Goal: Task Accomplishment & Management: Use online tool/utility

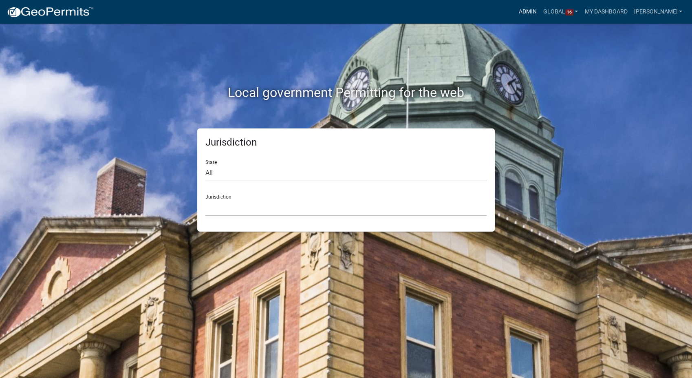
click at [536, 11] on link "Admin" at bounding box center [527, 11] width 24 height 15
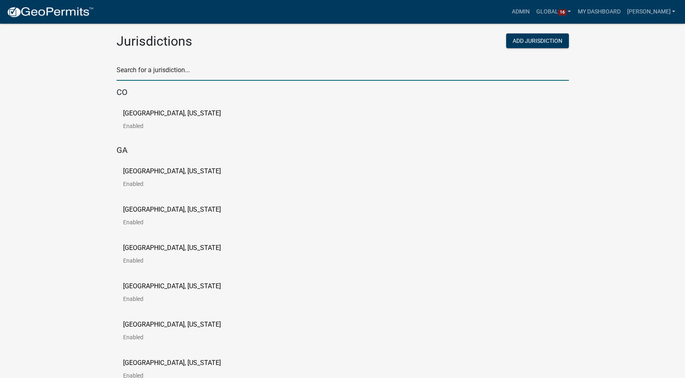
click at [190, 67] on input "text" at bounding box center [343, 72] width 452 height 17
type input "story"
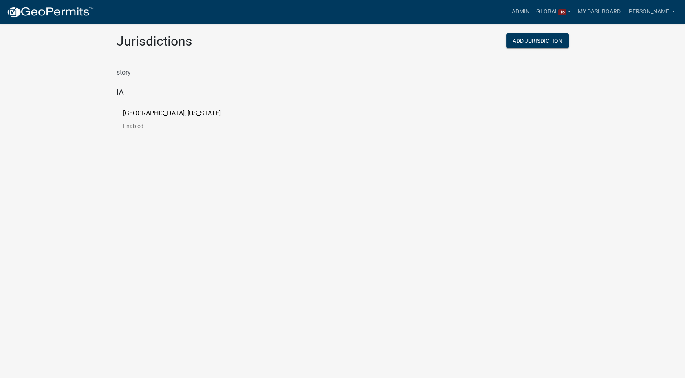
click at [158, 110] on p "Story County, Iowa" at bounding box center [172, 113] width 98 height 7
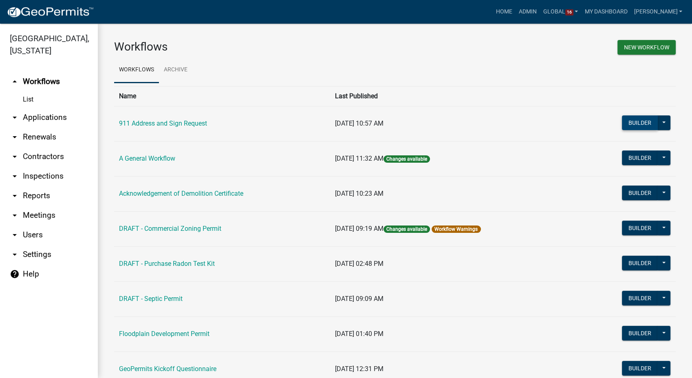
click at [623, 122] on button "Builder" at bounding box center [640, 122] width 36 height 15
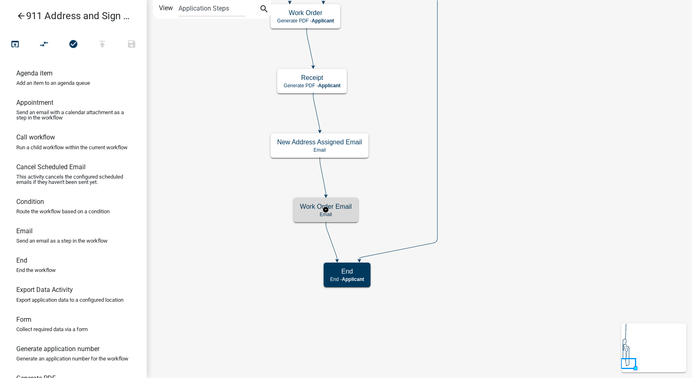
click at [349, 213] on p "Email" at bounding box center [326, 214] width 52 height 6
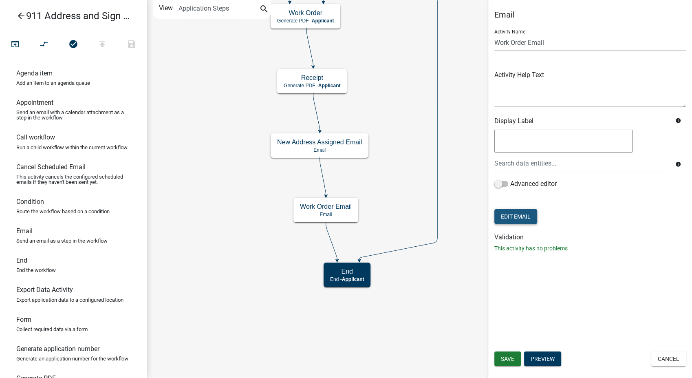
click at [521, 216] on button "Edit Email" at bounding box center [515, 216] width 43 height 15
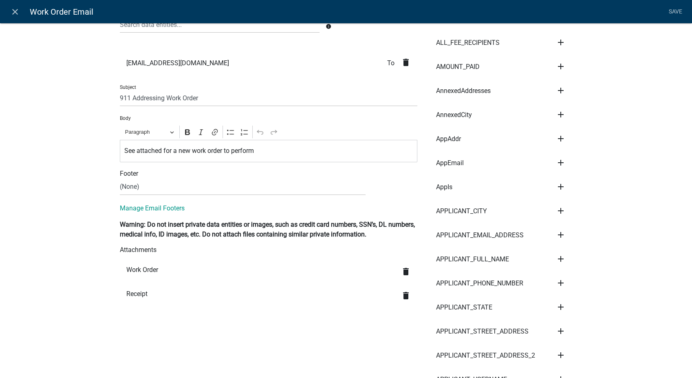
scroll to position [136, 0]
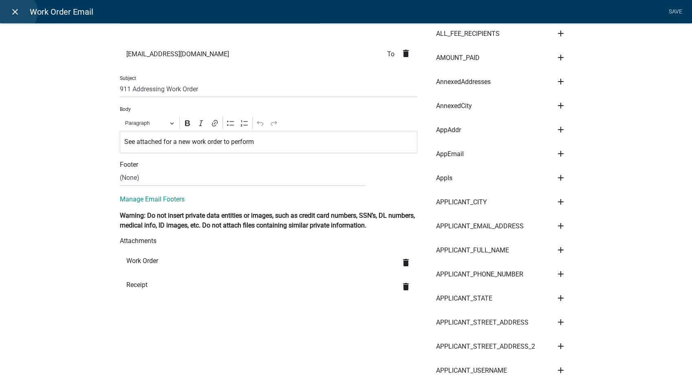
click at [17, 12] on icon "close" at bounding box center [15, 12] width 10 height 10
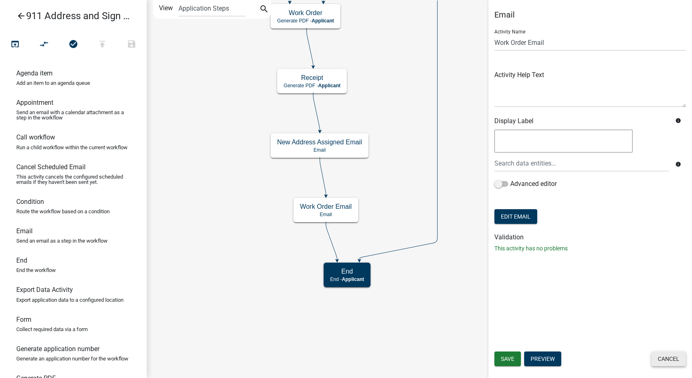
click at [658, 354] on button "Cancel" at bounding box center [668, 358] width 35 height 15
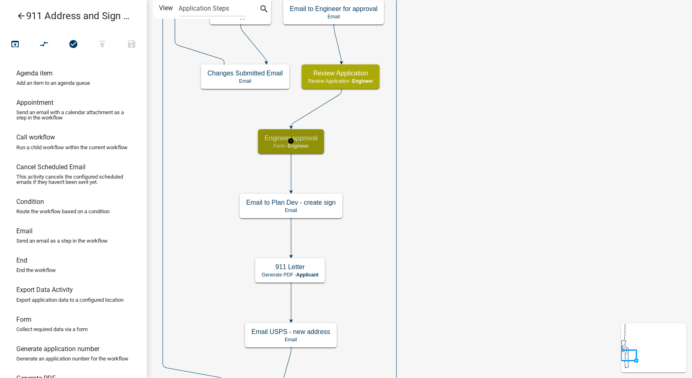
click at [299, 143] on span "Engineer" at bounding box center [298, 146] width 21 height 6
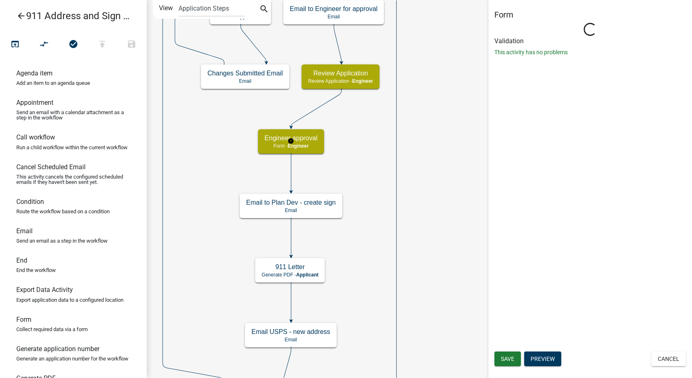
select select "19F306DE-0C6F-4952-AFC4-D01024BAAA3D"
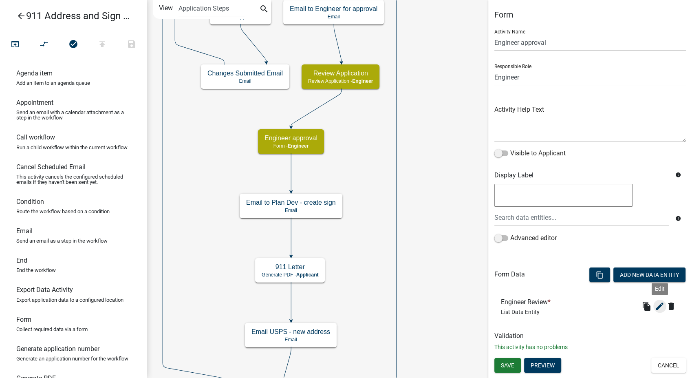
click at [660, 307] on icon "edit" at bounding box center [660, 306] width 10 height 10
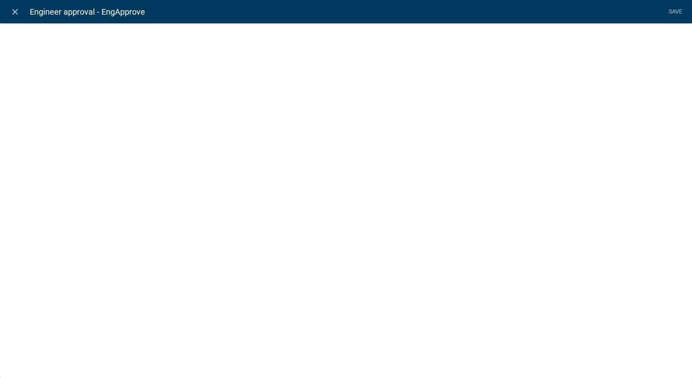
select select "list-data"
select select
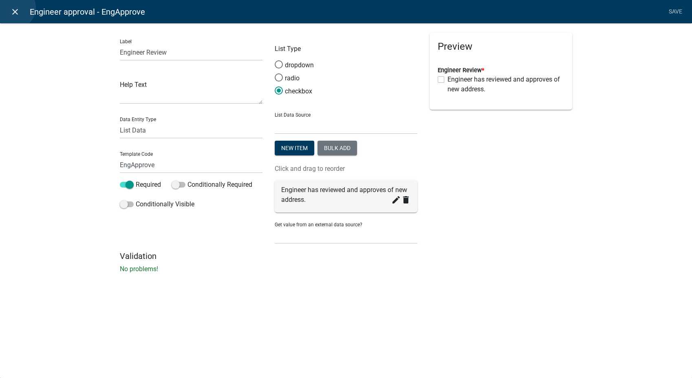
click at [15, 8] on icon "close" at bounding box center [15, 12] width 10 height 10
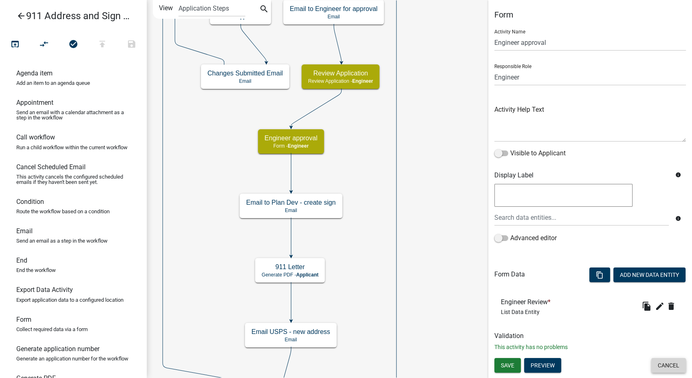
click at [671, 370] on button "Cancel" at bounding box center [668, 365] width 35 height 15
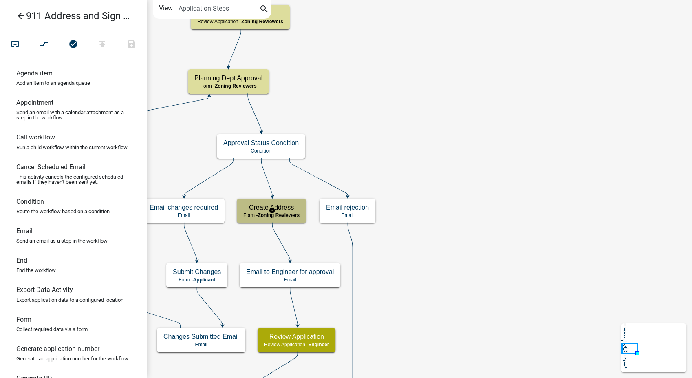
click at [280, 204] on h5 "Create Address" at bounding box center [271, 207] width 56 height 8
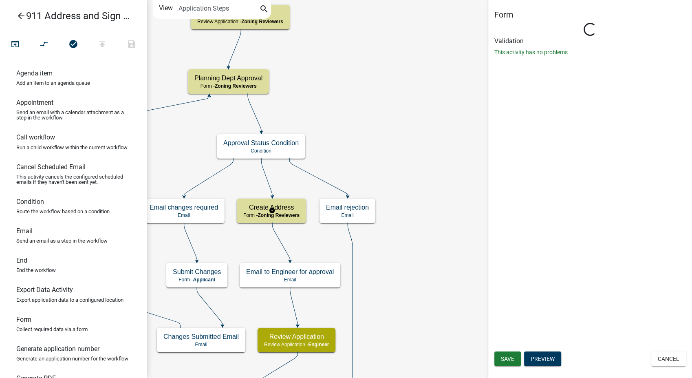
select select "289CA764-5063-4D44-9E26-A723625F811D"
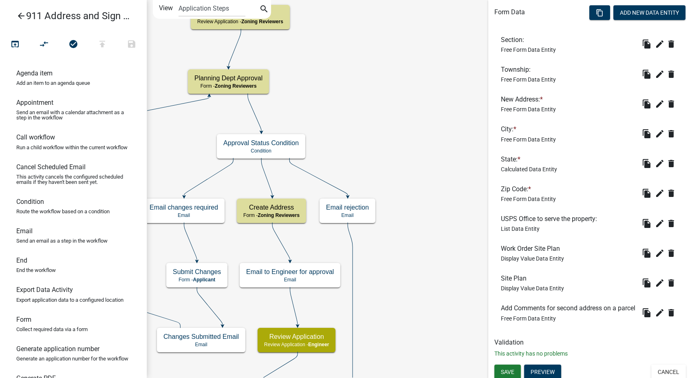
scroll to position [278, 0]
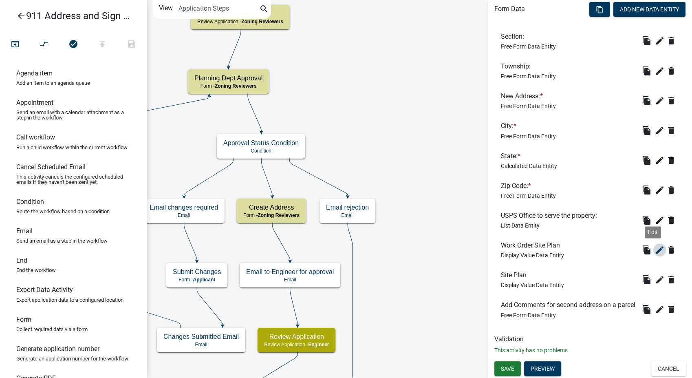
click at [655, 245] on icon "edit" at bounding box center [660, 250] width 10 height 10
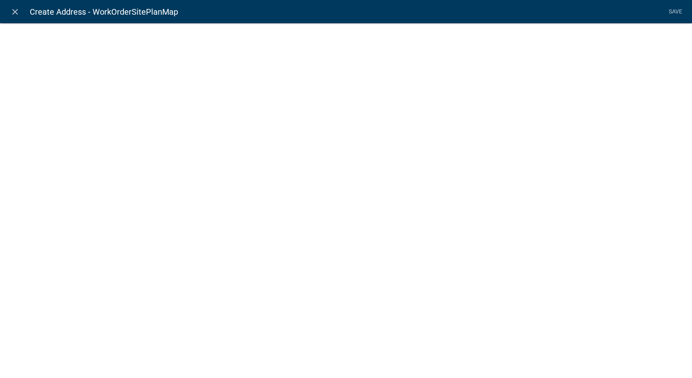
select select "display-entity-value"
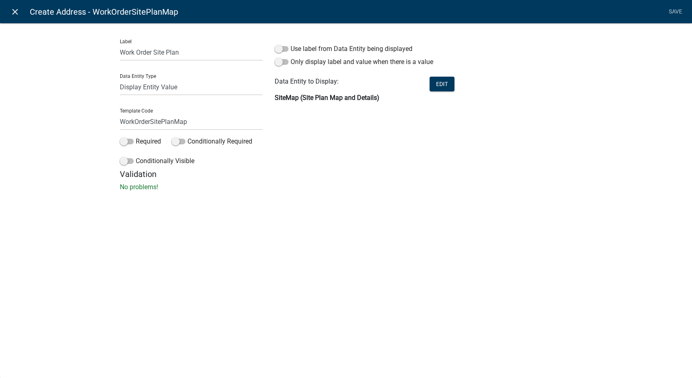
click at [15, 11] on icon "close" at bounding box center [15, 12] width 10 height 10
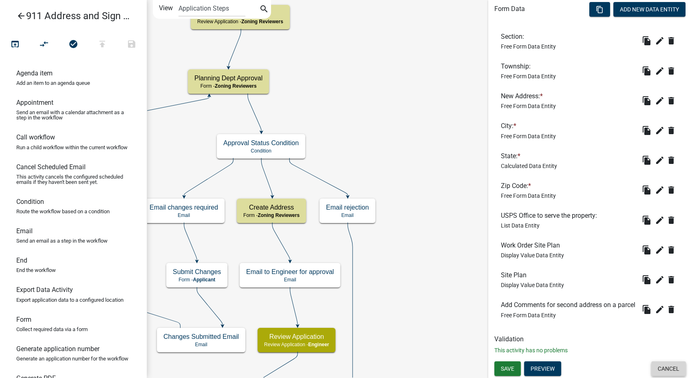
click at [655, 369] on button "Cancel" at bounding box center [668, 368] width 35 height 15
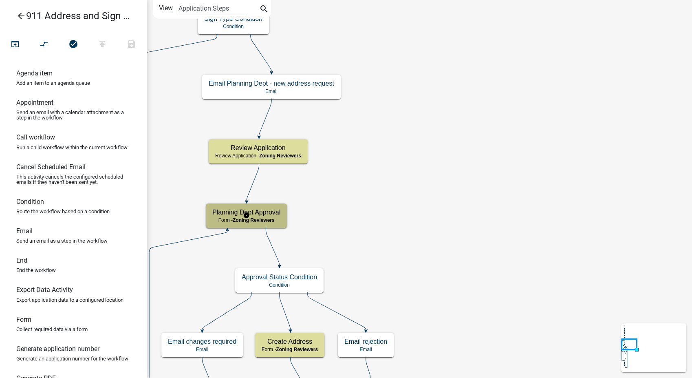
click at [273, 216] on div "Planning Dept Approval Form - Zoning Reviewers" at bounding box center [246, 215] width 81 height 24
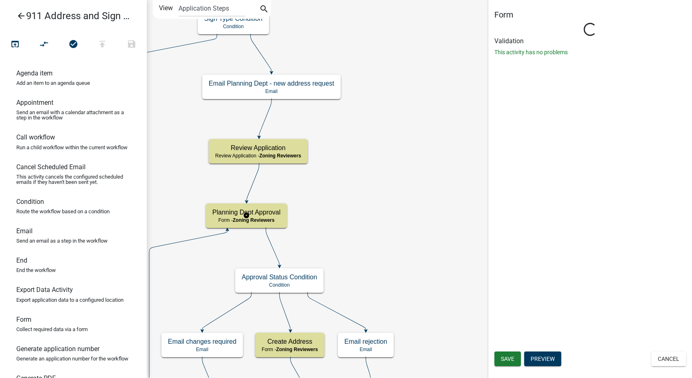
select select "289CA764-5063-4D44-9E26-A723625F811D"
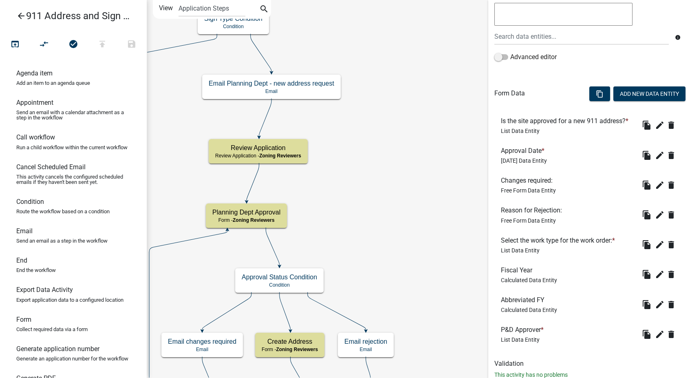
scroll to position [218, 0]
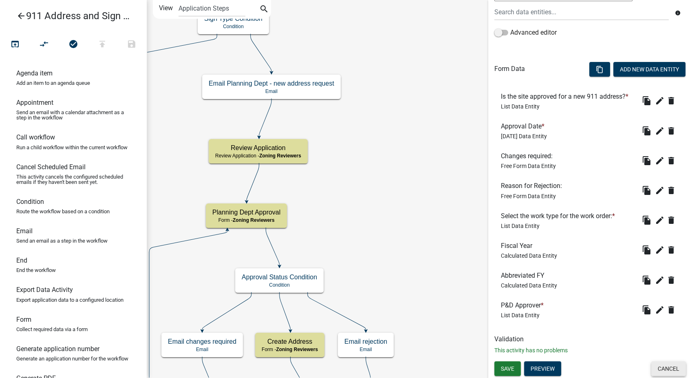
click at [658, 369] on button "Cancel" at bounding box center [668, 368] width 35 height 15
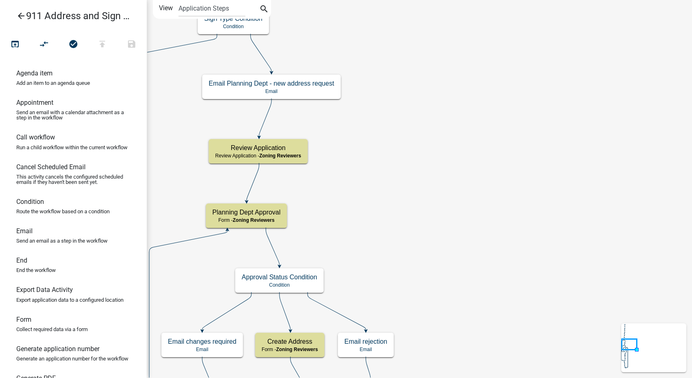
scroll to position [0, 0]
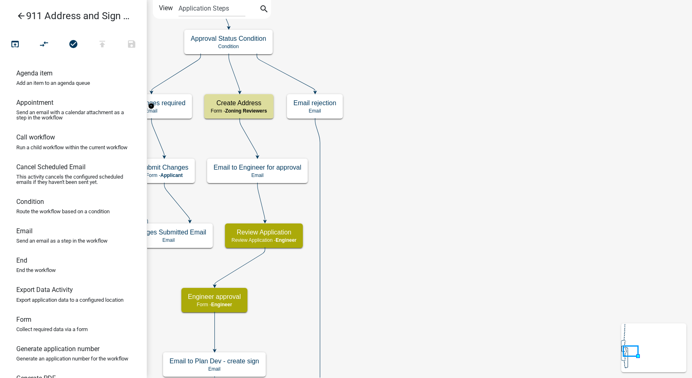
click at [24, 15] on icon "arrow_back" at bounding box center [21, 16] width 10 height 11
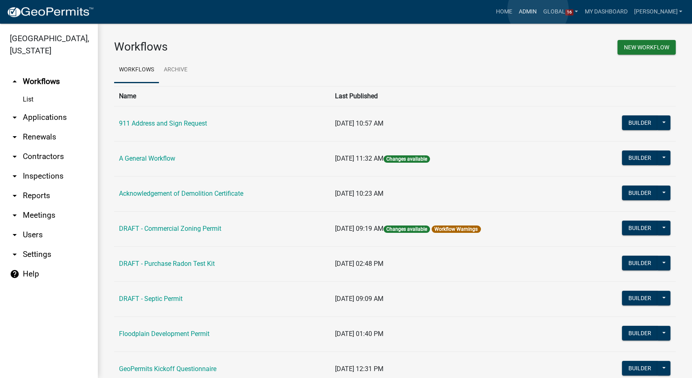
click at [538, 10] on link "Admin" at bounding box center [527, 11] width 24 height 15
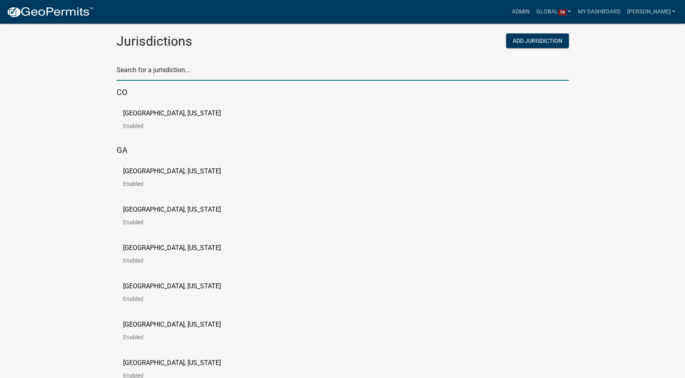
click at [156, 72] on input "text" at bounding box center [343, 72] width 452 height 17
type input "newton"
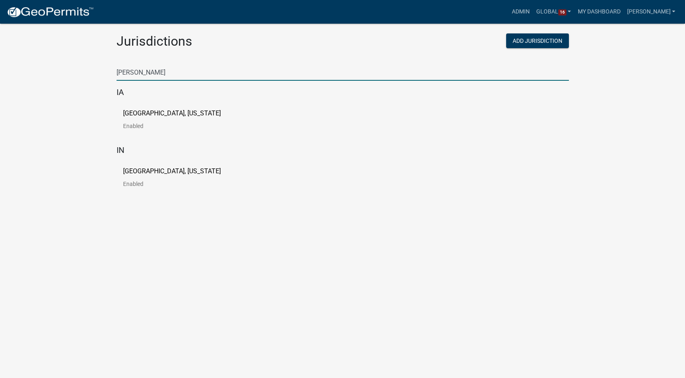
click at [167, 113] on p "City of Newton, Iowa" at bounding box center [172, 113] width 98 height 7
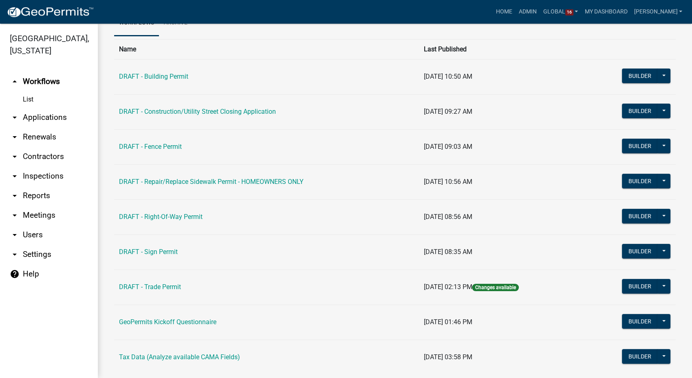
scroll to position [66, 0]
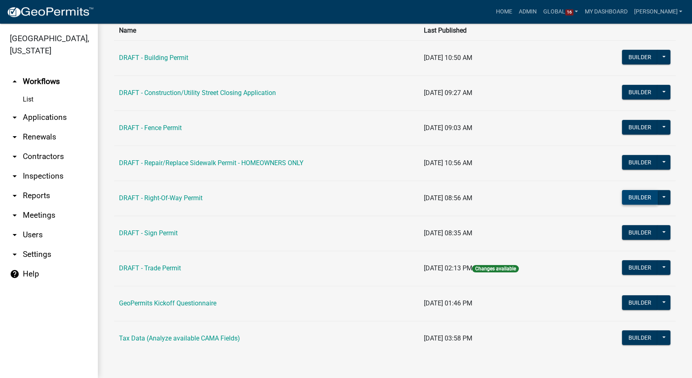
click at [629, 195] on button "Builder" at bounding box center [640, 197] width 36 height 15
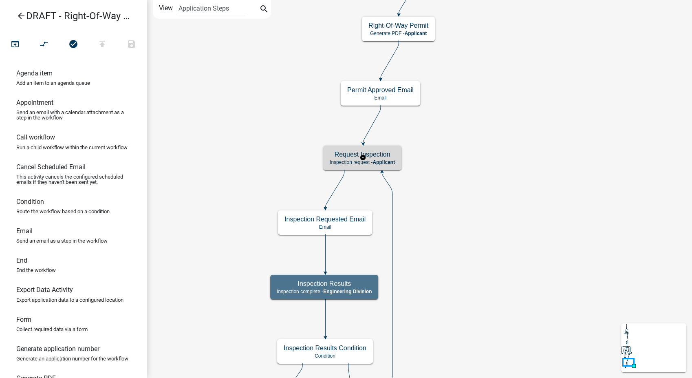
click at [335, 161] on p "Inspection request - Applicant" at bounding box center [362, 162] width 65 height 6
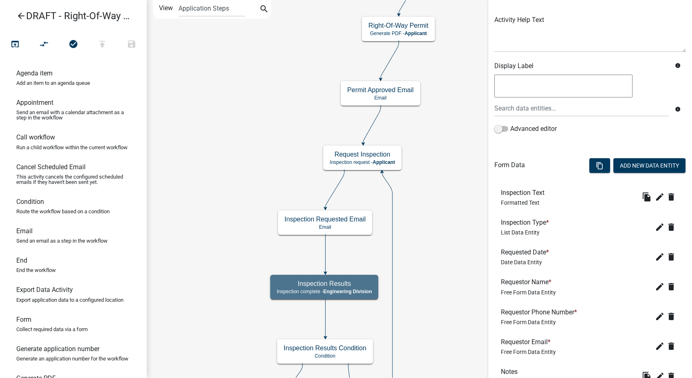
scroll to position [156, 0]
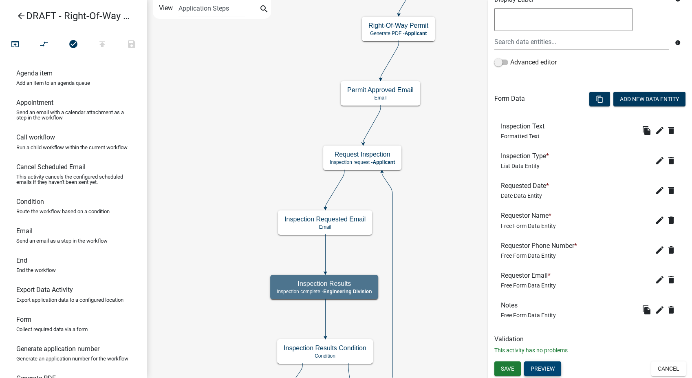
click at [550, 372] on button "Preview" at bounding box center [542, 368] width 37 height 15
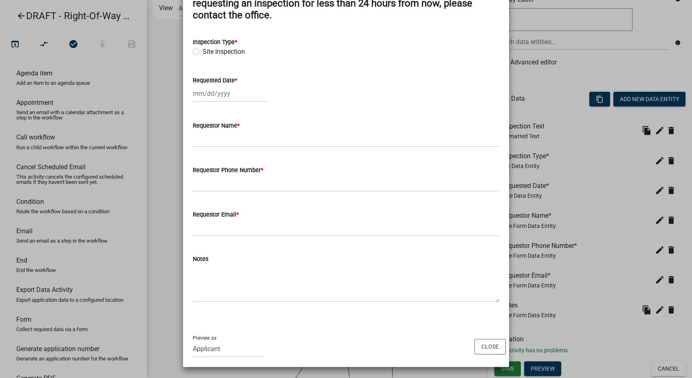
scroll to position [75, 0]
click at [486, 346] on button "Close" at bounding box center [489, 345] width 31 height 15
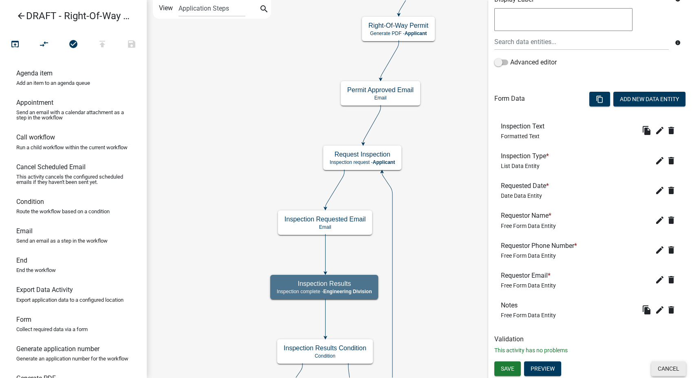
click at [674, 370] on button "Cancel" at bounding box center [668, 368] width 35 height 15
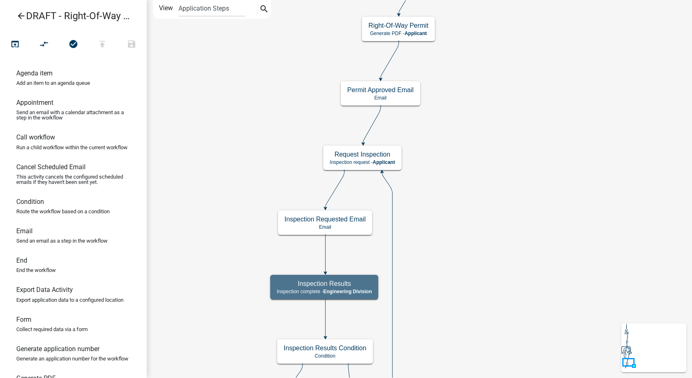
scroll to position [0, 0]
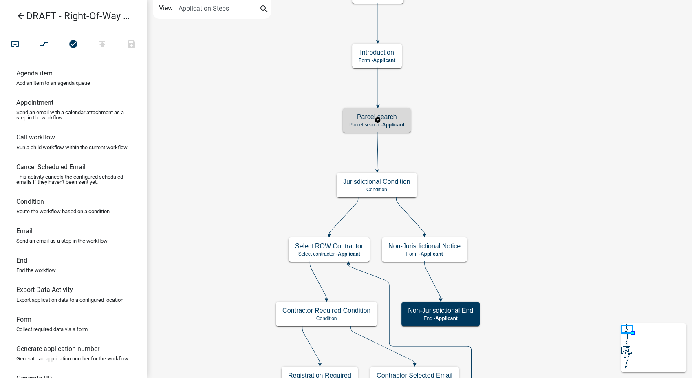
click at [392, 119] on h5 "Parcel search" at bounding box center [376, 117] width 55 height 8
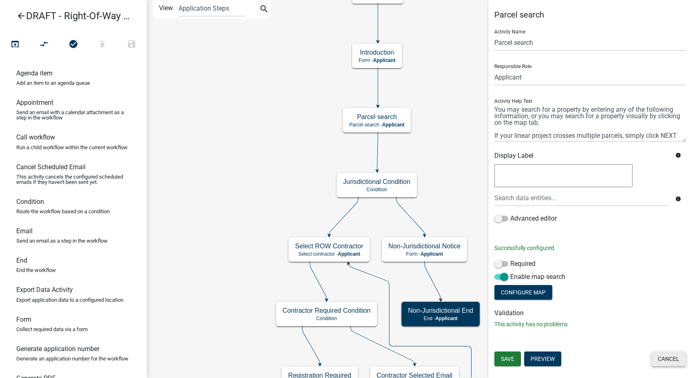
click at [674, 360] on button "Cancel" at bounding box center [668, 358] width 35 height 15
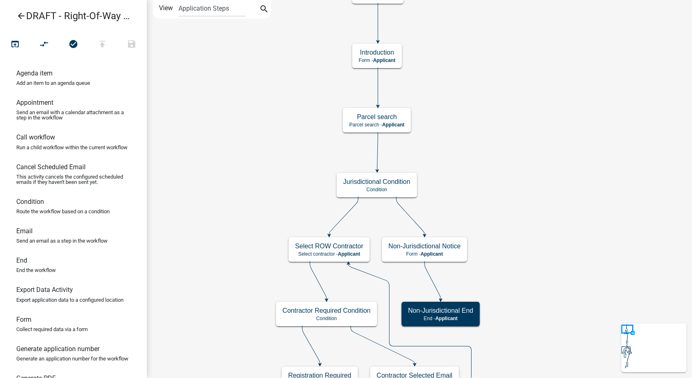
click at [17, 16] on icon "arrow_back" at bounding box center [21, 16] width 10 height 11
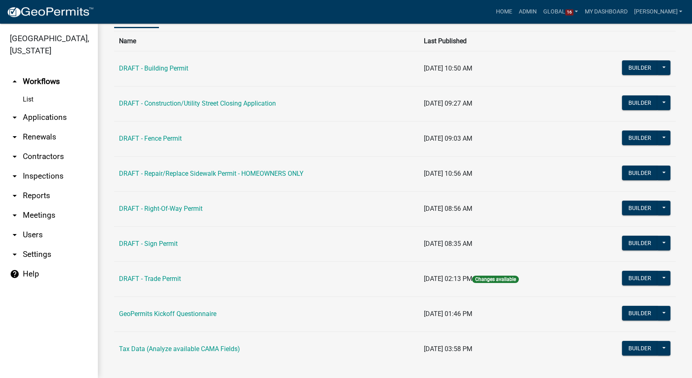
scroll to position [66, 0]
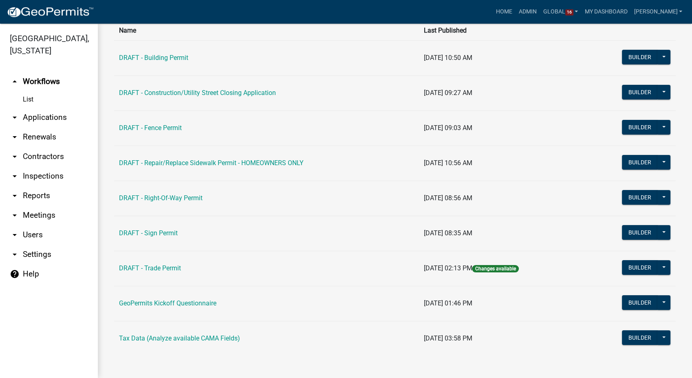
click at [52, 147] on link "arrow_drop_down Contractors" at bounding box center [49, 157] width 98 height 20
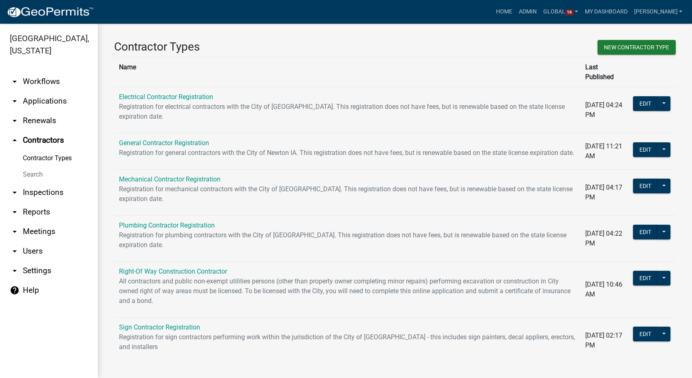
scroll to position [7, 0]
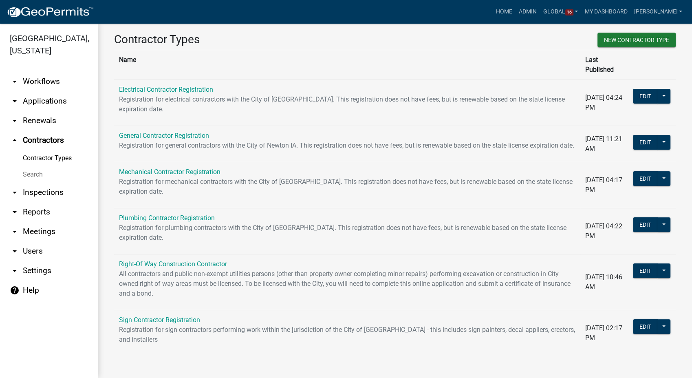
click at [41, 72] on link "arrow_drop_down Workflows" at bounding box center [49, 82] width 98 height 20
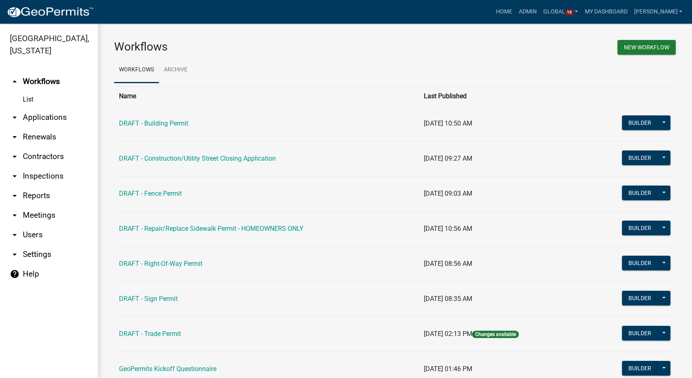
click at [49, 147] on link "arrow_drop_down Contractors" at bounding box center [49, 157] width 98 height 20
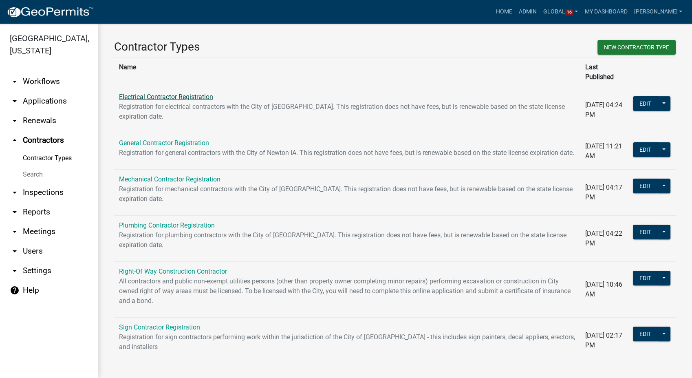
click at [183, 93] on link "Electrical Contractor Registration" at bounding box center [166, 97] width 94 height 8
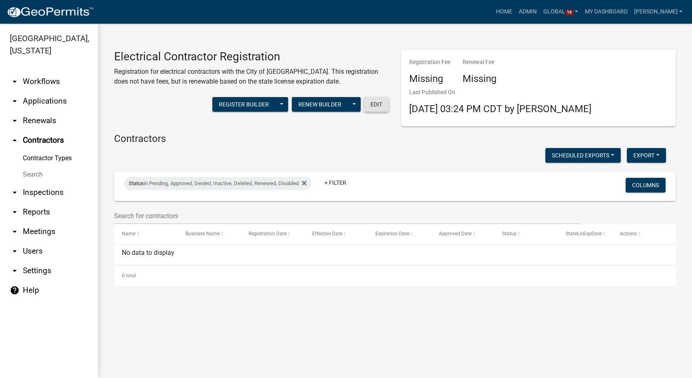
click at [382, 103] on button "Edit" at bounding box center [376, 104] width 25 height 15
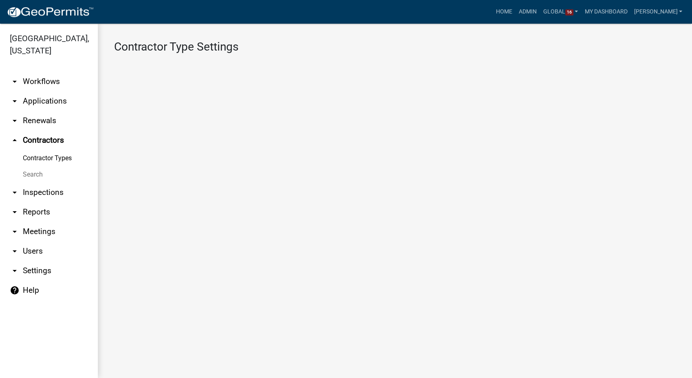
select select "3: Object"
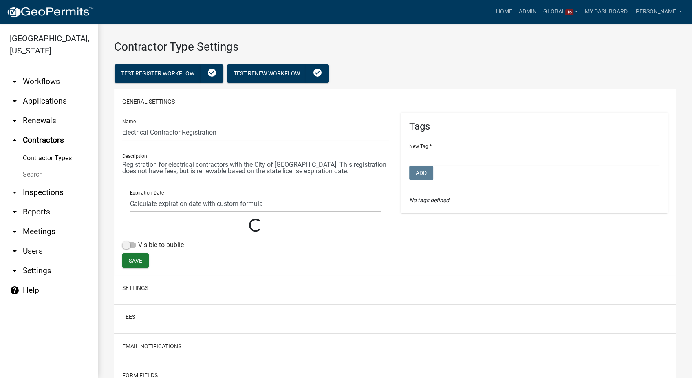
select select
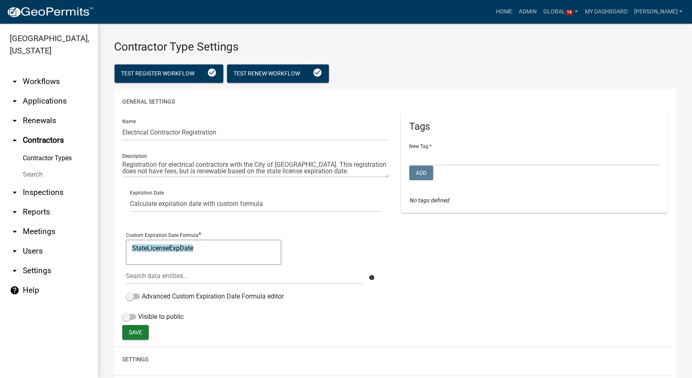
click at [37, 72] on link "arrow_drop_down Workflows" at bounding box center [49, 82] width 98 height 20
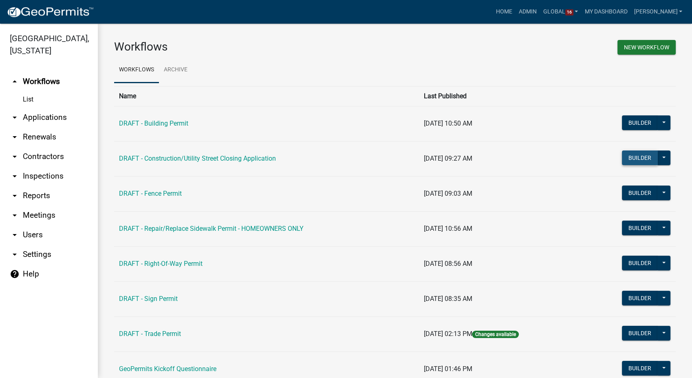
click at [627, 158] on button "Builder" at bounding box center [640, 157] width 36 height 15
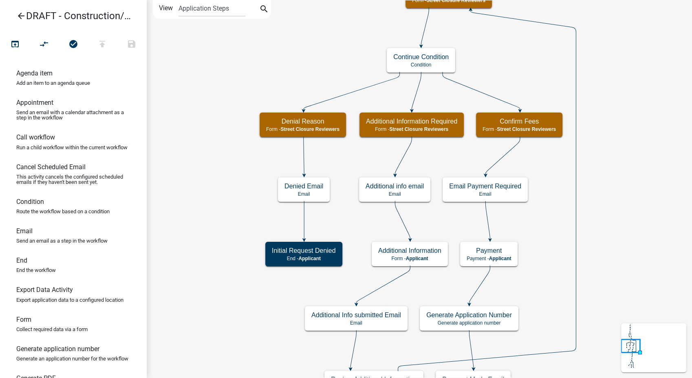
click at [19, 17] on icon "arrow_back" at bounding box center [21, 16] width 10 height 11
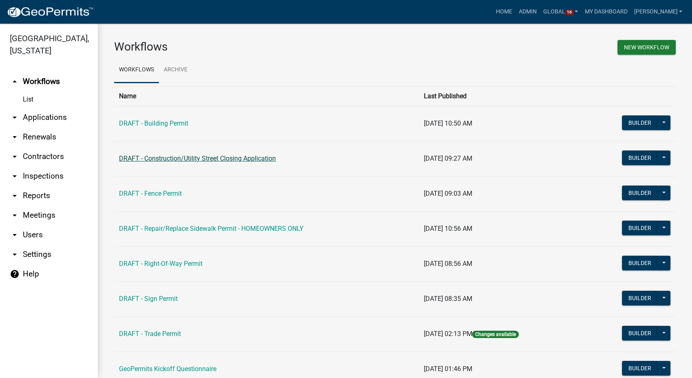
click at [229, 154] on link "DRAFT - Construction/Utility Street Closing Application" at bounding box center [197, 158] width 157 height 8
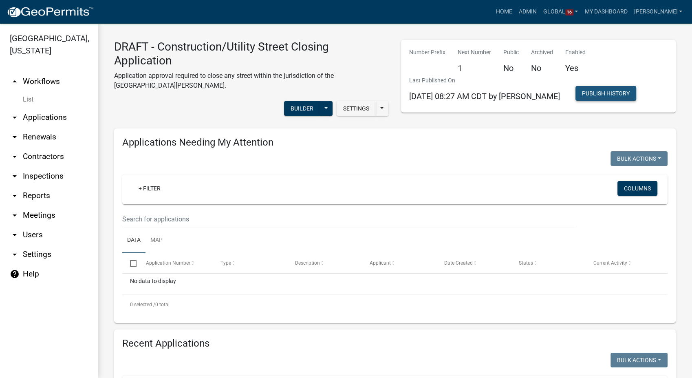
click at [593, 96] on button "Publish History" at bounding box center [605, 93] width 61 height 15
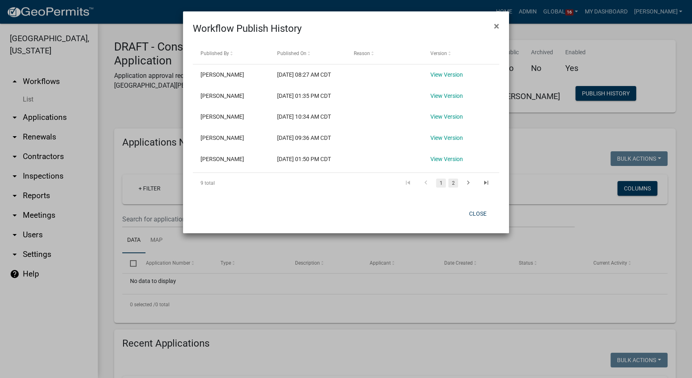
click at [450, 187] on link "2" at bounding box center [453, 182] width 10 height 9
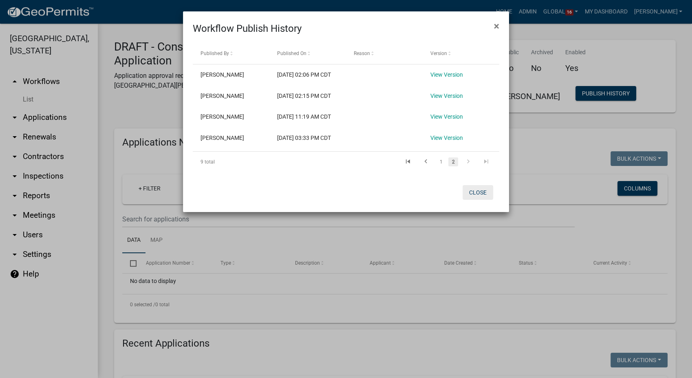
click at [475, 200] on button "Close" at bounding box center [477, 192] width 31 height 15
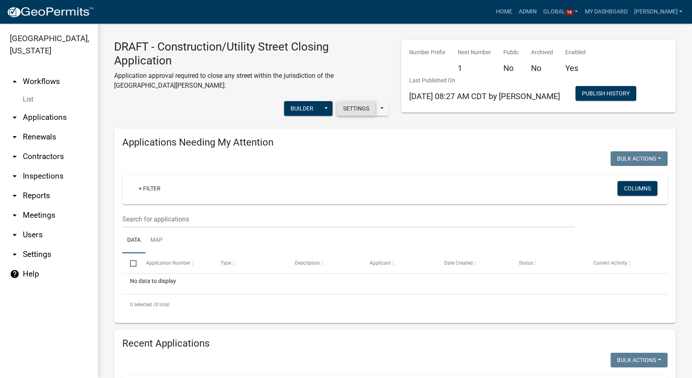
click at [367, 101] on button "Settings" at bounding box center [356, 108] width 39 height 15
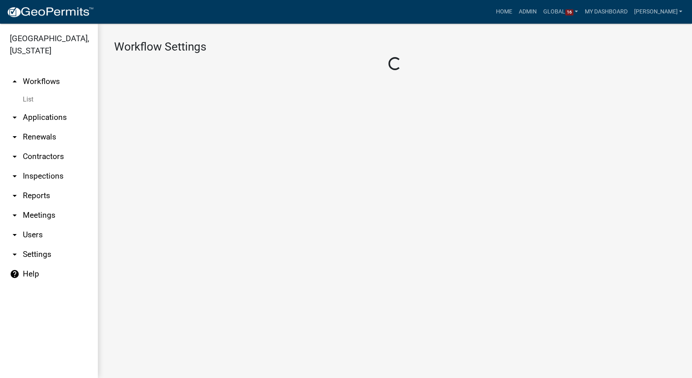
select select "1"
select select "5355c76e-d333-4ae7-ad4c-4a073e072dbd"
select select "3"
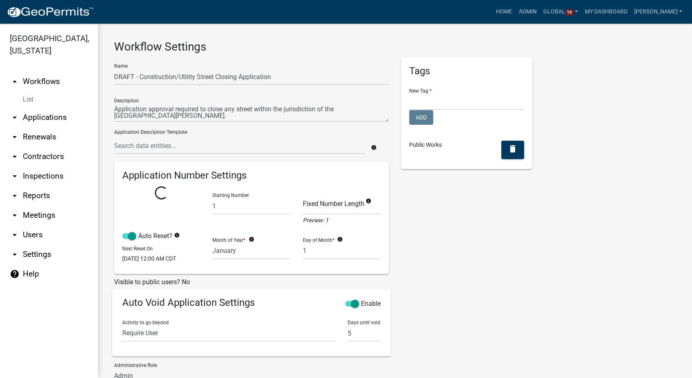
select select
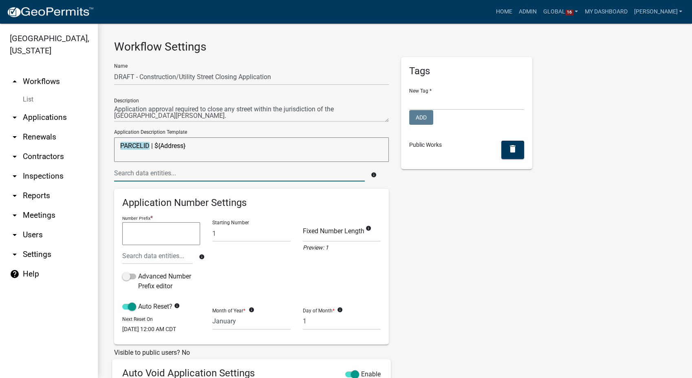
click at [172, 169] on input "text" at bounding box center [239, 173] width 251 height 17
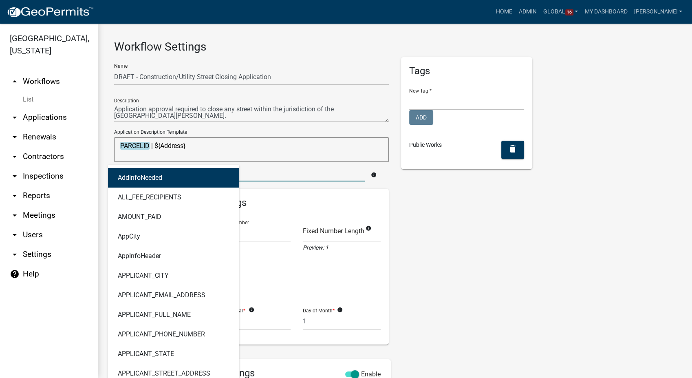
click at [189, 144] on textarea "PARCELID | ${Address}" at bounding box center [251, 149] width 275 height 24
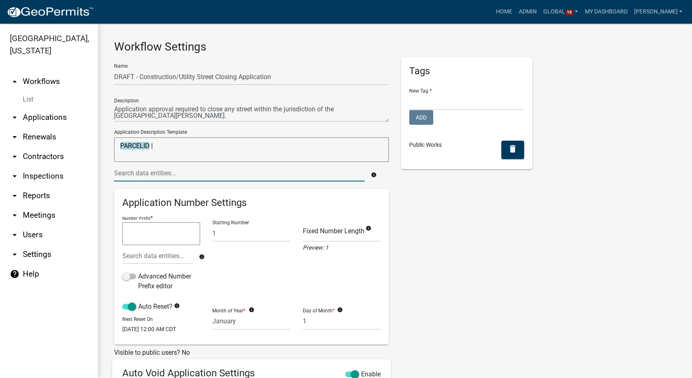
click at [178, 173] on input "text" at bounding box center [239, 173] width 251 height 17
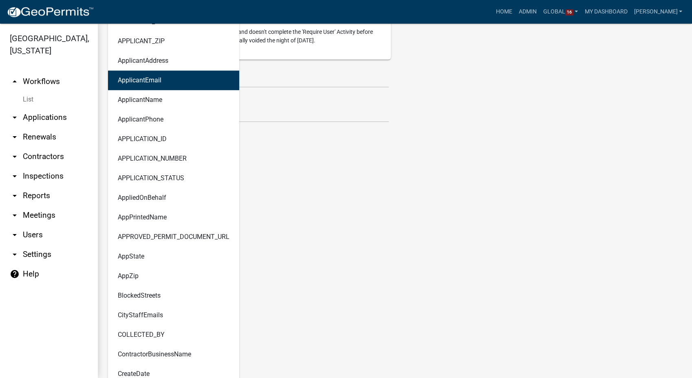
scroll to position [407, 0]
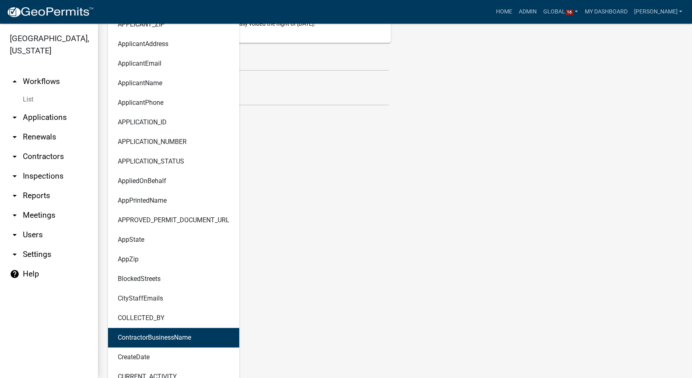
click at [155, 338] on ngb-highlight "ContractorBusinessName" at bounding box center [154, 337] width 73 height 7
type textarea "PARCELID | ContractorBusinessName"
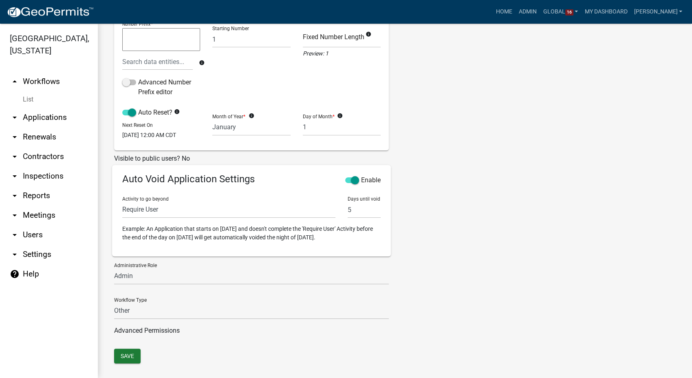
scroll to position [210, 0]
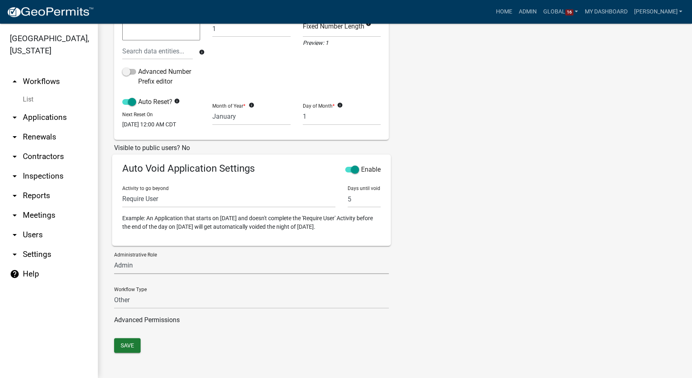
click at [146, 265] on select "Permit Technician Admin" at bounding box center [251, 265] width 275 height 17
click at [125, 346] on button "Save" at bounding box center [127, 345] width 26 height 15
click at [29, 91] on link "List" at bounding box center [49, 99] width 98 height 16
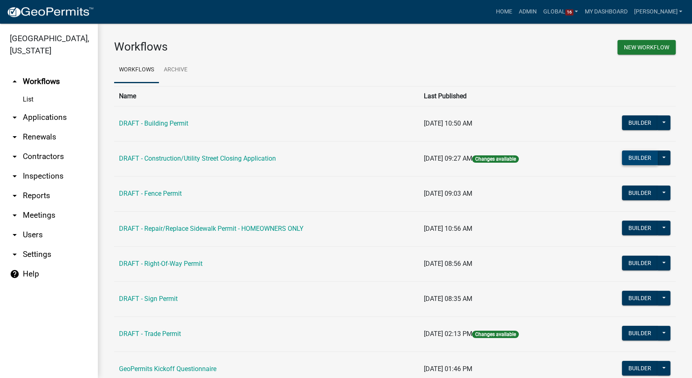
click at [624, 159] on button "Builder" at bounding box center [640, 157] width 36 height 15
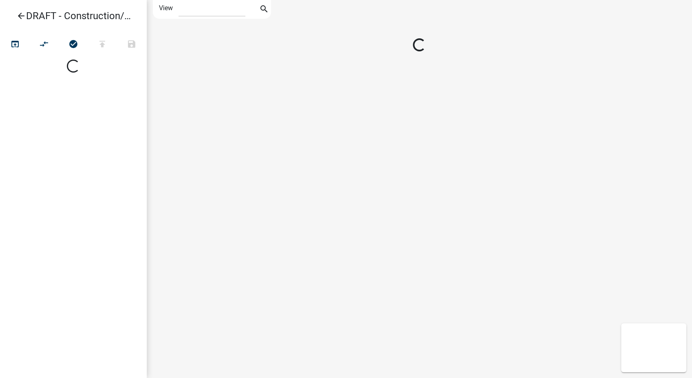
select select "1"
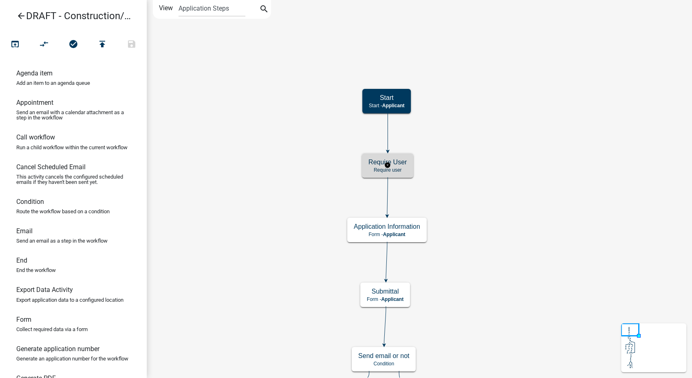
click at [394, 169] on p "Require user" at bounding box center [387, 170] width 38 height 6
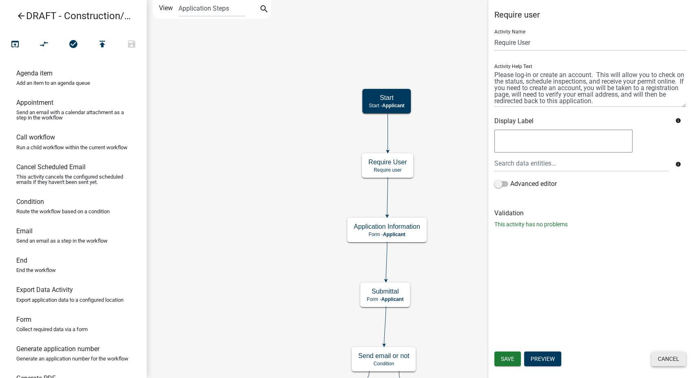
click at [669, 357] on button "Cancel" at bounding box center [668, 358] width 35 height 15
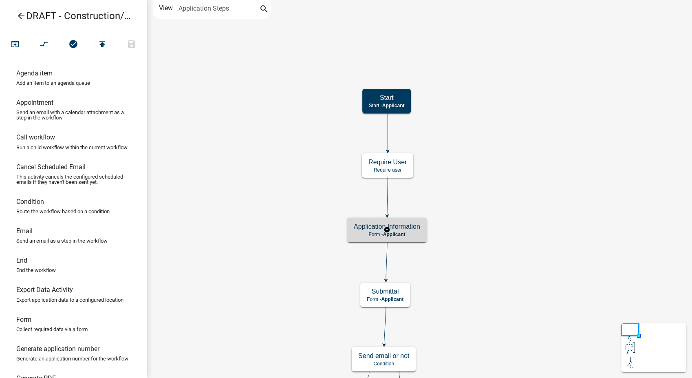
click at [399, 227] on h5 "Application Information" at bounding box center [387, 226] width 66 height 8
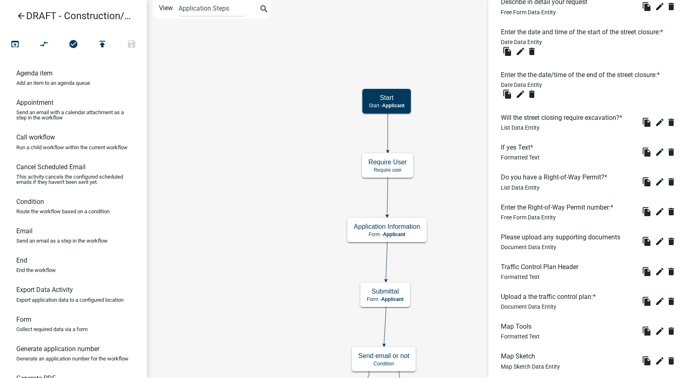
scroll to position [748, 0]
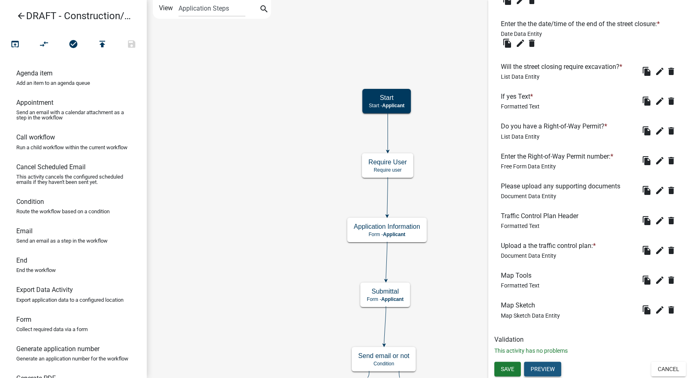
click at [539, 366] on button "Preview" at bounding box center [542, 368] width 37 height 15
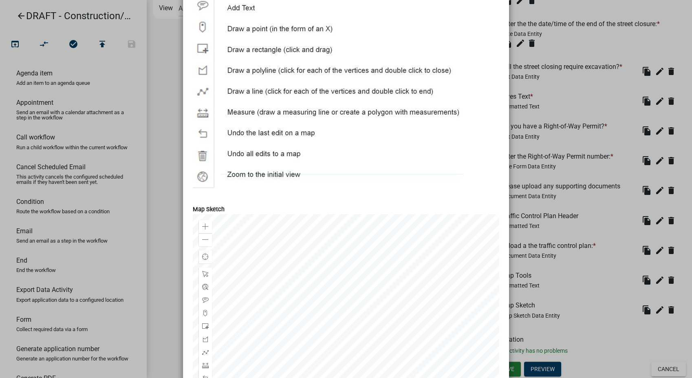
scroll to position [1746, 0]
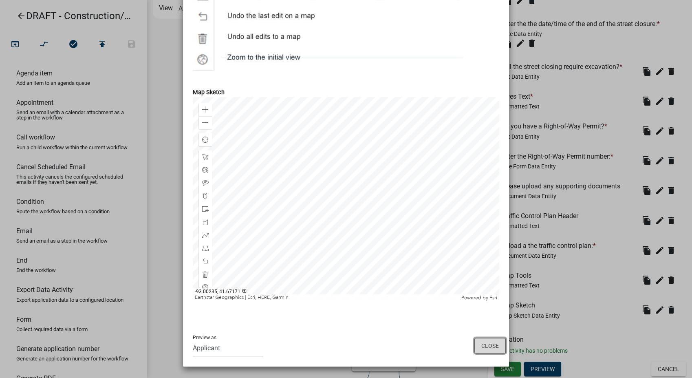
click at [490, 344] on button "Close" at bounding box center [489, 345] width 31 height 15
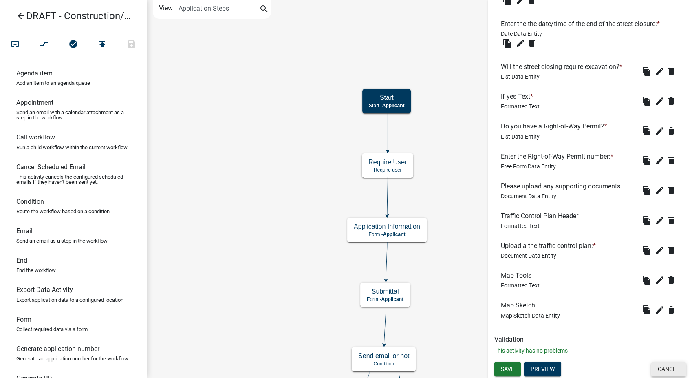
click at [661, 371] on button "Cancel" at bounding box center [668, 368] width 35 height 15
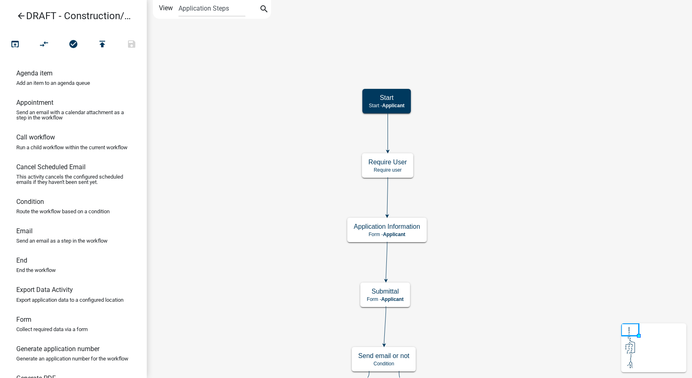
scroll to position [0, 0]
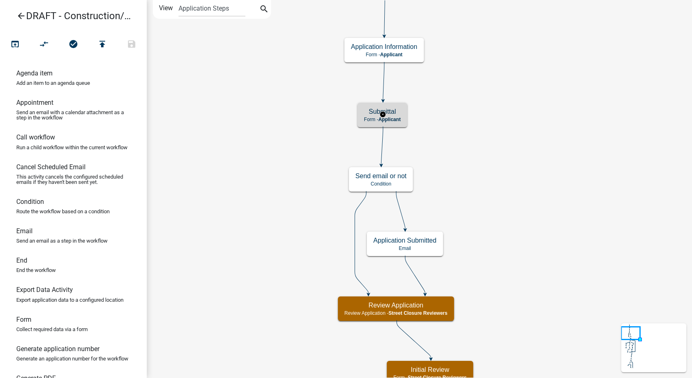
click at [393, 117] on span "Applicant" at bounding box center [389, 120] width 22 height 6
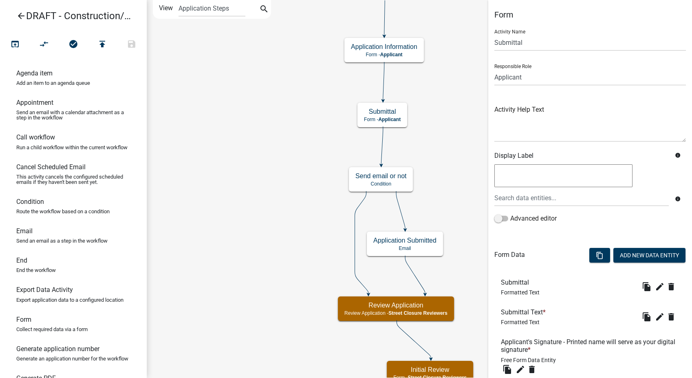
scroll to position [136, 0]
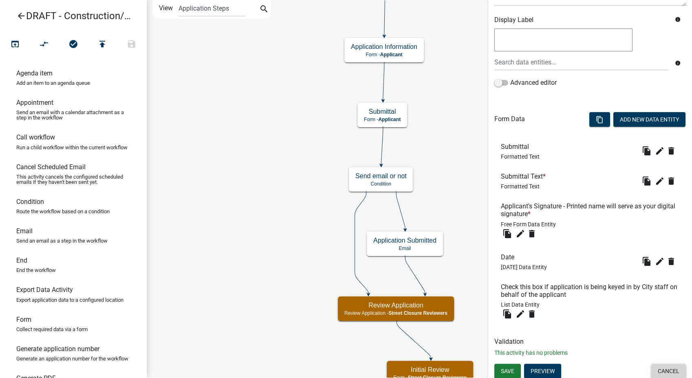
click at [658, 374] on button "Cancel" at bounding box center [668, 370] width 35 height 15
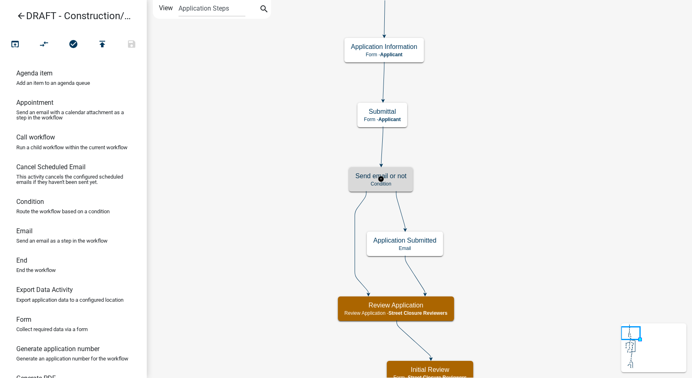
click at [405, 183] on p "Condition" at bounding box center [380, 184] width 51 height 6
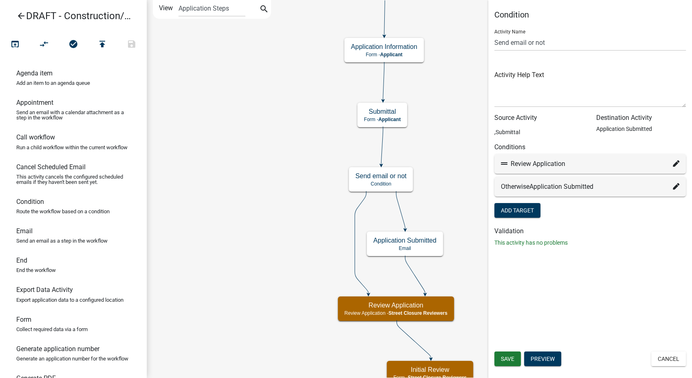
click at [674, 163] on icon at bounding box center [676, 163] width 7 height 7
select select "21: f1a11da6-c602-47e4-ab8b-085a14624e76"
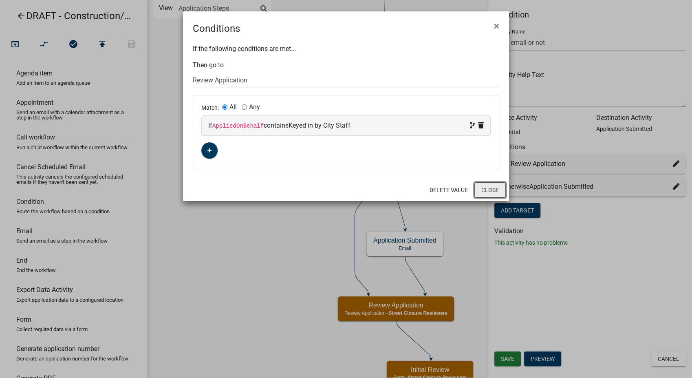
click at [491, 189] on button "Close" at bounding box center [489, 189] width 31 height 15
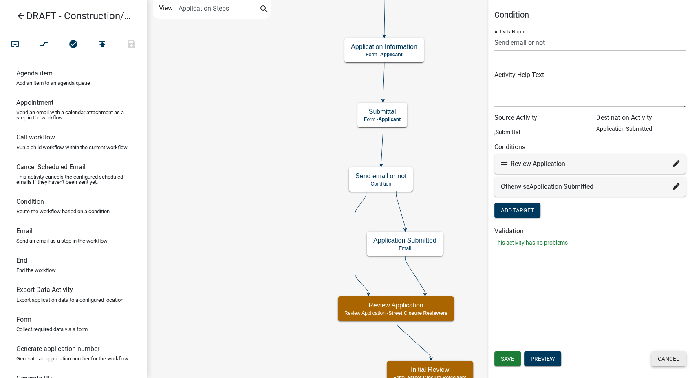
click at [658, 356] on button "Cancel" at bounding box center [668, 358] width 35 height 15
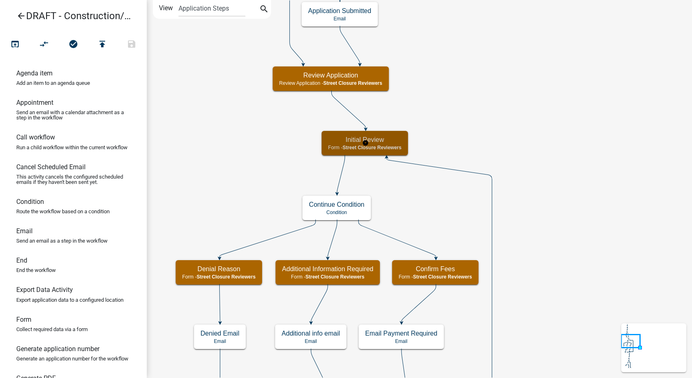
click at [385, 148] on span "Street Closure Reviewers" at bounding box center [371, 148] width 59 height 6
select select "855090EB-C4A8-4C8C-A5DC-9F2083B40E6B"
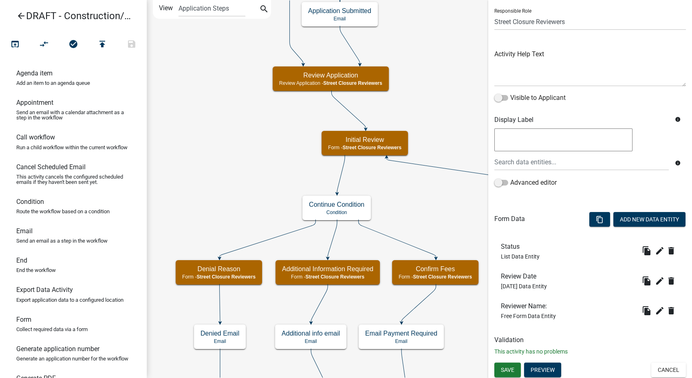
scroll to position [56, 0]
click at [656, 371] on button "Cancel" at bounding box center [668, 369] width 35 height 15
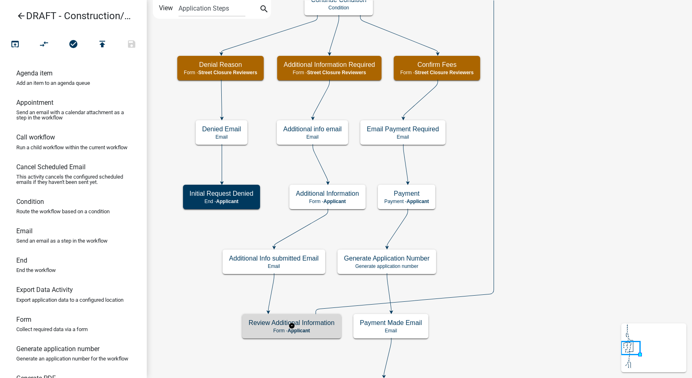
click at [317, 330] on p "Form - Applicant" at bounding box center [292, 331] width 86 height 6
click at [304, 328] on span "Applicant" at bounding box center [299, 331] width 22 height 6
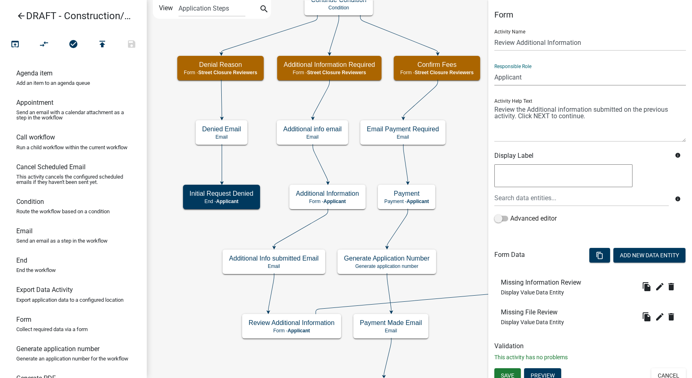
click at [529, 77] on select "Applicant PWD Director Permit Technician Fire Department Admin City Planner Eng…" at bounding box center [589, 77] width 191 height 17
select select "855090EB-C4A8-4C8C-A5DC-9F2083B40E6B"
click at [494, 69] on select "Applicant PWD Director Permit Technician Fire Department Admin City Planner Eng…" at bounding box center [589, 77] width 191 height 17
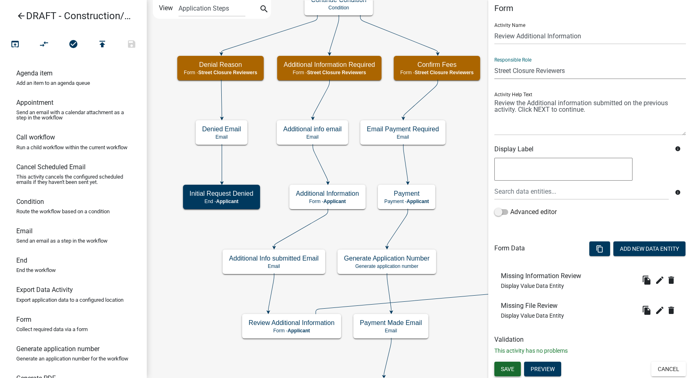
click at [506, 367] on span "Save" at bounding box center [507, 368] width 13 height 7
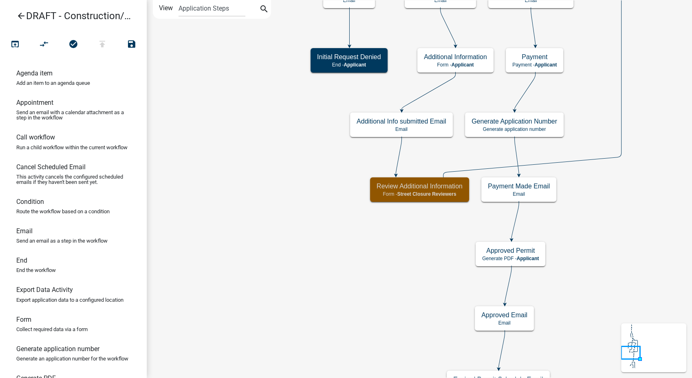
scroll to position [0, 0]
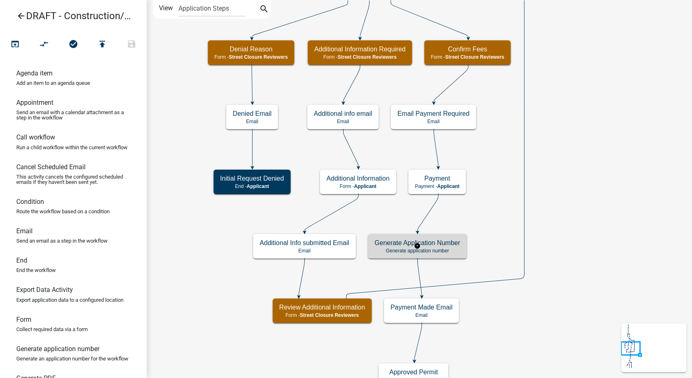
click at [440, 251] on p "Generate application number" at bounding box center [417, 251] width 86 height 6
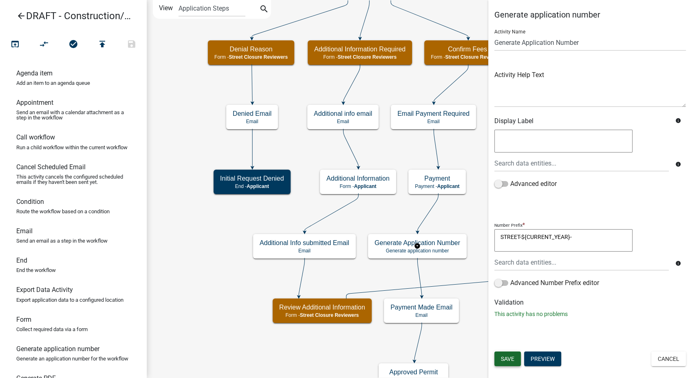
click at [502, 360] on span "Save" at bounding box center [507, 358] width 13 height 7
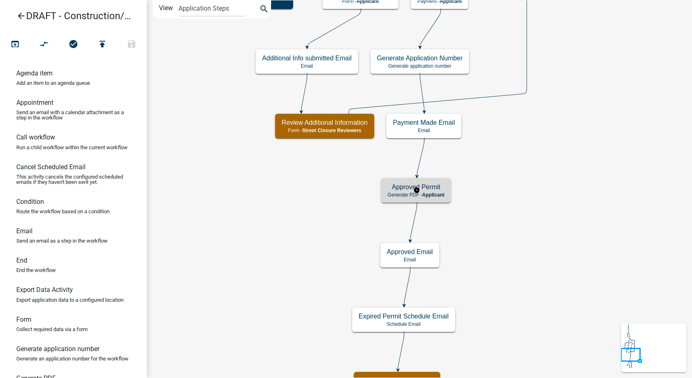
click at [426, 198] on div "Approved Permit Generate PDF - Applicant" at bounding box center [416, 190] width 70 height 24
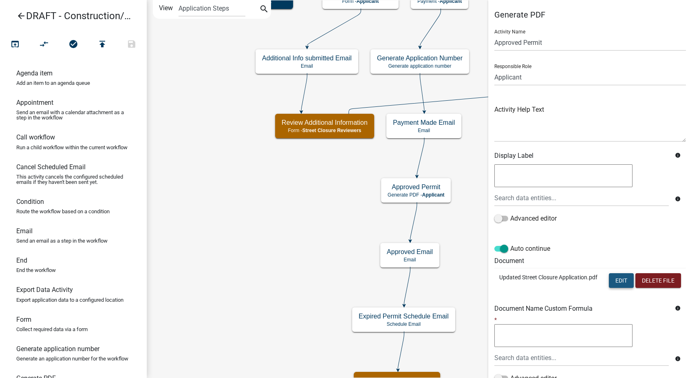
click at [609, 281] on button "Edit" at bounding box center [621, 280] width 25 height 15
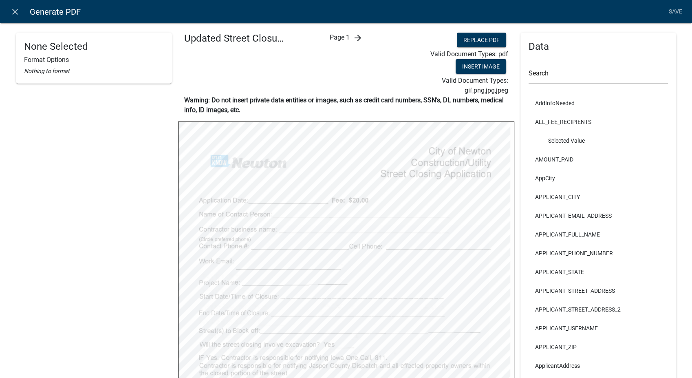
click at [356, 35] on icon "arrow_forward" at bounding box center [357, 38] width 10 height 10
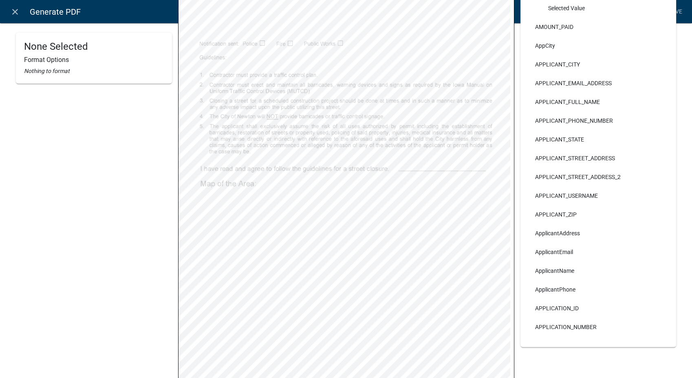
scroll to position [181, 0]
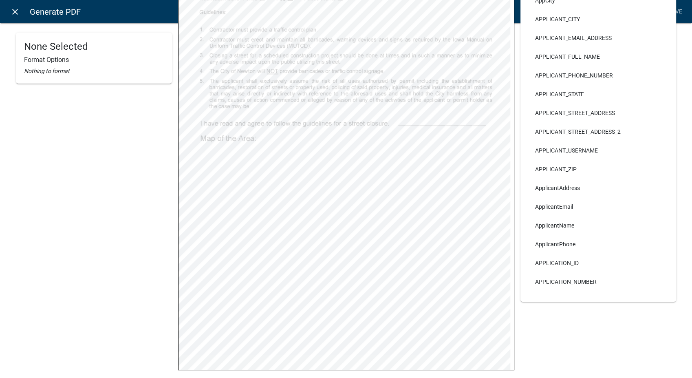
click at [17, 12] on icon "close" at bounding box center [15, 12] width 10 height 10
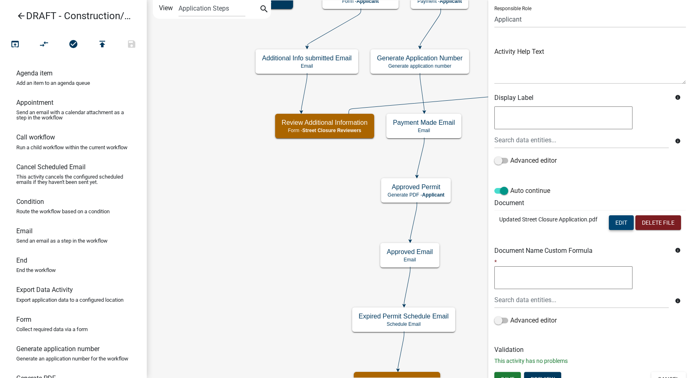
scroll to position [85, 0]
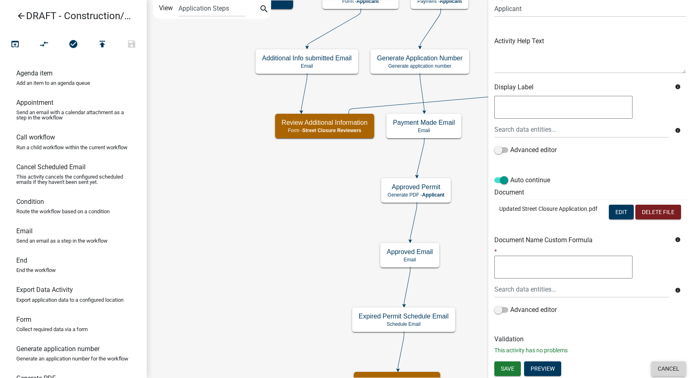
click at [659, 369] on button "Cancel" at bounding box center [668, 368] width 35 height 15
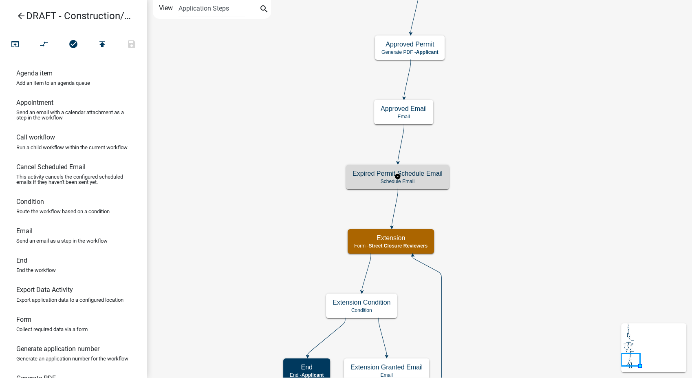
click at [423, 180] on p "Schedule Email" at bounding box center [397, 181] width 90 height 6
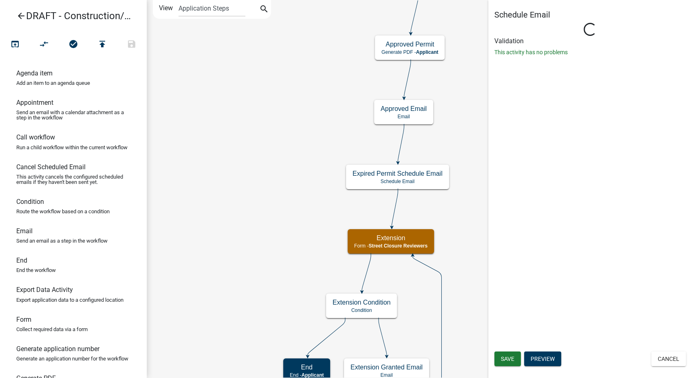
select select "10: 10:00 AM"
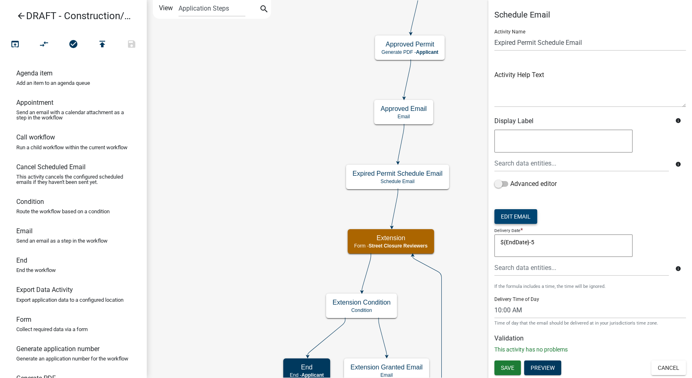
click at [508, 219] on button "Edit Email" at bounding box center [515, 216] width 43 height 15
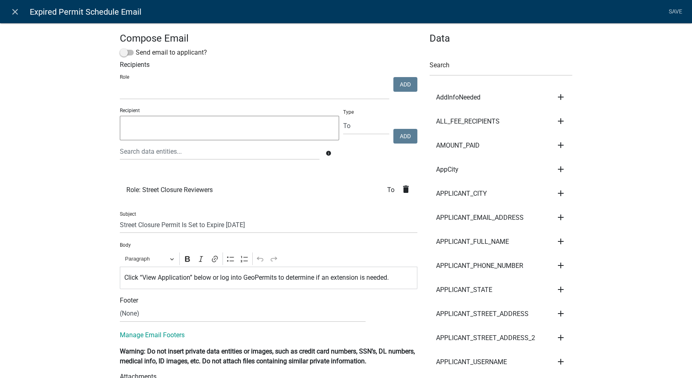
select select
click at [14, 14] on icon "close" at bounding box center [15, 12] width 10 height 10
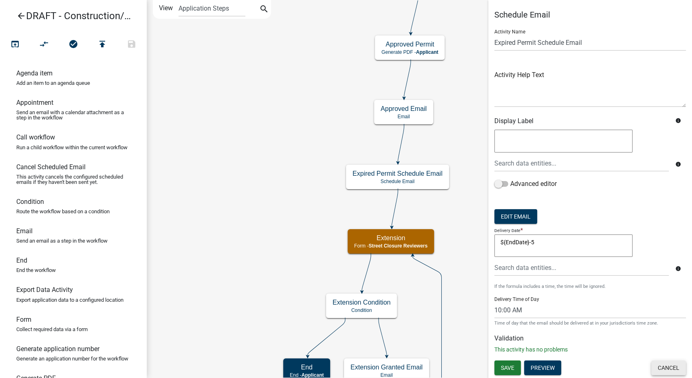
click at [668, 368] on button "Cancel" at bounding box center [668, 367] width 35 height 15
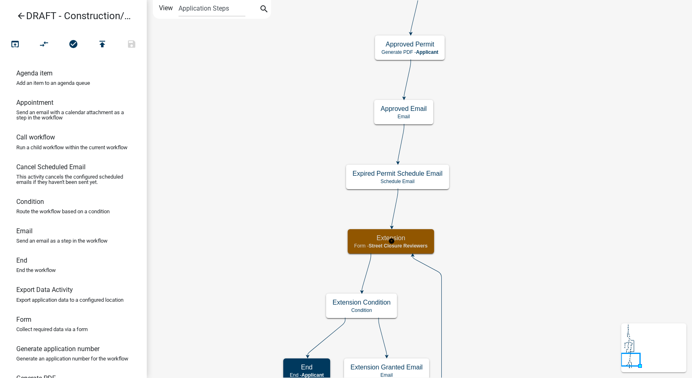
click at [414, 239] on h5 "Extension" at bounding box center [390, 238] width 73 height 8
select select "855090EB-C4A8-4C8C-A5DC-9F2083B40E6B"
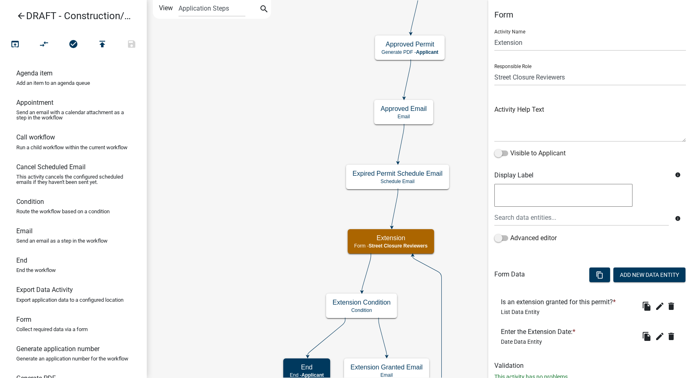
scroll to position [26, 0]
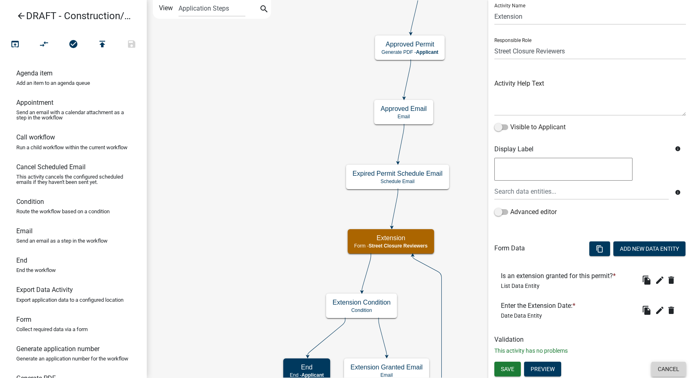
click at [655, 367] on button "Cancel" at bounding box center [668, 368] width 35 height 15
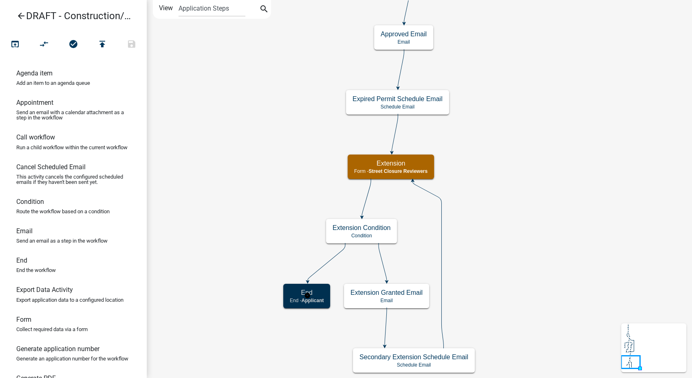
click at [305, 292] on h5 "End" at bounding box center [307, 292] width 34 height 8
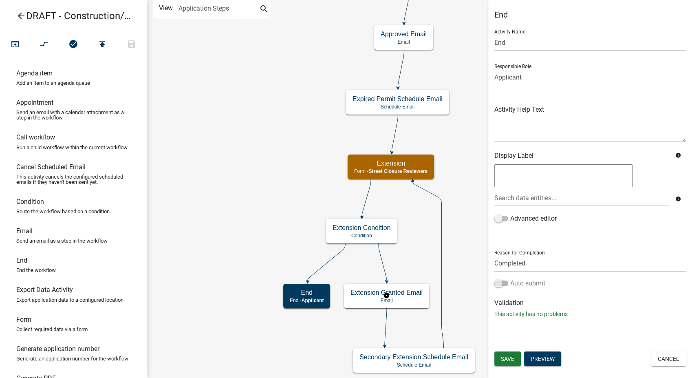
click at [495, 281] on span at bounding box center [501, 283] width 14 height 6
click at [510, 278] on input "Auto submit" at bounding box center [510, 278] width 0 height 0
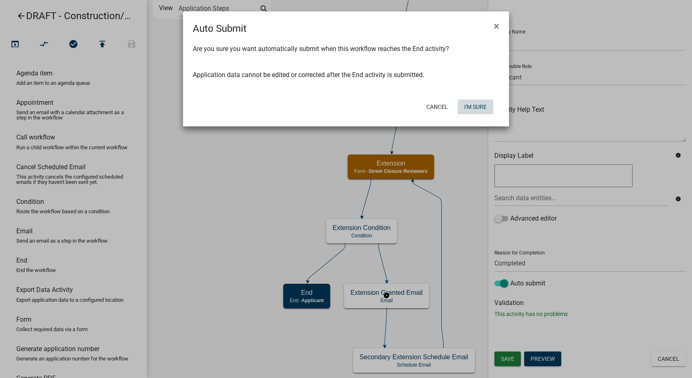
click at [473, 106] on button "I'm Sure" at bounding box center [474, 106] width 35 height 15
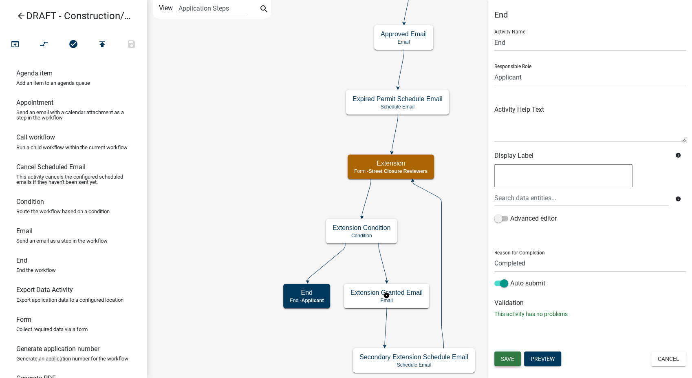
click at [502, 356] on span "Save" at bounding box center [507, 358] width 13 height 7
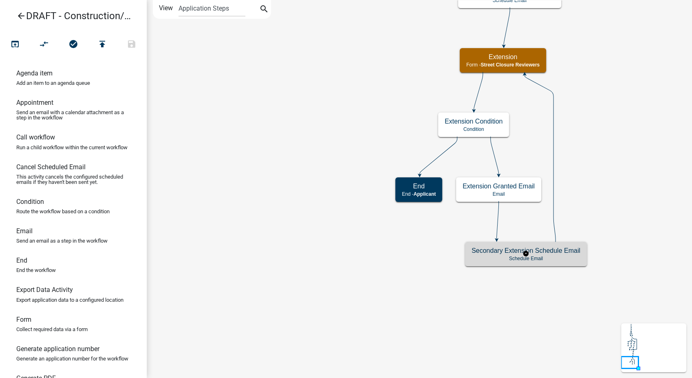
click at [574, 258] on p "Schedule Email" at bounding box center [525, 258] width 109 height 6
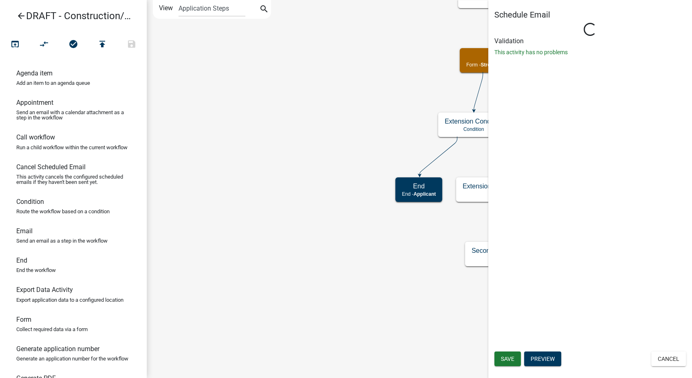
select select "10: 10:00 AM"
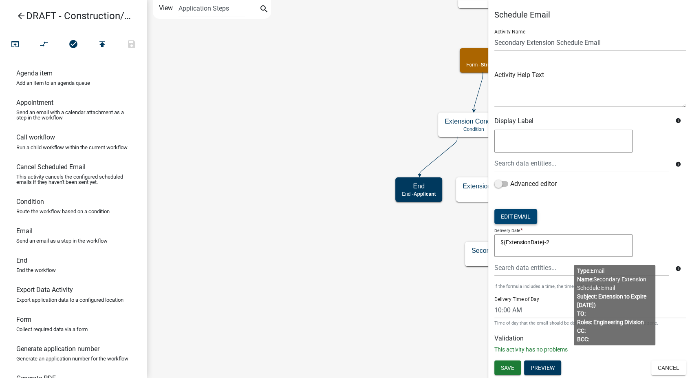
click at [516, 217] on button "Edit Email" at bounding box center [515, 216] width 43 height 15
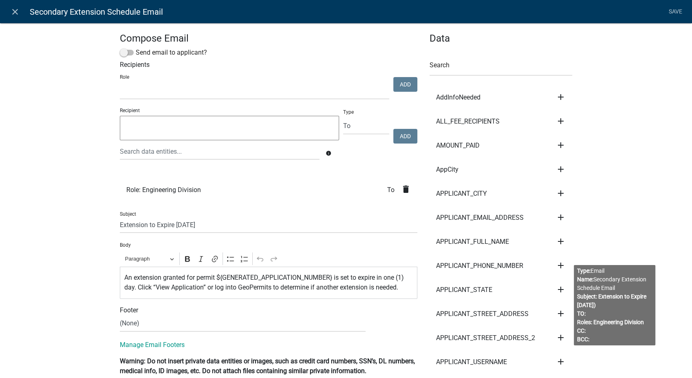
select select
click at [16, 9] on icon "close" at bounding box center [15, 12] width 10 height 10
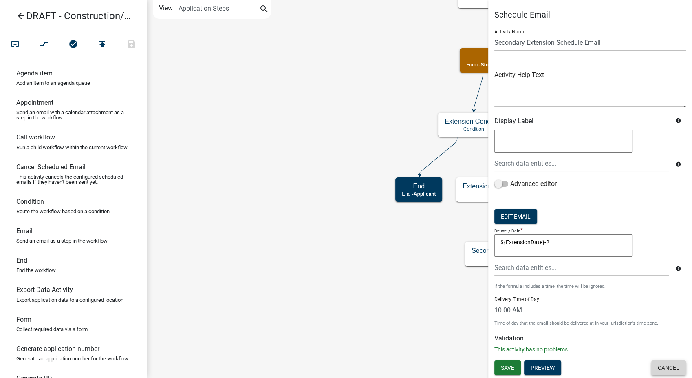
click at [671, 367] on button "Cancel" at bounding box center [668, 367] width 35 height 15
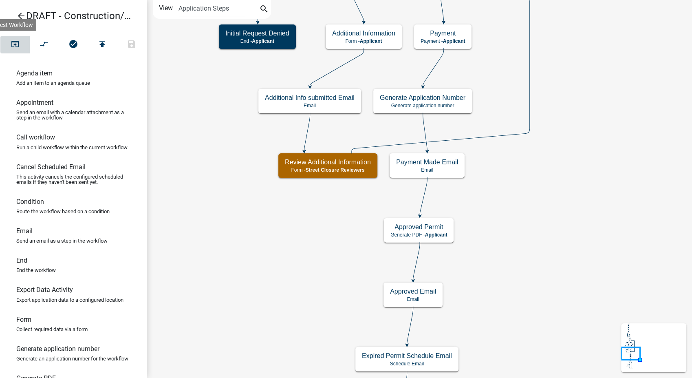
click at [13, 44] on icon "open_in_browser" at bounding box center [15, 44] width 10 height 11
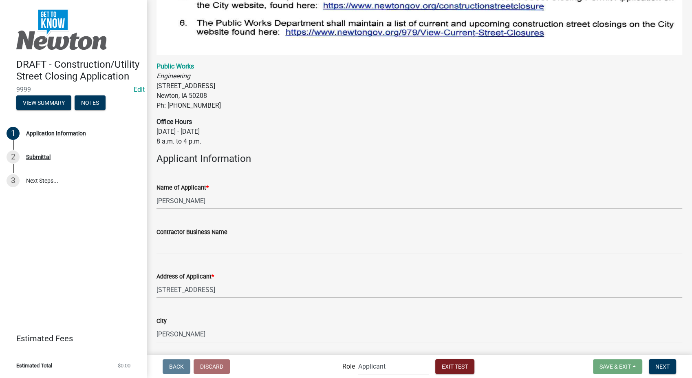
scroll to position [633, 0]
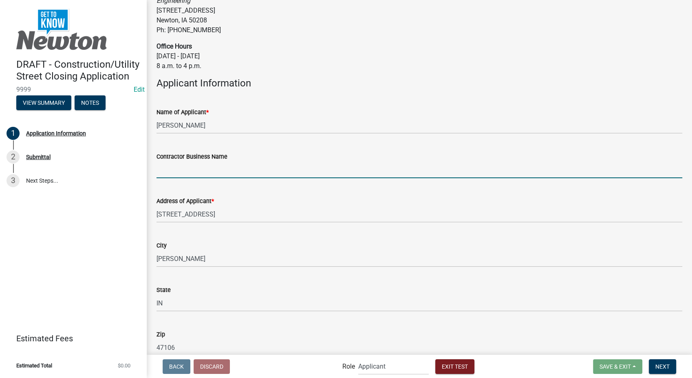
click at [212, 164] on input "Contractor Business Name" at bounding box center [419, 169] width 526 height 17
type input "Schneider Geospatial"
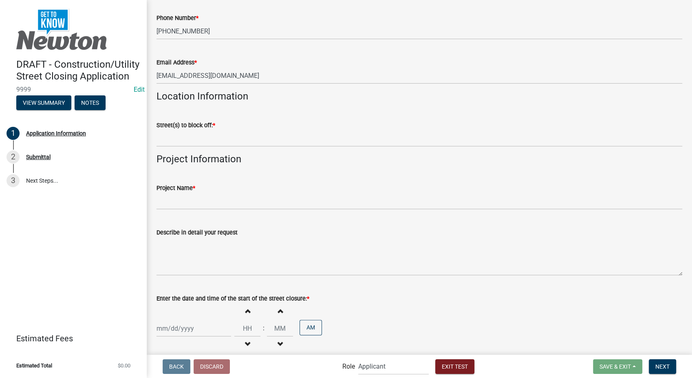
scroll to position [996, 0]
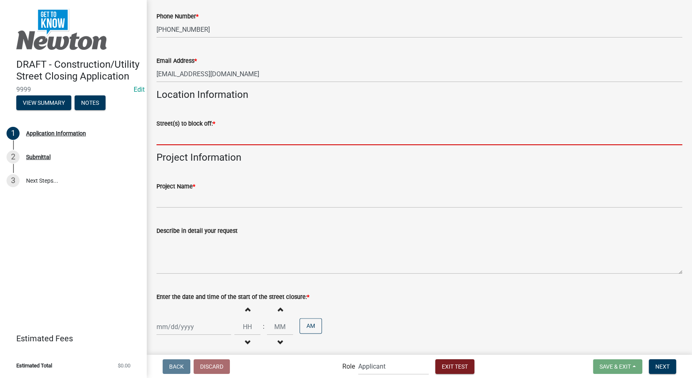
click at [192, 136] on input "Street(s) to block off: *" at bounding box center [419, 136] width 526 height 17
type input "1580 Constitution Row"
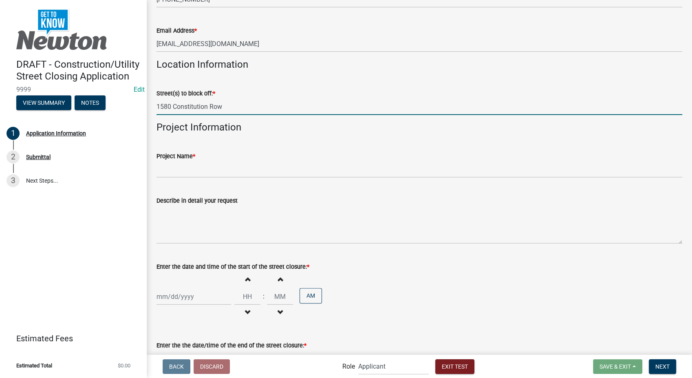
scroll to position [1041, 0]
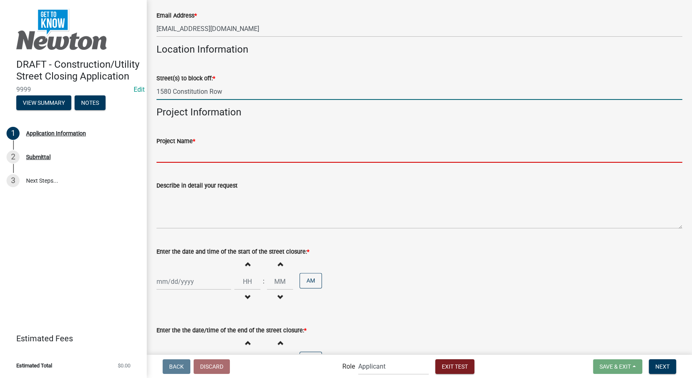
click at [176, 148] on input "Project Name *" at bounding box center [419, 154] width 526 height 17
type input "4-H Parade"
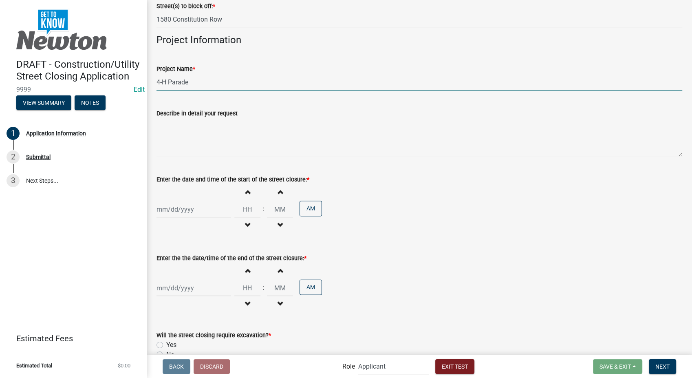
scroll to position [1131, 0]
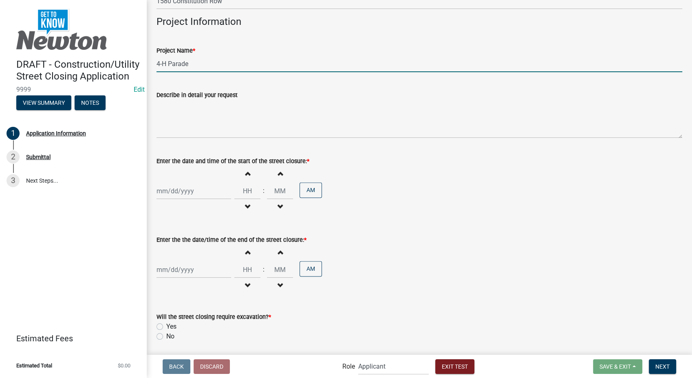
click at [199, 187] on div at bounding box center [193, 191] width 75 height 17
select select "9"
select select "2025"
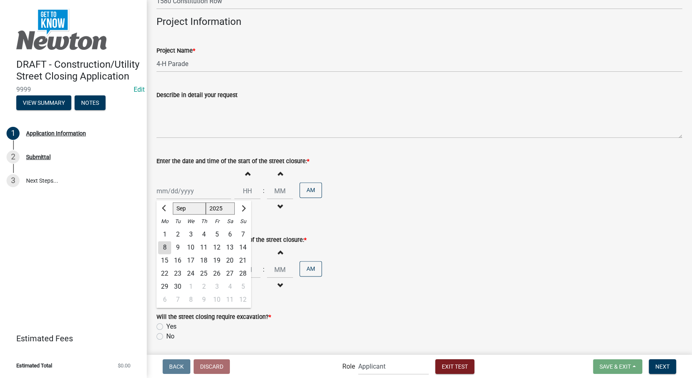
click at [229, 267] on div "27" at bounding box center [229, 273] width 13 height 13
type input "09/27/2025"
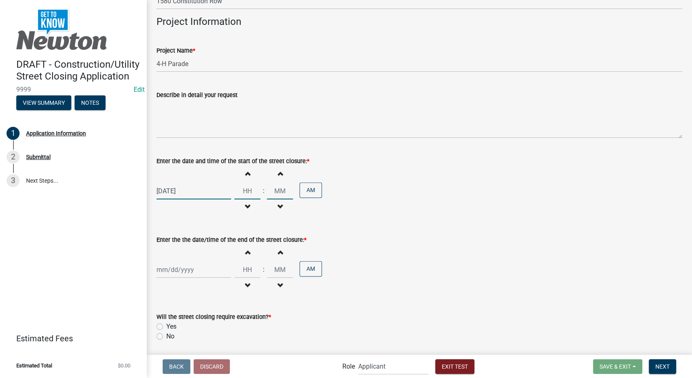
click at [247, 185] on input "Hours" at bounding box center [247, 191] width 26 height 17
type input "08"
type input "00"
click at [274, 186] on input "00" at bounding box center [280, 191] width 26 height 17
select select "9"
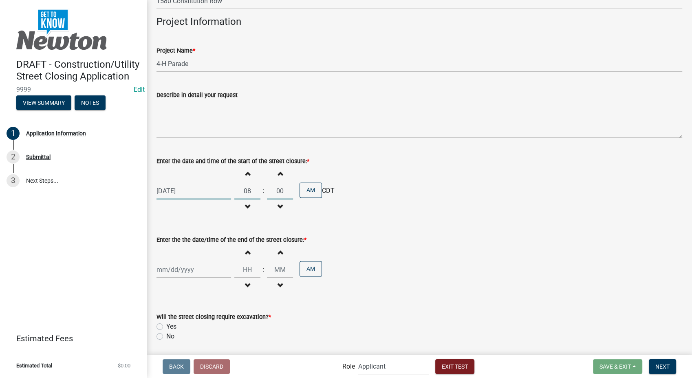
select select "2025"
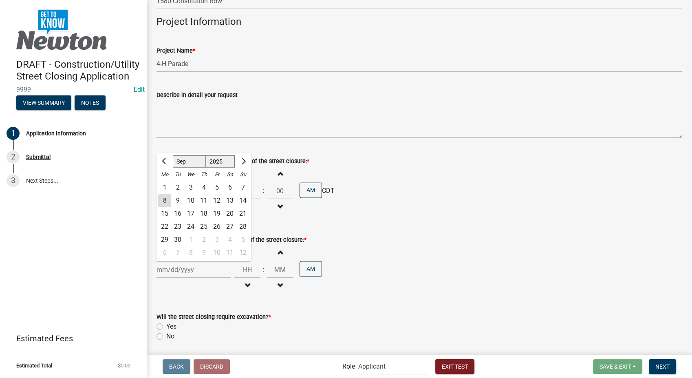
click at [165, 266] on div "Jan Feb Mar Apr May Jun Jul Aug Sep Oct Nov Dec 1525 1526 1527 1528 1529 1530 1…" at bounding box center [193, 269] width 75 height 17
click at [421, 166] on div "09/27/2025 Increment hours 08 Decrement hours : Increment minutes 00 Decrement …" at bounding box center [419, 191] width 526 height 50
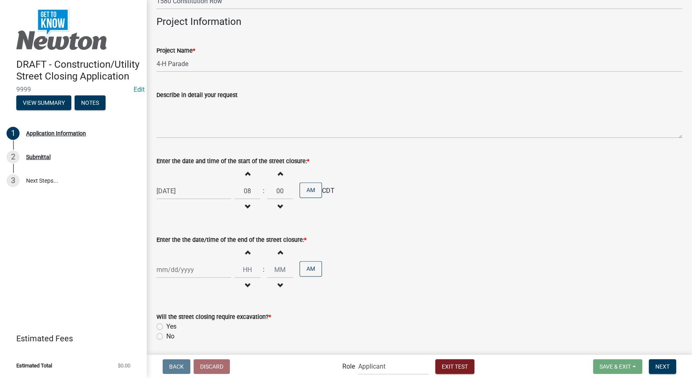
select select "9"
select select "2025"
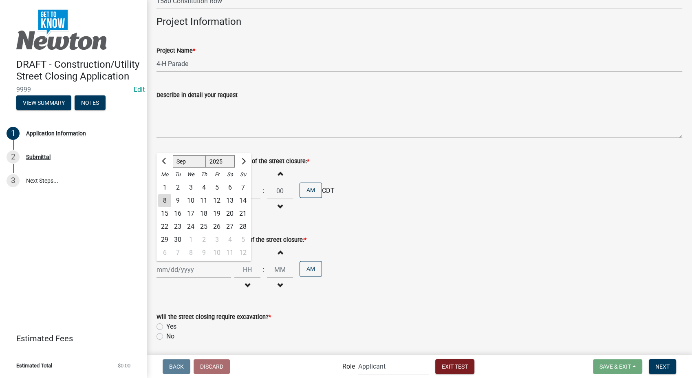
click at [178, 264] on div "Jan Feb Mar Apr May Jun Jul Aug Sep Oct Nov Dec 1525 1526 1527 1528 1529 1530 1…" at bounding box center [193, 269] width 75 height 17
click at [241, 220] on div "28" at bounding box center [242, 226] width 13 height 13
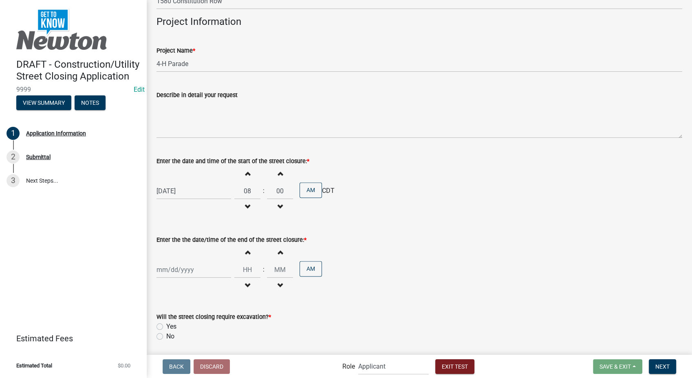
type input "09/28/2025"
click at [240, 265] on input "Hours" at bounding box center [247, 269] width 26 height 17
type input "07"
type input "00"
click at [273, 263] on input "00" at bounding box center [280, 269] width 26 height 17
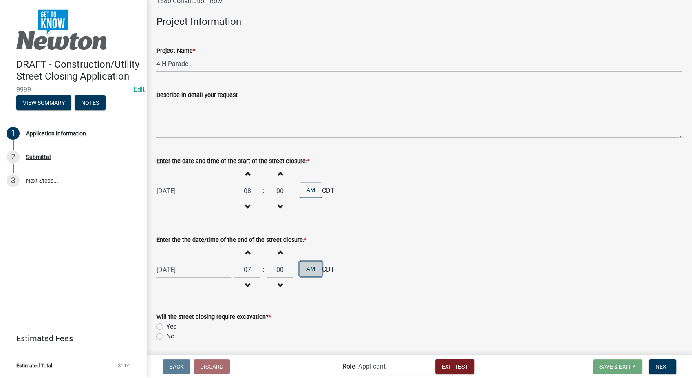
click at [304, 265] on button "AM" at bounding box center [310, 268] width 22 height 15
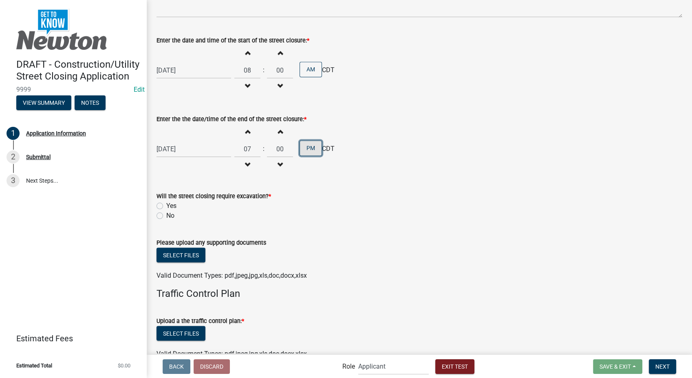
scroll to position [1267, 0]
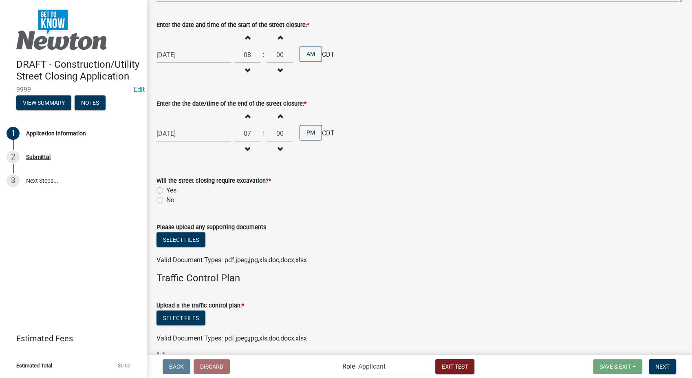
click at [166, 195] on label "No" at bounding box center [170, 200] width 8 height 10
click at [166, 195] on input "No" at bounding box center [168, 197] width 5 height 5
radio input "true"
click at [166, 185] on label "Yes" at bounding box center [171, 190] width 10 height 10
click at [166, 185] on input "Yes" at bounding box center [168, 187] width 5 height 5
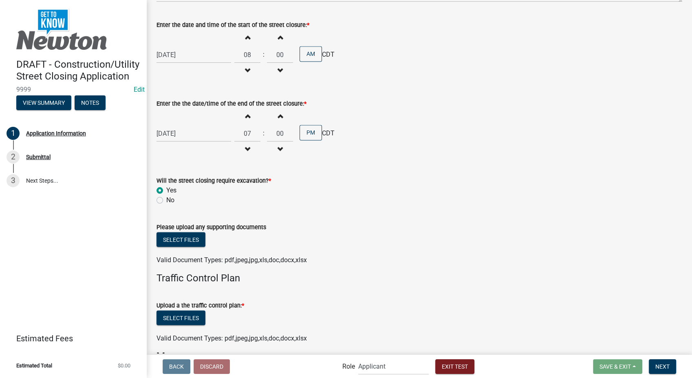
radio input "true"
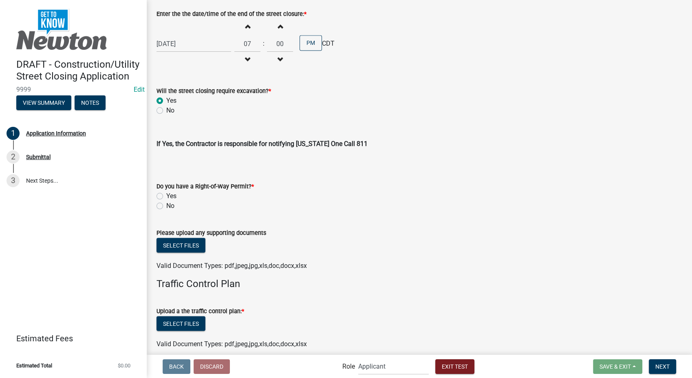
scroll to position [1358, 0]
click at [166, 190] on label "Yes" at bounding box center [171, 195] width 10 height 10
click at [166, 190] on input "Yes" at bounding box center [168, 192] width 5 height 5
radio input "true"
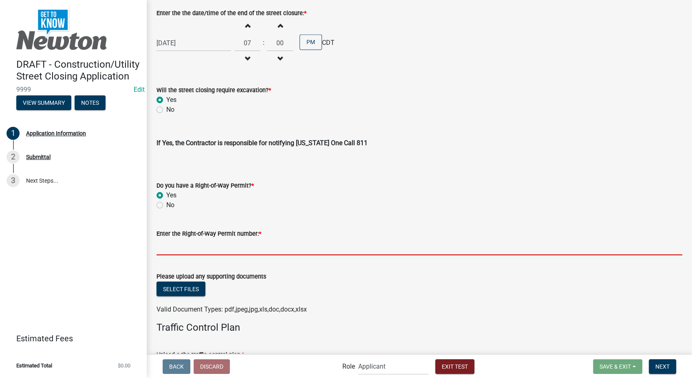
click at [163, 238] on input "Enter the Right-of-Way Permit number: *" at bounding box center [419, 246] width 526 height 17
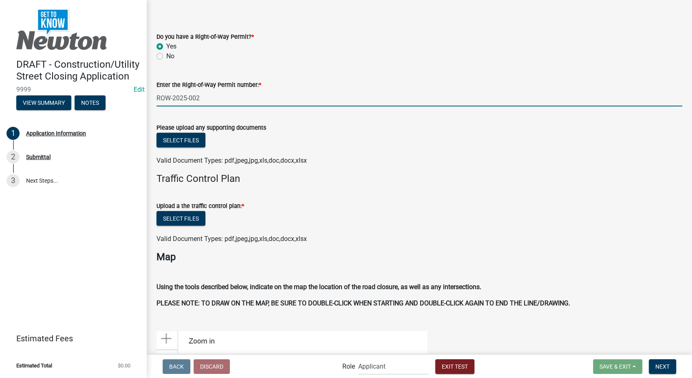
scroll to position [1539, 0]
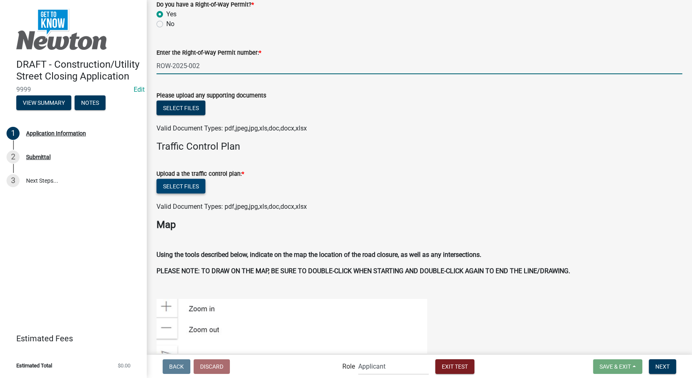
type input "ROW-2025-002"
click at [189, 180] on button "Select files" at bounding box center [180, 185] width 49 height 15
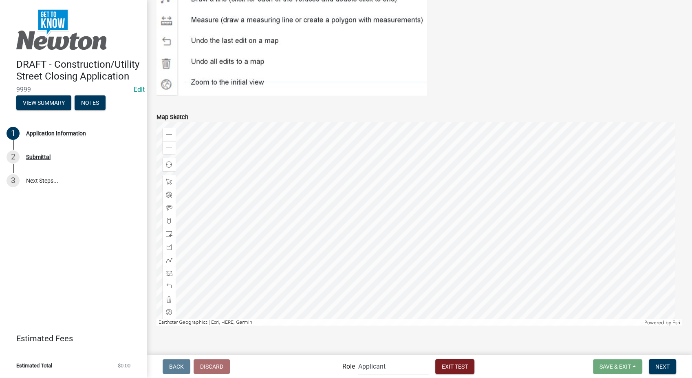
scroll to position [2058, 0]
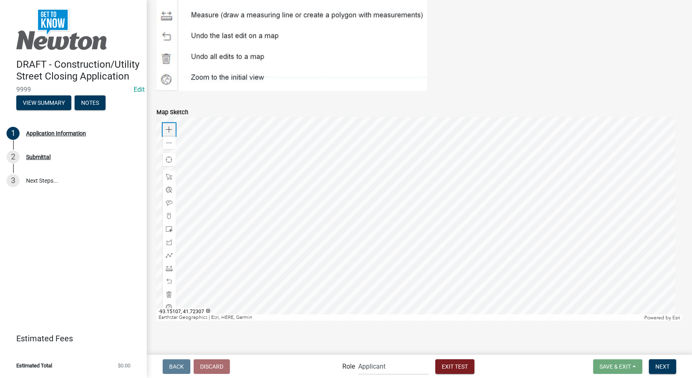
click at [170, 126] on span at bounding box center [169, 129] width 7 height 7
click at [401, 258] on div at bounding box center [419, 219] width 526 height 204
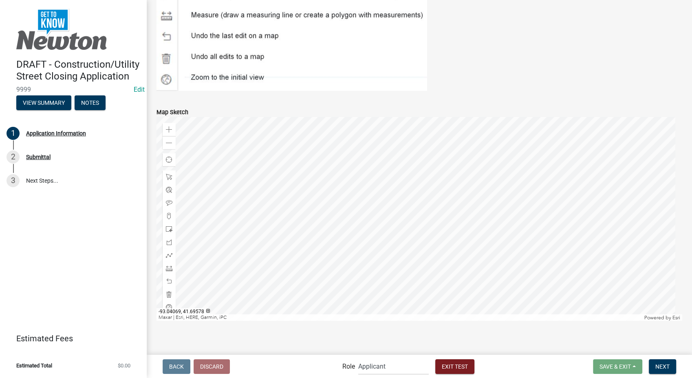
click at [281, 164] on div at bounding box center [419, 219] width 526 height 204
click at [167, 213] on span at bounding box center [169, 216] width 7 height 7
click at [361, 177] on div at bounding box center [419, 219] width 526 height 204
click at [441, 167] on div at bounding box center [419, 219] width 526 height 204
click at [166, 252] on span at bounding box center [169, 255] width 7 height 7
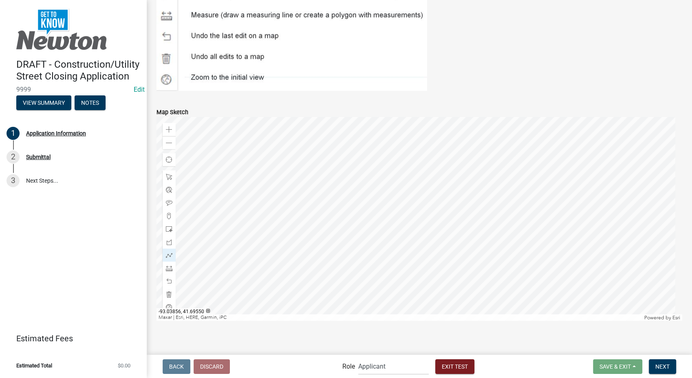
click at [431, 163] on div at bounding box center [419, 219] width 526 height 204
click at [418, 173] on div at bounding box center [419, 219] width 526 height 204
click at [167, 252] on span at bounding box center [169, 255] width 7 height 7
click at [414, 174] on div at bounding box center [419, 219] width 526 height 204
click at [489, 166] on div at bounding box center [419, 219] width 526 height 204
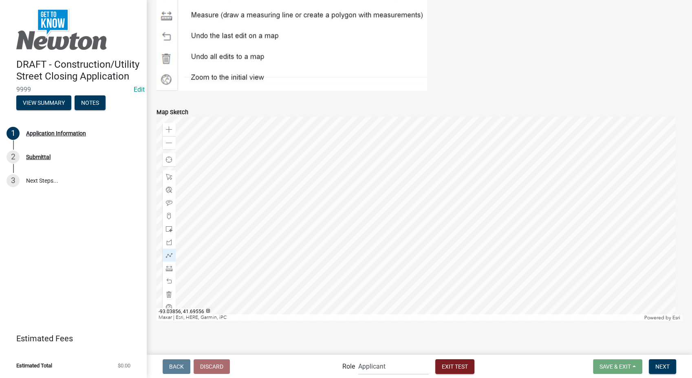
click at [409, 173] on div at bounding box center [419, 219] width 526 height 204
click at [409, 174] on div at bounding box center [419, 219] width 526 height 204
click at [655, 366] on span "Next" at bounding box center [662, 366] width 14 height 7
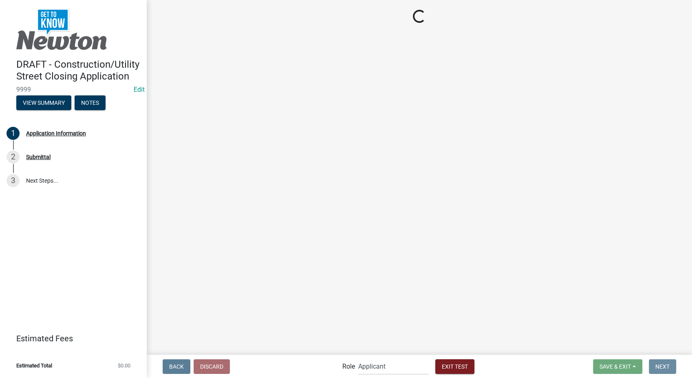
scroll to position [0, 0]
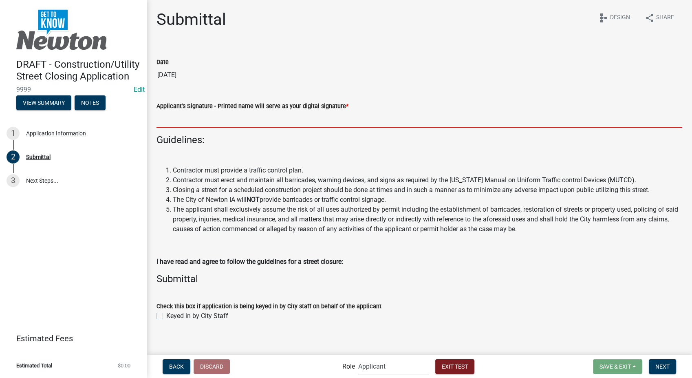
click at [172, 123] on input "Applicant's Signature - Printed name will serve as your digital signature *" at bounding box center [419, 119] width 526 height 17
type input "Stacia Franklin"
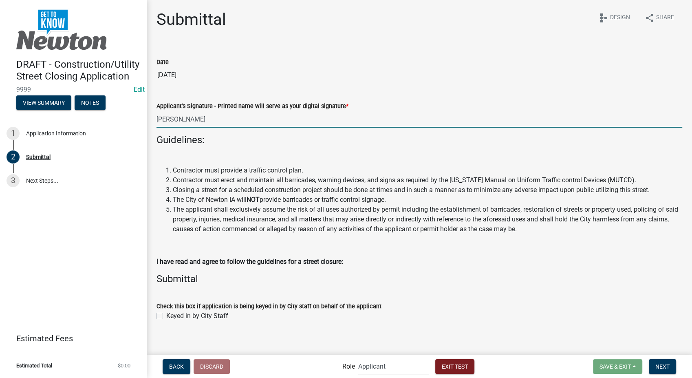
scroll to position [6, 0]
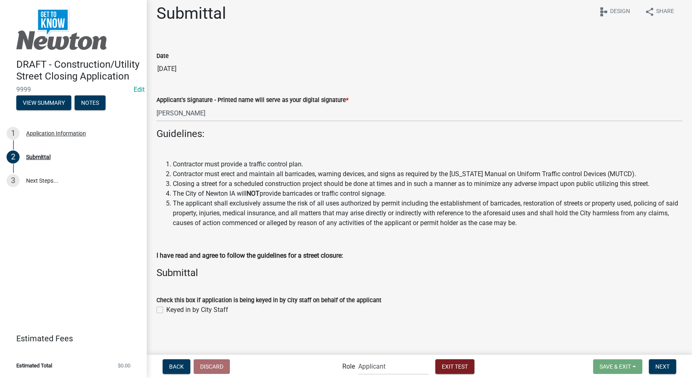
click at [166, 306] on label "Keyed in by City Staff" at bounding box center [197, 310] width 62 height 10
click at [166, 306] on input "Keyed in by City Staff" at bounding box center [168, 307] width 5 height 5
checkbox input "true"
click at [671, 370] on button "Next" at bounding box center [662, 366] width 27 height 15
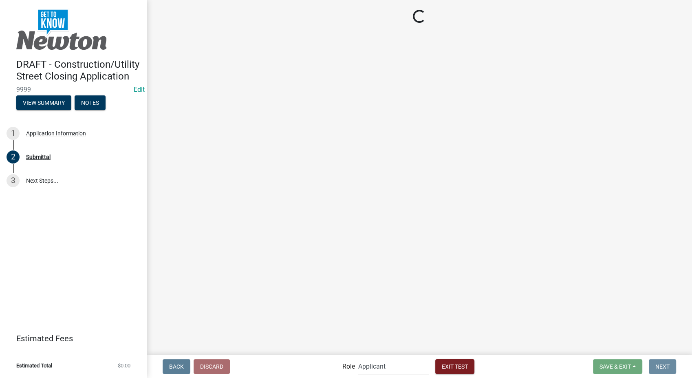
scroll to position [0, 0]
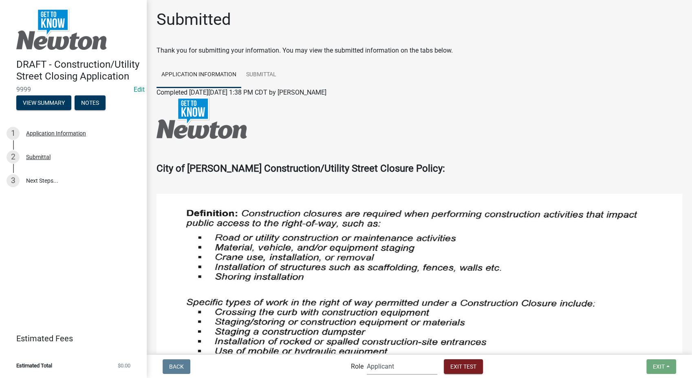
click at [404, 368] on select "Applicant Admin Street Closure Reviewers" at bounding box center [402, 366] width 70 height 17
select select "855090eb-c4a8-4c8c-a5dc-9f2083b40e6b"
click at [367, 358] on select "Applicant Admin Street Closure Reviewers" at bounding box center [402, 366] width 70 height 17
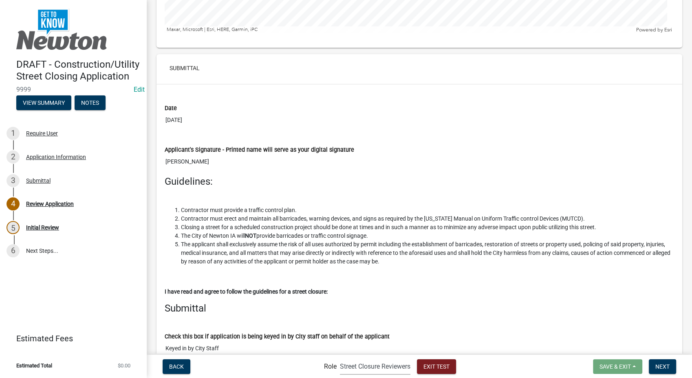
scroll to position [2078, 0]
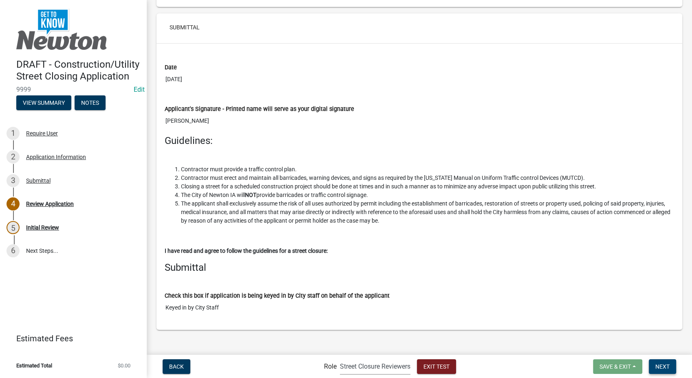
click at [672, 365] on button "Next" at bounding box center [662, 366] width 27 height 15
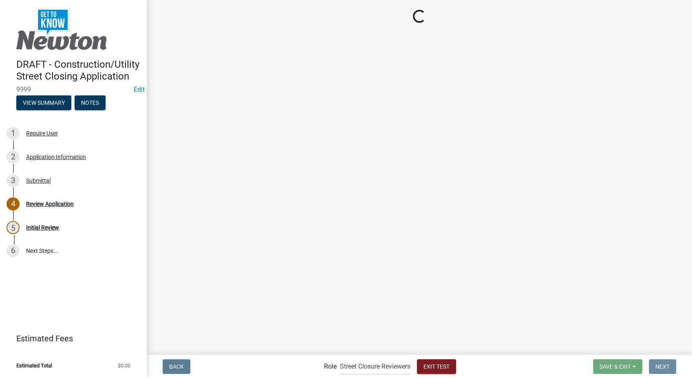
scroll to position [0, 0]
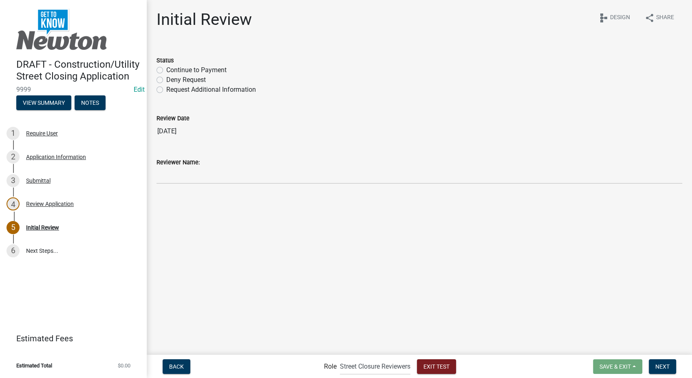
click at [166, 88] on label "Request Additional Information" at bounding box center [211, 90] width 90 height 10
click at [166, 88] on input "Request Additional Information" at bounding box center [168, 87] width 5 height 5
radio input "true"
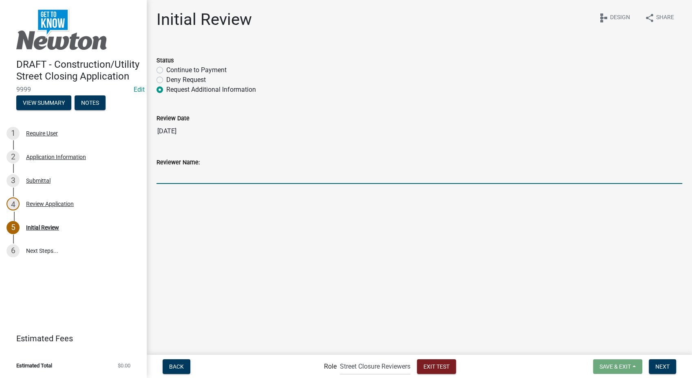
click at [174, 171] on input "Reviewer Name:" at bounding box center [419, 175] width 526 height 17
type input "Stacia Franklin"
click at [663, 370] on button "Next" at bounding box center [662, 366] width 27 height 15
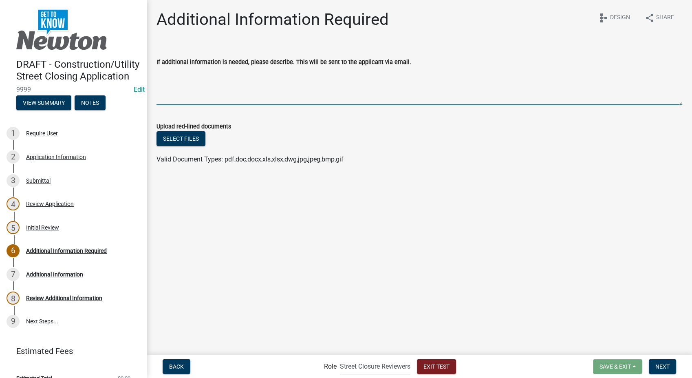
click at [231, 90] on textarea "If additional information is needed, please describe. This will be sent to the …" at bounding box center [419, 86] width 526 height 38
type textarea "dztusrtsrthzthzd"
click at [662, 370] on button "Next" at bounding box center [662, 366] width 27 height 15
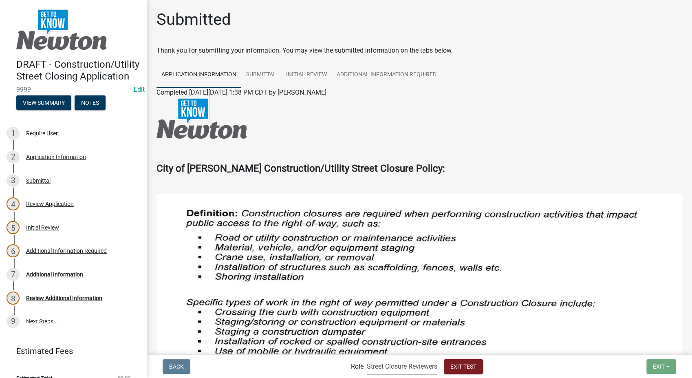
click at [384, 374] on select "Applicant Admin Street Closure Reviewers" at bounding box center [402, 366] width 70 height 17
select select "46f061d0-ca05-4526-87ad-bae6256f3e47"
click at [367, 358] on select "Applicant Admin Street Closure Reviewers" at bounding box center [402, 366] width 70 height 17
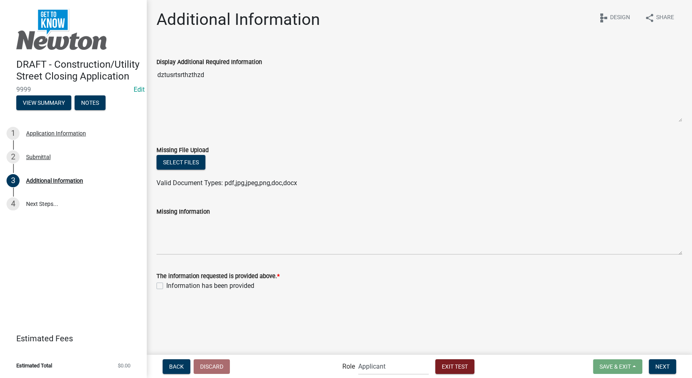
click at [166, 287] on label "Information has been provided" at bounding box center [210, 286] width 88 height 10
click at [166, 286] on input "Information has been provided" at bounding box center [168, 283] width 5 height 5
checkbox input "true"
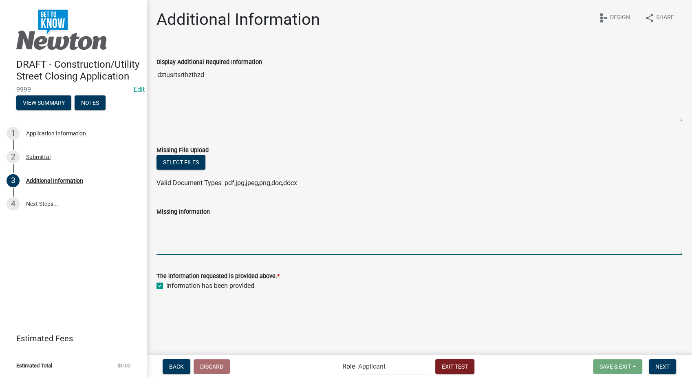
click at [189, 237] on textarea "Missing Information" at bounding box center [419, 235] width 526 height 38
type textarea "sdmfBSfluSlifwsLIHBwslibErgIONGER"
click at [175, 161] on button "Select files" at bounding box center [180, 162] width 49 height 15
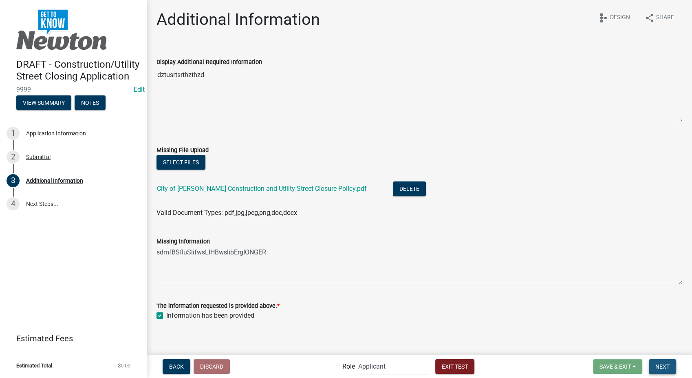
click at [661, 361] on button "Next" at bounding box center [662, 366] width 27 height 15
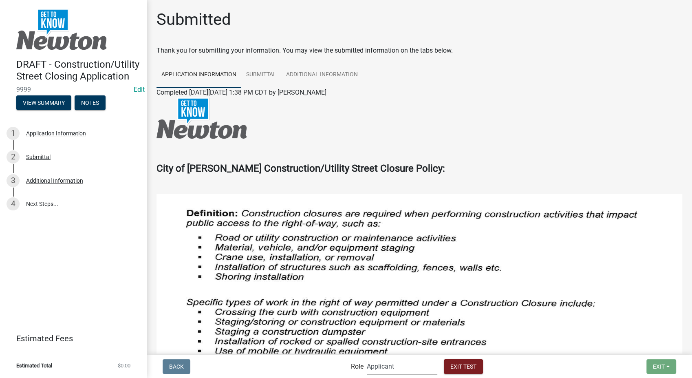
click at [401, 365] on select "Applicant Admin Street Closure Reviewers" at bounding box center [402, 366] width 70 height 17
select select "855090eb-c4a8-4c8c-a5dc-9f2083b40e6b"
click at [367, 358] on select "Applicant Admin Street Closure Reviewers" at bounding box center [402, 366] width 70 height 17
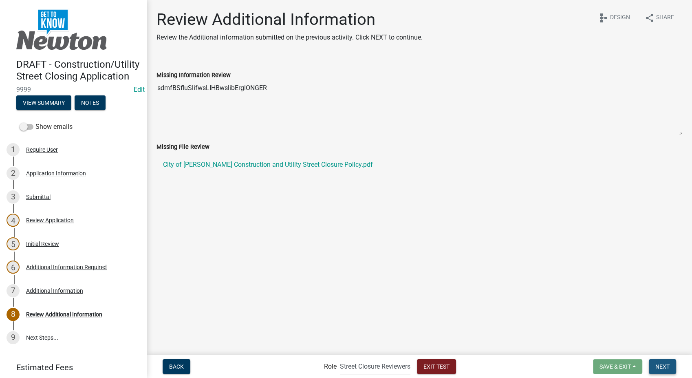
click at [654, 363] on button "Next" at bounding box center [662, 366] width 27 height 15
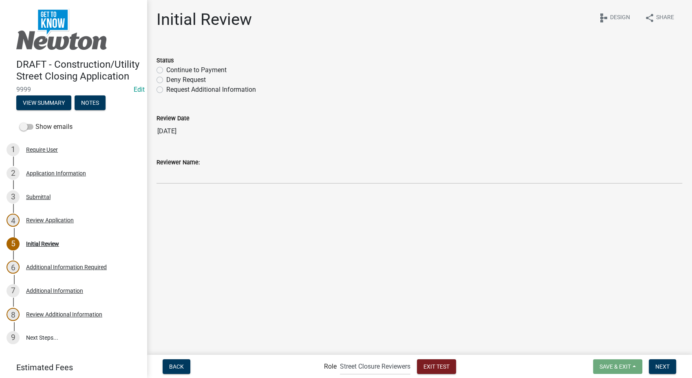
click at [166, 70] on label "Continue to Payment" at bounding box center [196, 70] width 60 height 10
click at [166, 70] on input "Continue to Payment" at bounding box center [168, 67] width 5 height 5
radio input "true"
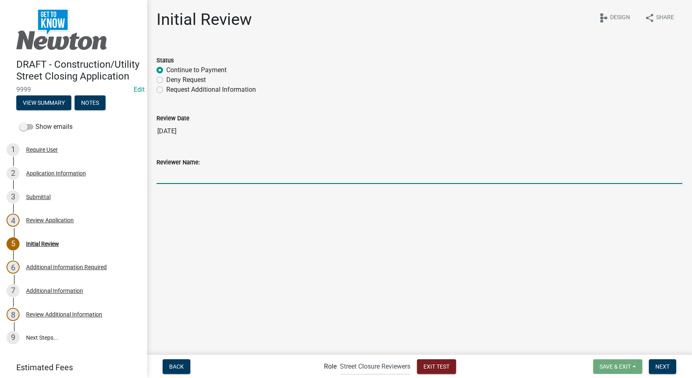
click at [172, 180] on input "Reviewer Name:" at bounding box center [419, 175] width 526 height 17
type input "Stacia Franklin"
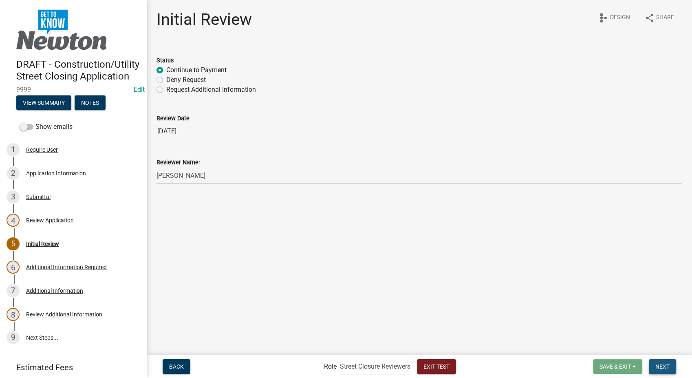
click at [658, 369] on span "Next" at bounding box center [662, 366] width 14 height 7
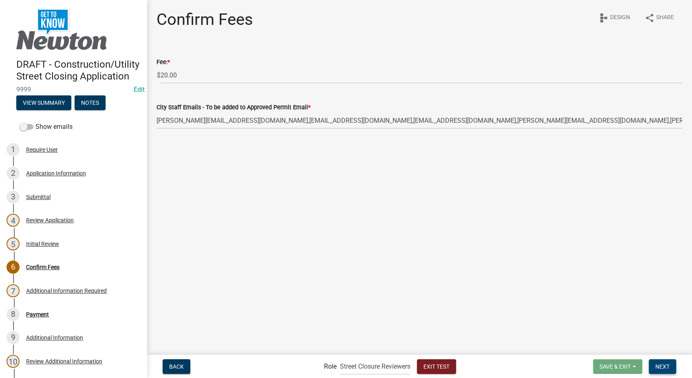
click at [667, 367] on span "Next" at bounding box center [662, 366] width 14 height 7
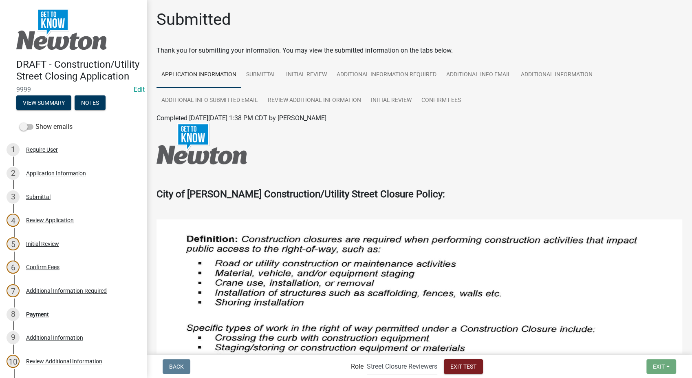
click at [377, 375] on nav "Back Role Applicant Admin Street Closure Reviewers Exit Test Exit Save Save & E…" at bounding box center [419, 365] width 545 height 23
click at [375, 363] on select "Applicant Admin Street Closure Reviewers" at bounding box center [402, 366] width 70 height 17
select select "5355c76e-d333-4ae7-ad4c-4a073e072dbd"
click at [367, 358] on select "Applicant Admin Street Closure Reviewers" at bounding box center [402, 366] width 70 height 17
click at [31, 317] on div "Payment" at bounding box center [37, 314] width 23 height 6
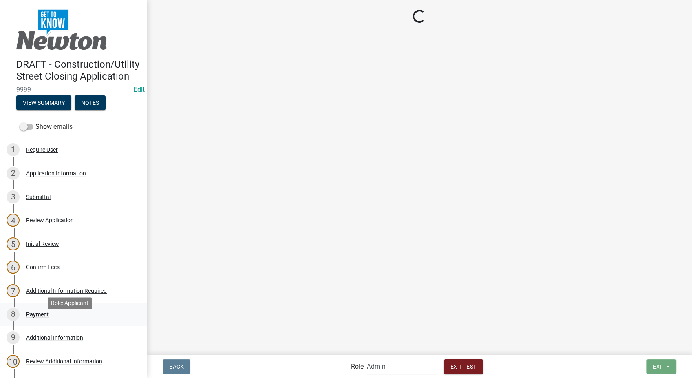
select select "2: 1"
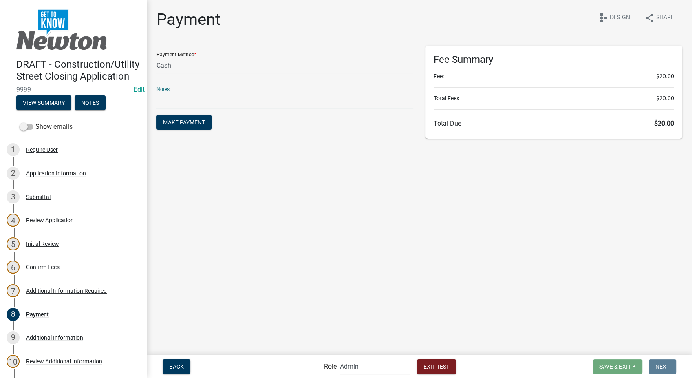
click at [169, 100] on input "text" at bounding box center [284, 100] width 257 height 17
type input "test"
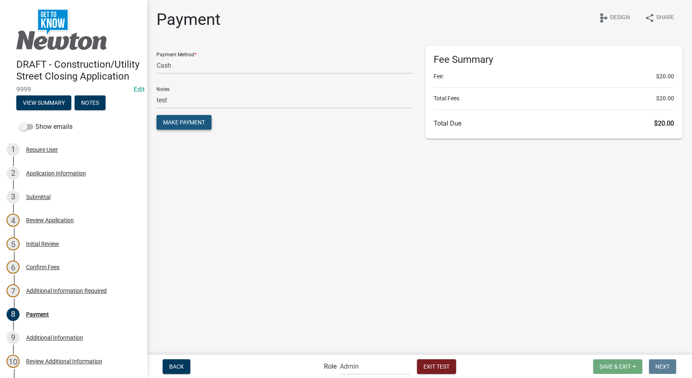
click at [185, 128] on button "Make Payment" at bounding box center [183, 122] width 55 height 15
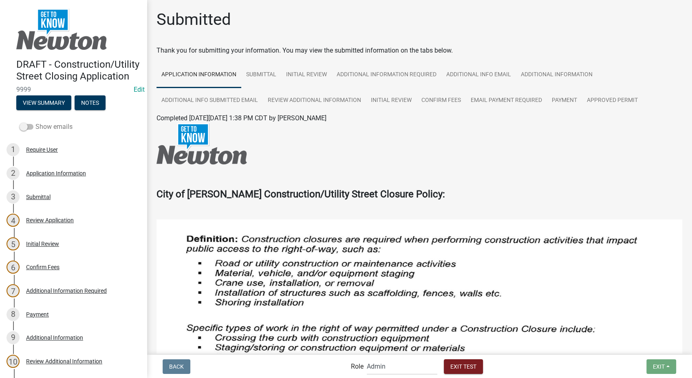
click at [21, 130] on span at bounding box center [27, 127] width 14 height 6
click at [35, 122] on input "Show emails" at bounding box center [35, 122] width 0 height 0
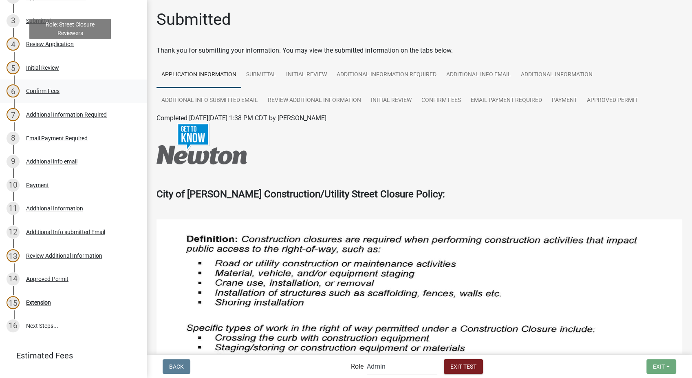
scroll to position [223, 0]
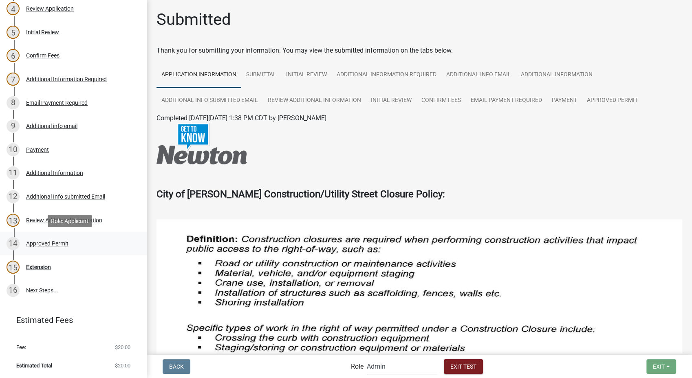
click at [39, 244] on div "Approved Permit" at bounding box center [47, 243] width 42 height 6
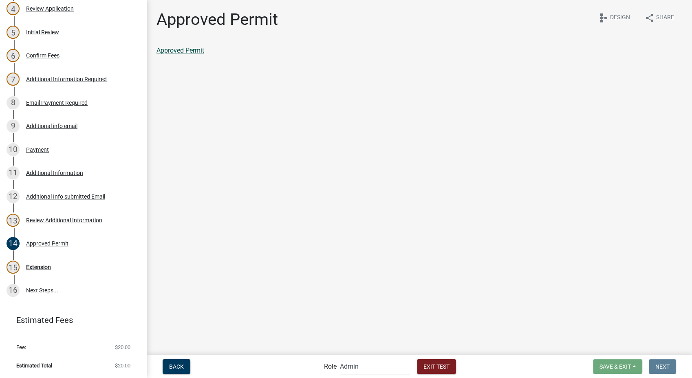
click at [203, 50] on link "Approved Permit" at bounding box center [180, 50] width 48 height 8
click at [44, 268] on div "Extension" at bounding box center [38, 267] width 25 height 6
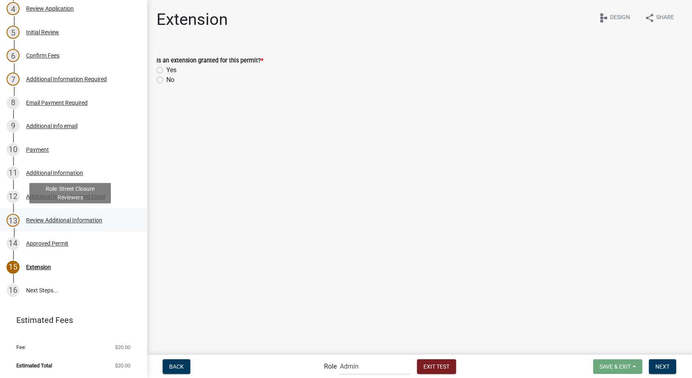
click at [32, 216] on div "13 Review Additional Information" at bounding box center [70, 219] width 127 height 13
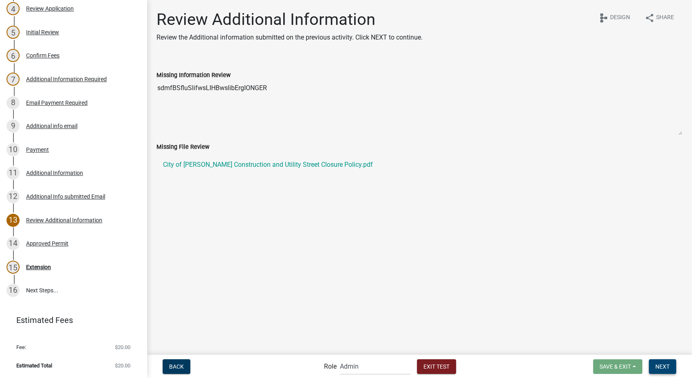
click at [650, 365] on button "Next" at bounding box center [662, 366] width 27 height 15
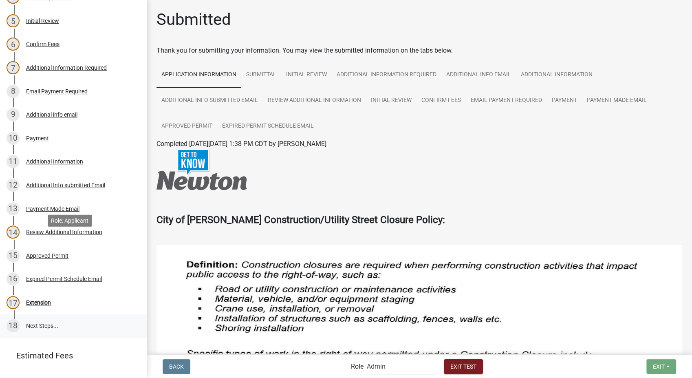
scroll to position [270, 0]
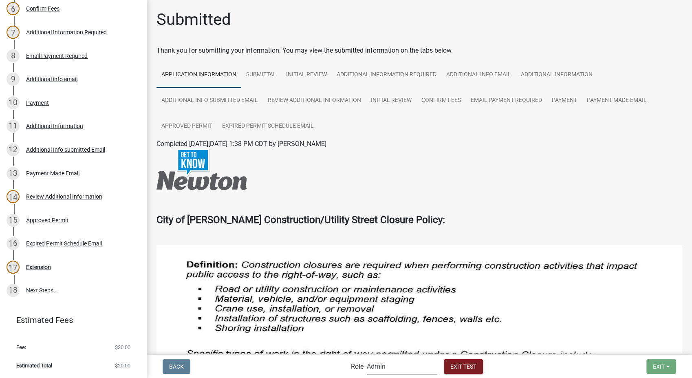
click at [391, 369] on select "Applicant Admin Street Closure Reviewers" at bounding box center [402, 366] width 70 height 17
click at [367, 358] on select "Applicant Admin Street Closure Reviewers" at bounding box center [402, 366] width 70 height 17
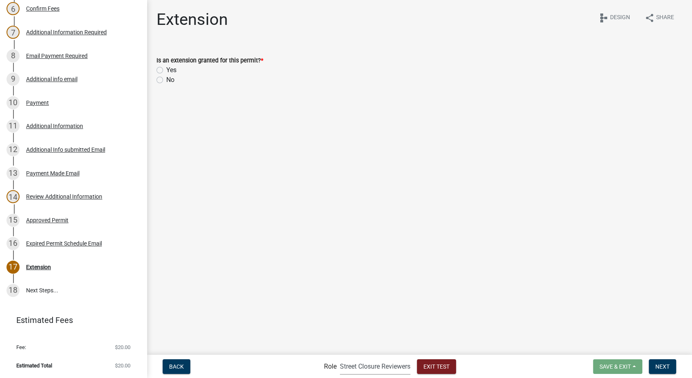
click at [356, 363] on select "Applicant Admin Street Closure Reviewers" at bounding box center [375, 366] width 70 height 17
click at [340, 358] on select "Applicant Admin Street Closure Reviewers" at bounding box center [375, 366] width 70 height 17
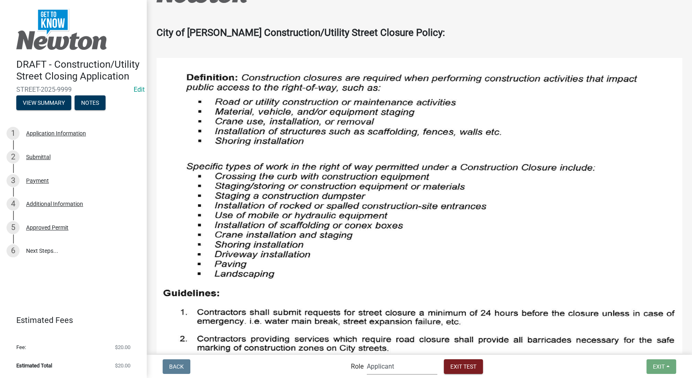
scroll to position [317, 0]
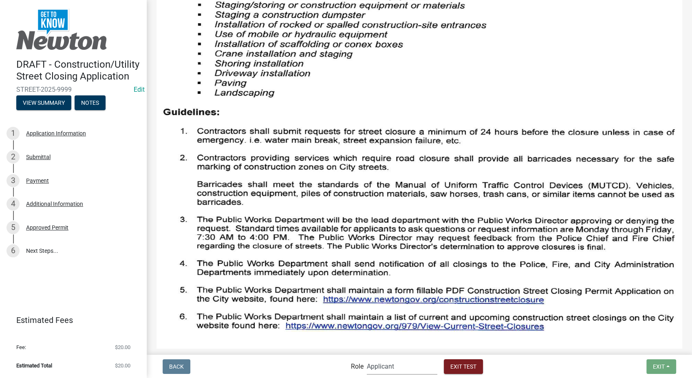
click at [413, 373] on select "Applicant Admin Street Closure Reviewers" at bounding box center [402, 366] width 70 height 17
select select "855090eb-c4a8-4c8c-a5dc-9f2083b40e6b"
click at [367, 358] on select "Applicant Admin Street Closure Reviewers" at bounding box center [402, 366] width 70 height 17
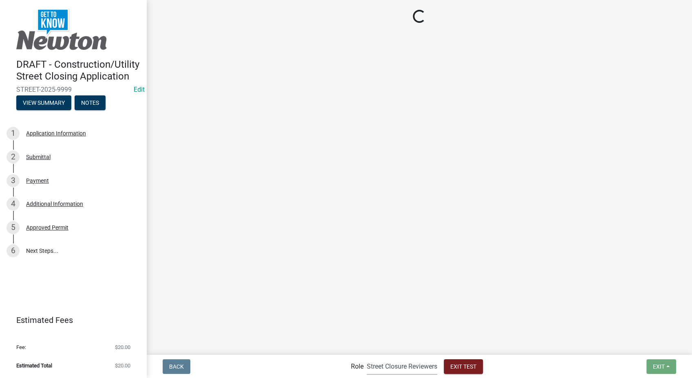
scroll to position [0, 0]
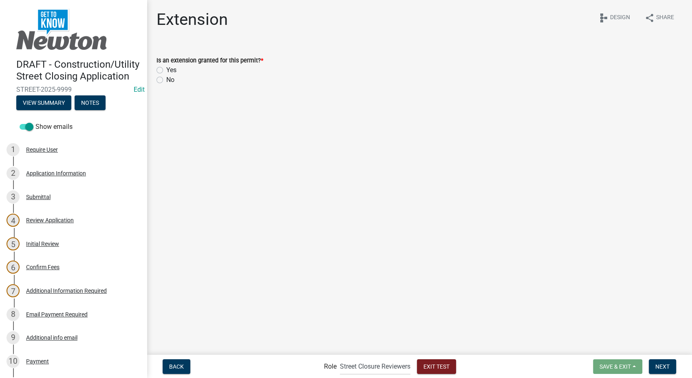
click at [166, 79] on label "No" at bounding box center [170, 80] width 8 height 10
click at [166, 79] on input "No" at bounding box center [168, 77] width 5 height 5
radio input "true"
click at [663, 365] on span "Next" at bounding box center [662, 366] width 14 height 7
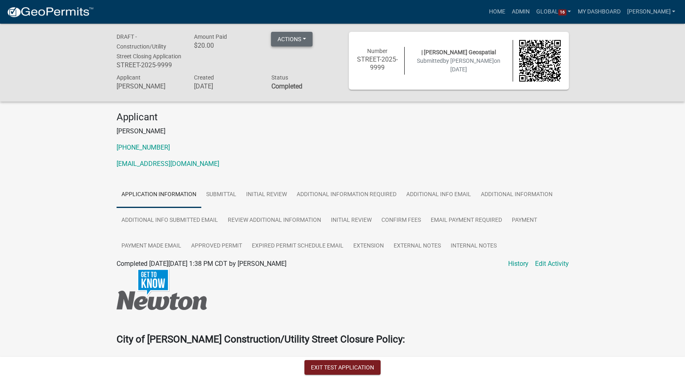
click at [295, 36] on button "Actions" at bounding box center [292, 39] width 42 height 15
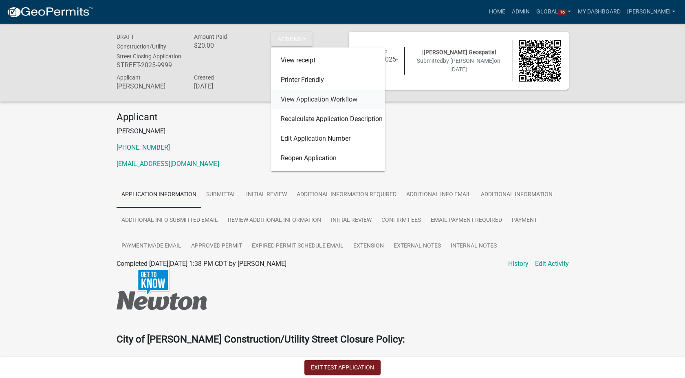
click at [316, 98] on link "View Application Workflow" at bounding box center [328, 100] width 114 height 20
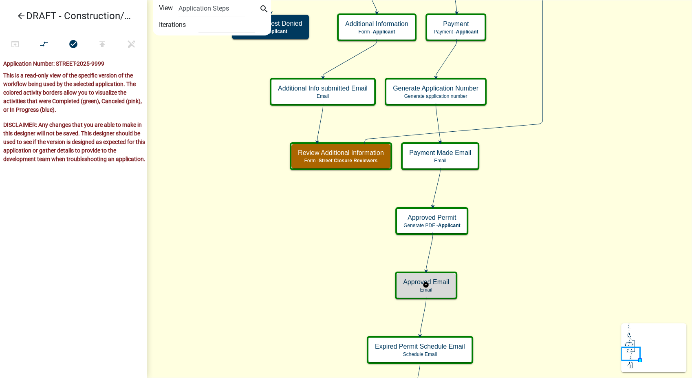
click at [453, 294] on div "Approved Email Email" at bounding box center [425, 285] width 59 height 24
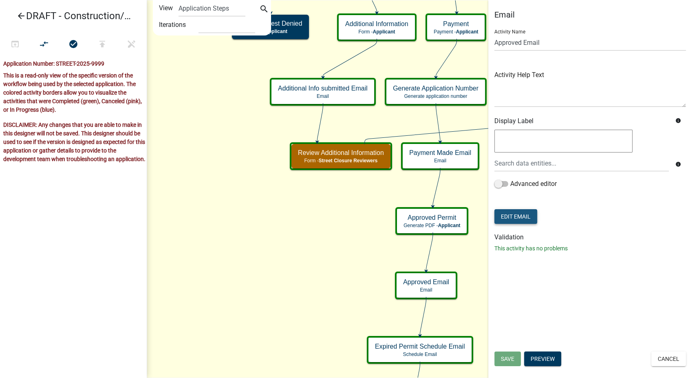
click at [535, 213] on button "Edit Email" at bounding box center [515, 216] width 43 height 15
select select "61e258e5-db64-4740-999e-677e1390fc72"
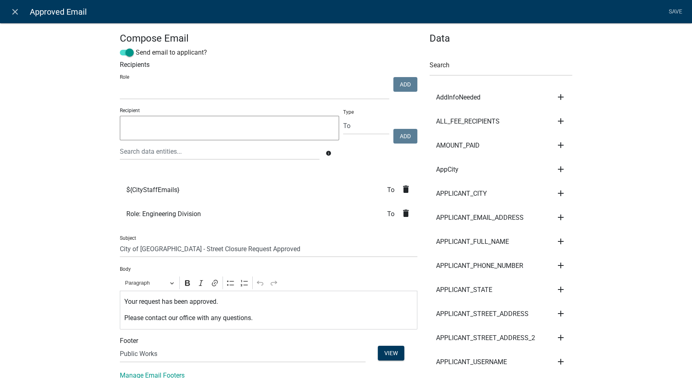
select select
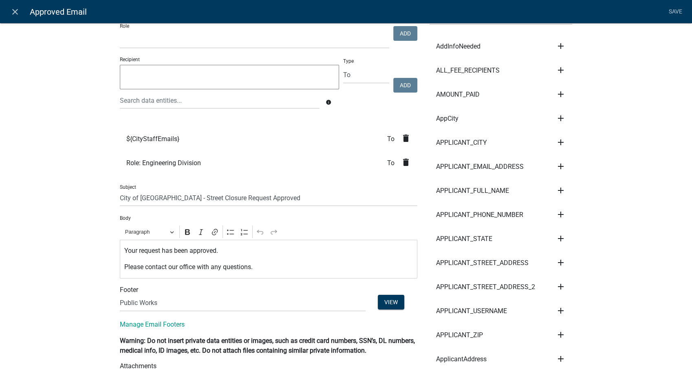
scroll to position [45, 0]
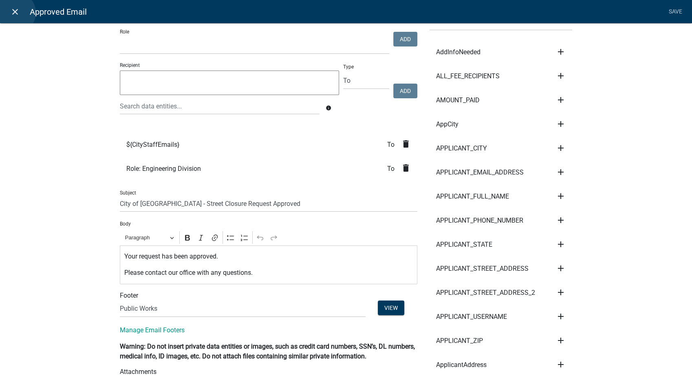
click at [15, 13] on icon "close" at bounding box center [15, 12] width 10 height 10
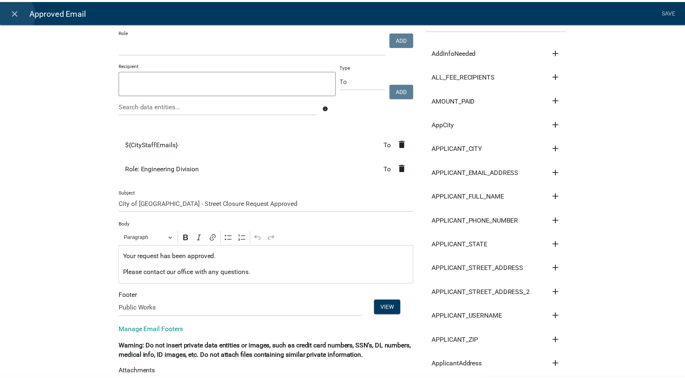
scroll to position [0, 0]
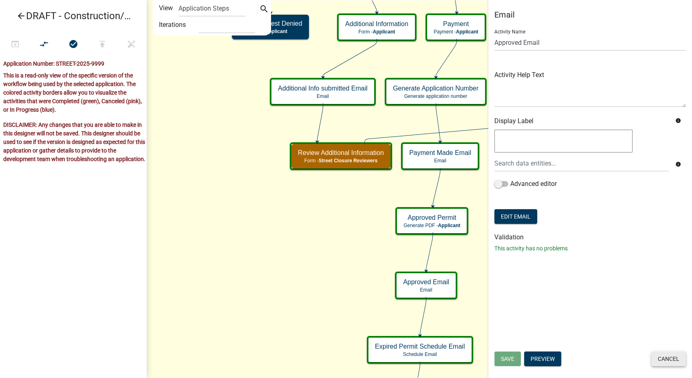
click at [678, 363] on button "Cancel" at bounding box center [668, 358] width 35 height 15
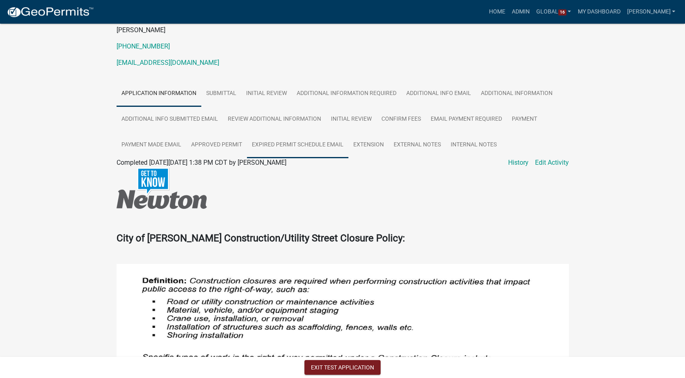
scroll to position [59, 0]
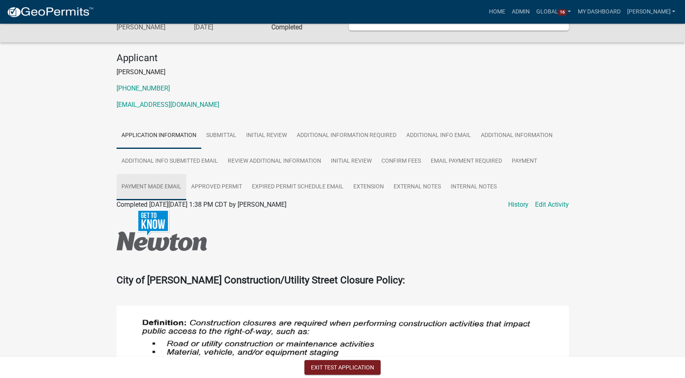
click at [166, 194] on link "Payment Made Email" at bounding box center [152, 187] width 70 height 26
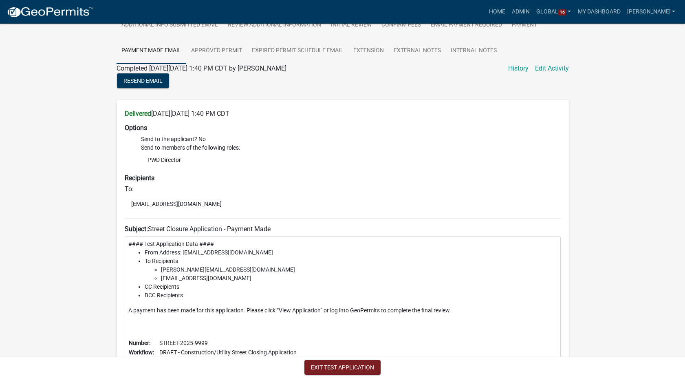
scroll to position [104, 0]
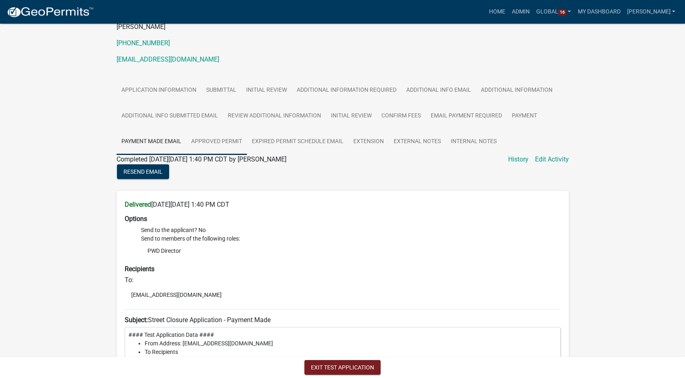
click at [228, 148] on link "Approved Permit" at bounding box center [216, 142] width 61 height 26
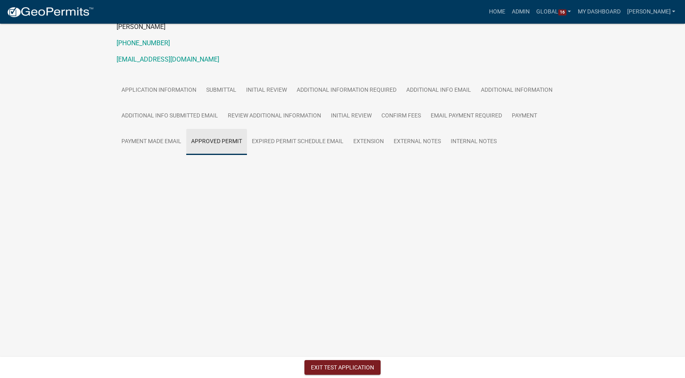
scroll to position [24, 0]
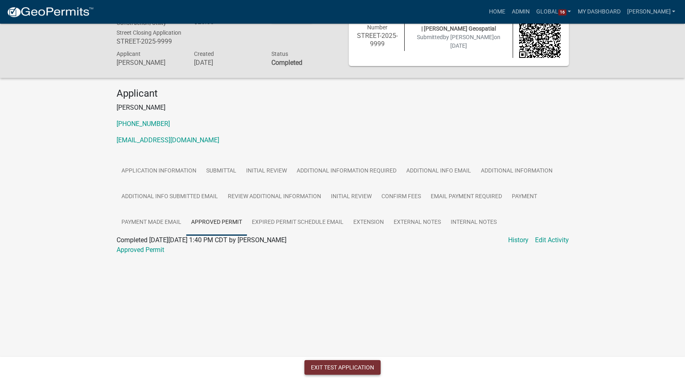
click at [352, 367] on button "Exit Test Application" at bounding box center [342, 367] width 76 height 15
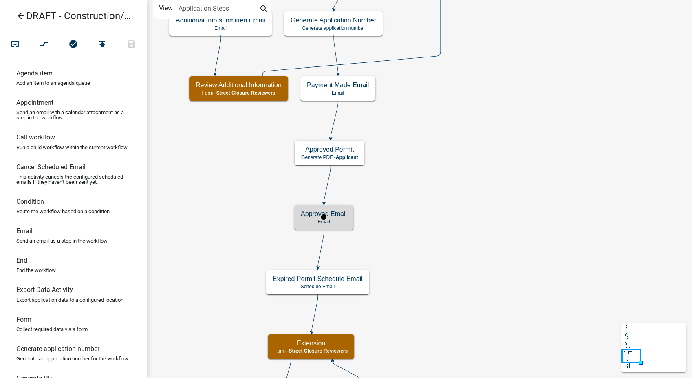
click at [337, 219] on p "Email" at bounding box center [324, 222] width 46 height 6
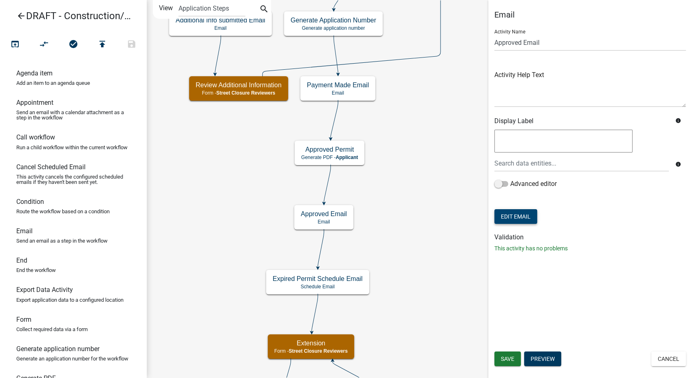
click at [528, 219] on button "Edit Email" at bounding box center [515, 216] width 43 height 15
select select "61e258e5-db64-4740-999e-677e1390fc72"
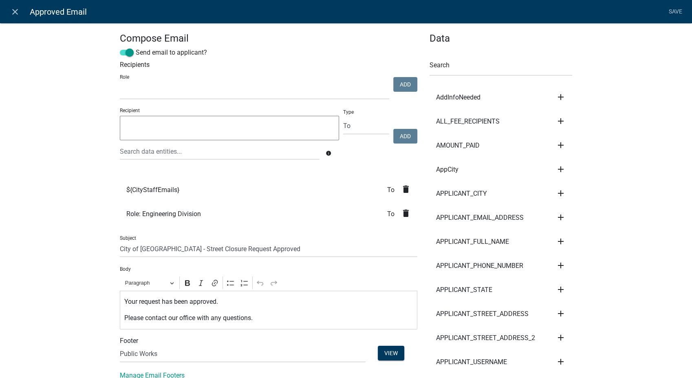
select select
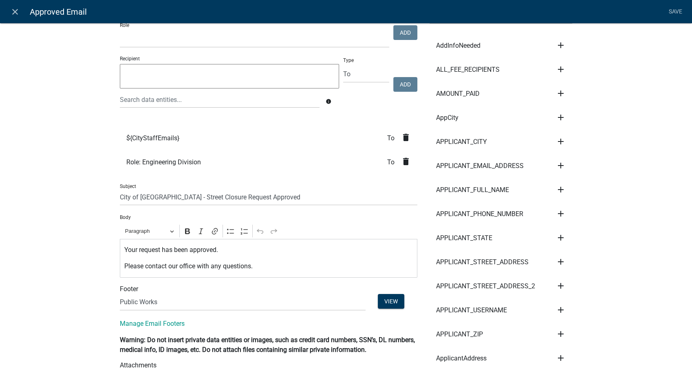
scroll to position [90, 0]
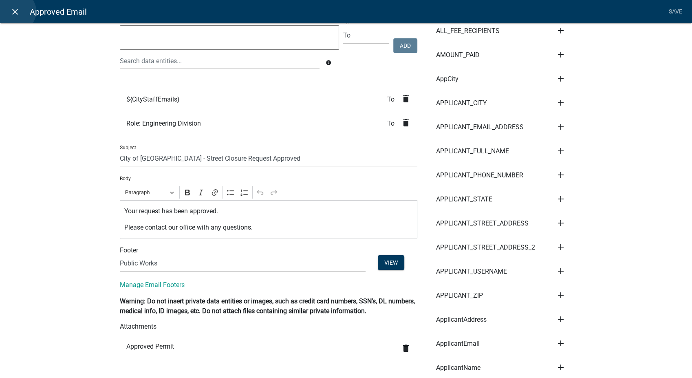
click at [15, 11] on icon "close" at bounding box center [15, 12] width 10 height 10
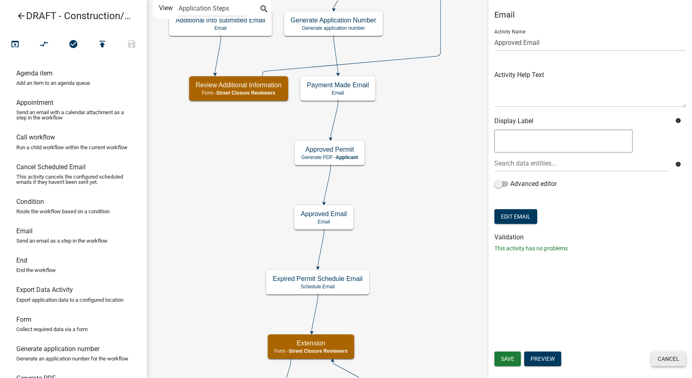
click at [671, 359] on button "Cancel" at bounding box center [668, 358] width 35 height 15
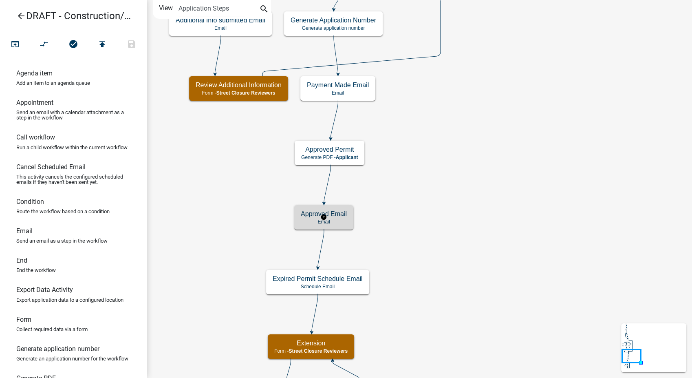
click at [345, 224] on div "Approved Email Email" at bounding box center [323, 217] width 59 height 24
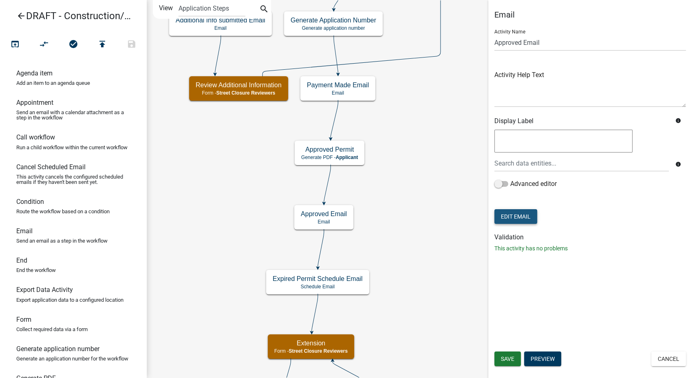
click at [524, 219] on button "Edit Email" at bounding box center [515, 216] width 43 height 15
select select "61e258e5-db64-4740-999e-677e1390fc72"
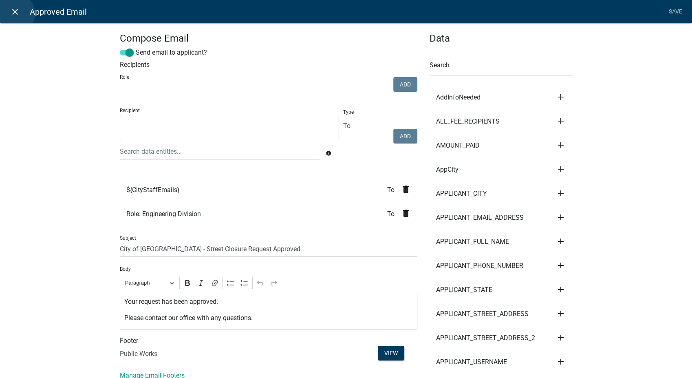
click at [14, 13] on icon "close" at bounding box center [15, 12] width 10 height 10
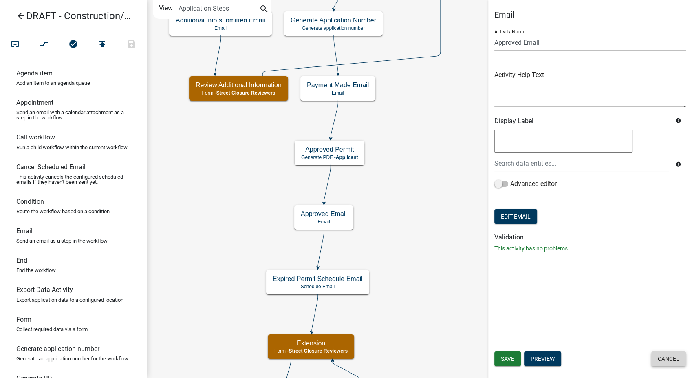
click at [671, 357] on button "Cancel" at bounding box center [668, 358] width 35 height 15
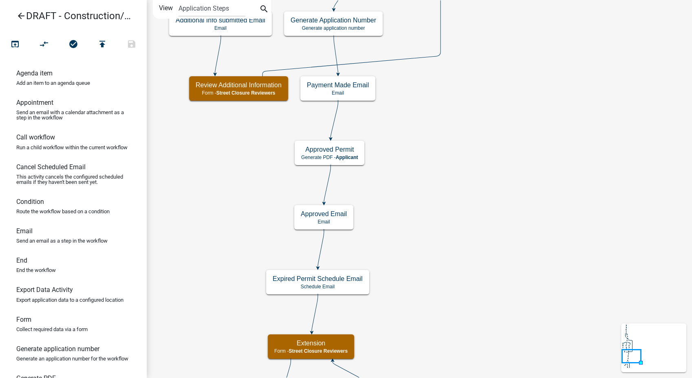
click at [23, 15] on icon "arrow_back" at bounding box center [21, 16] width 10 height 11
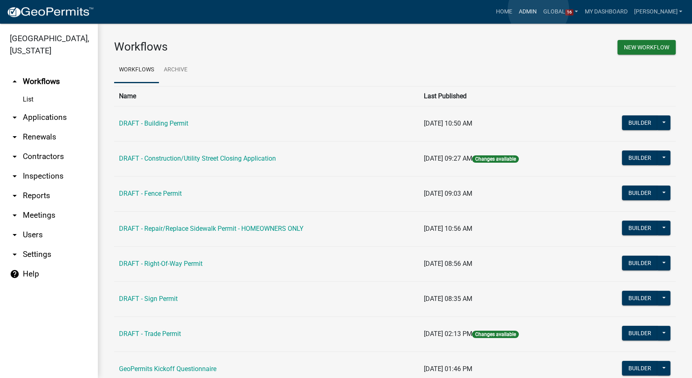
click at [538, 9] on link "Admin" at bounding box center [527, 11] width 24 height 15
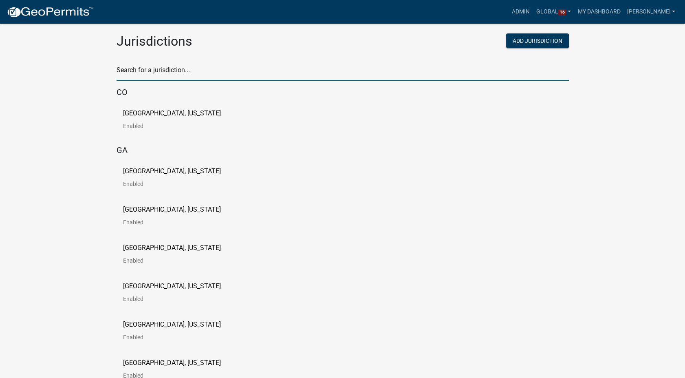
click at [150, 67] on input "text" at bounding box center [343, 72] width 452 height 17
type input "story"
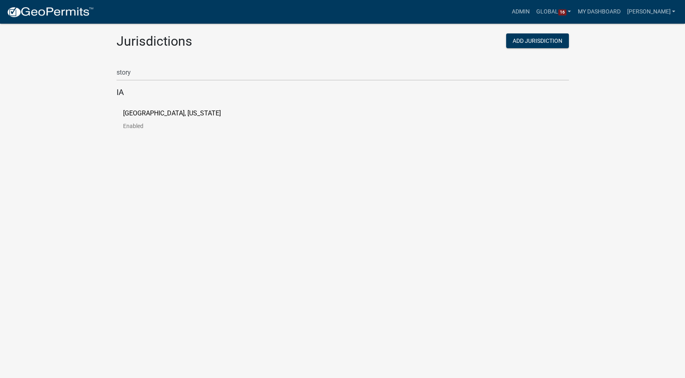
click at [149, 112] on p "Story County, Iowa" at bounding box center [172, 113] width 98 height 7
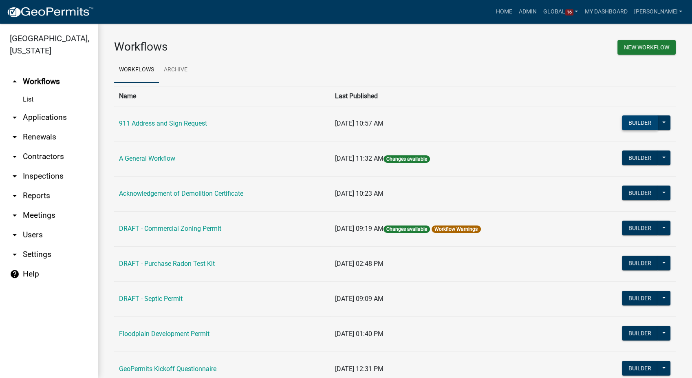
click at [638, 126] on button "Builder" at bounding box center [640, 122] width 36 height 15
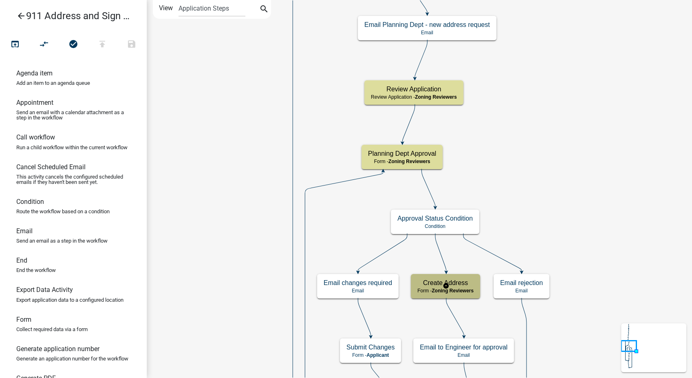
click at [472, 285] on h5 "Create Address" at bounding box center [445, 283] width 56 height 8
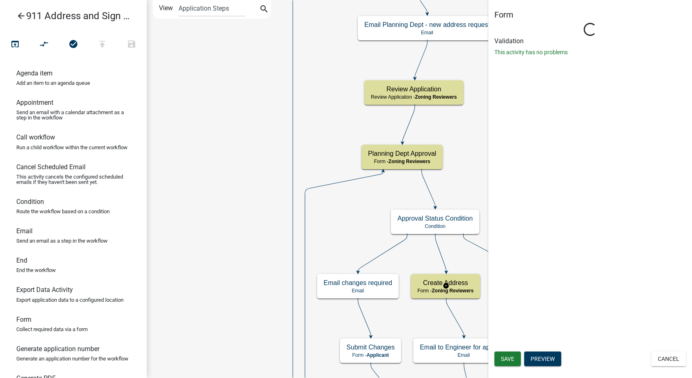
select select "289CA764-5063-4D44-9E26-A723625F811D"
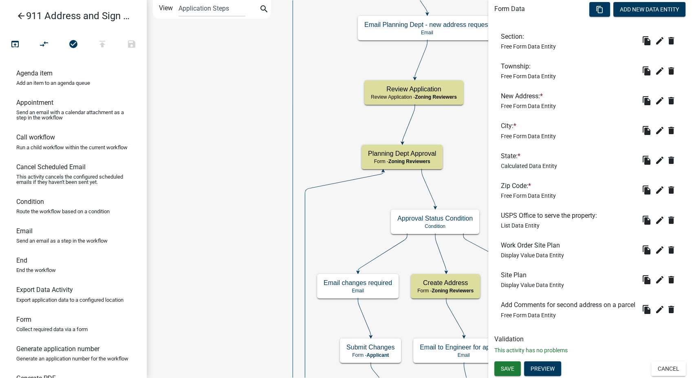
scroll to position [187, 0]
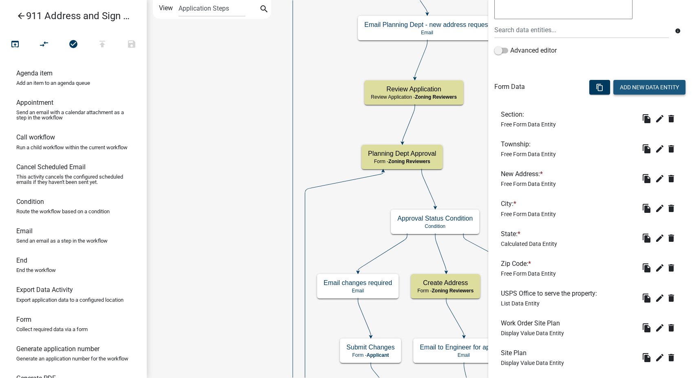
click at [635, 80] on button "Add New Data Entity" at bounding box center [649, 87] width 72 height 15
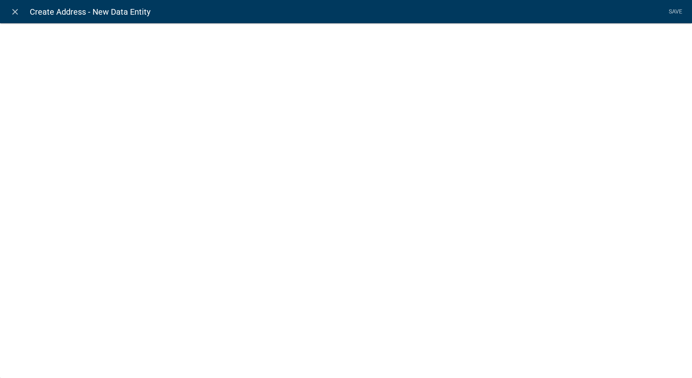
select select
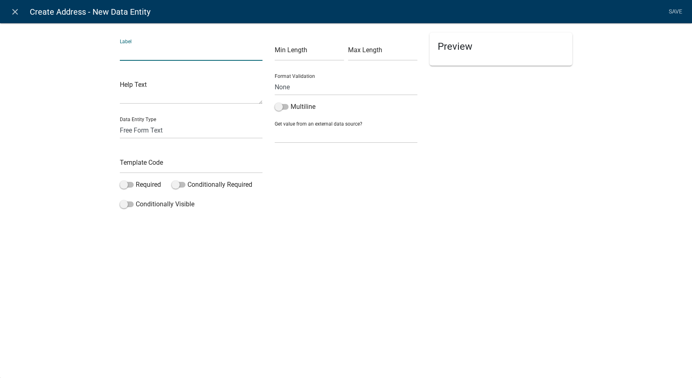
click at [181, 56] on input "text" at bounding box center [191, 52] width 143 height 17
click at [252, 56] on input "Upload any images/documents - This will be attached to the email to the Applica…" at bounding box center [191, 52] width 143 height 17
type input "Upload any images to be attached to the Work Order"
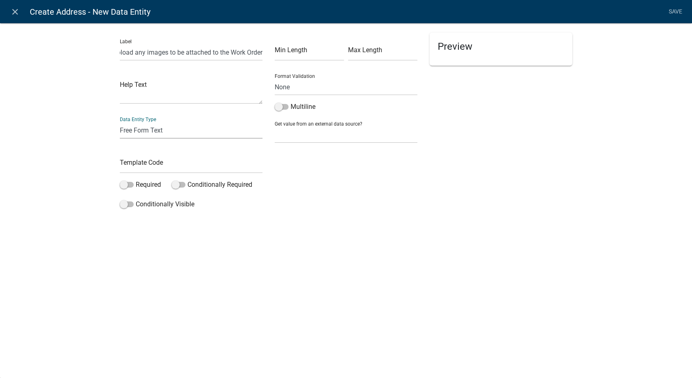
scroll to position [0, 0]
click at [144, 132] on select "Free Form Text Document Display Entity Value Fee Numeric Data Date Map Sketch D…" at bounding box center [191, 130] width 143 height 17
select select "document"
click at [120, 122] on select "Free Form Text Document Display Entity Value Fee Numeric Data Date Map Sketch D…" at bounding box center [191, 130] width 143 height 17
select select "document"
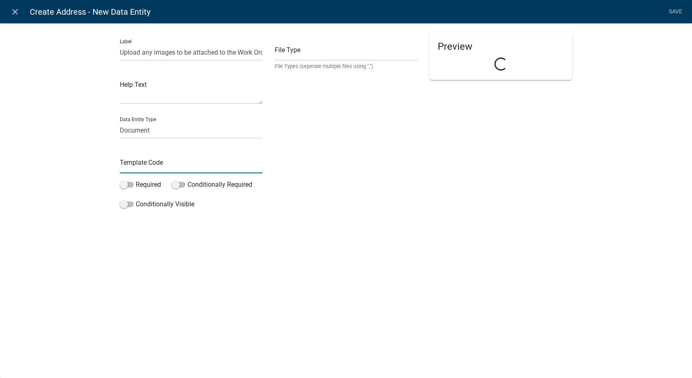
click at [137, 165] on input "text" at bounding box center [191, 164] width 143 height 17
type input "WorkOrderUpload"
click at [299, 58] on input "text" at bounding box center [346, 52] width 143 height 17
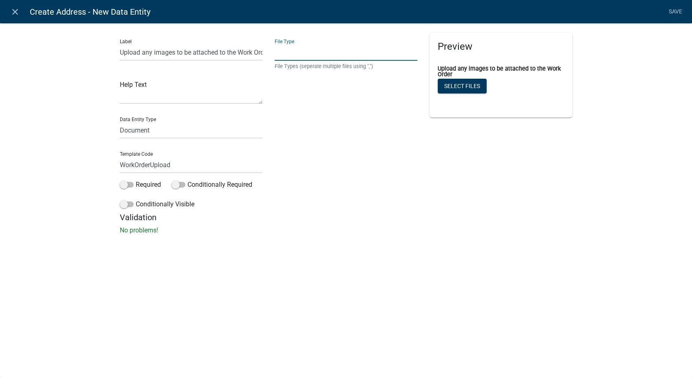
type input "pdf,jpeg,jpg,xls,doc,docx,xlsx"
click at [673, 11] on link "Save" at bounding box center [675, 11] width 20 height 15
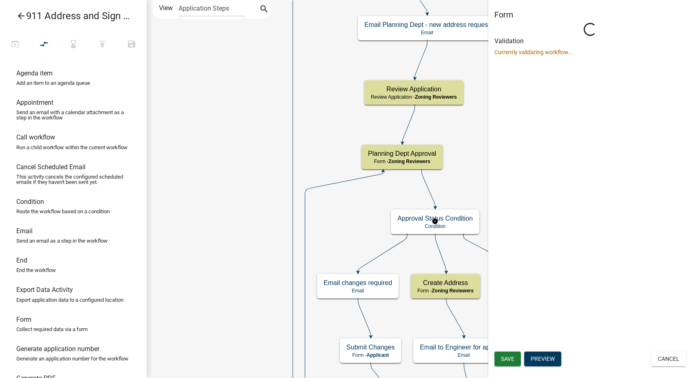
select select "289CA764-5063-4D44-9E26-A723625F811D"
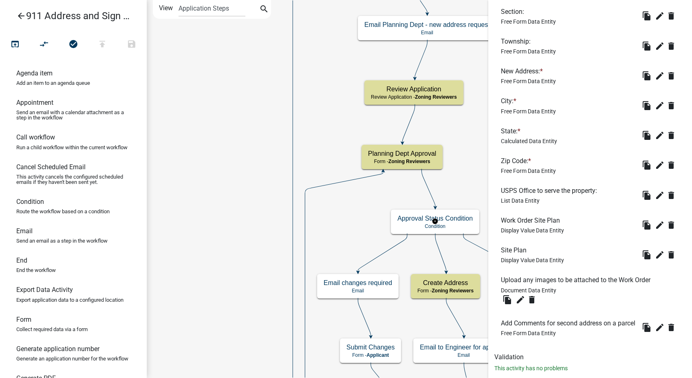
scroll to position [321, 0]
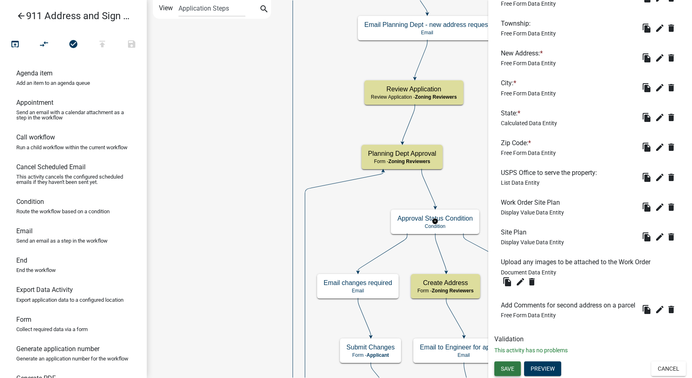
click at [505, 370] on span "Save" at bounding box center [507, 368] width 13 height 7
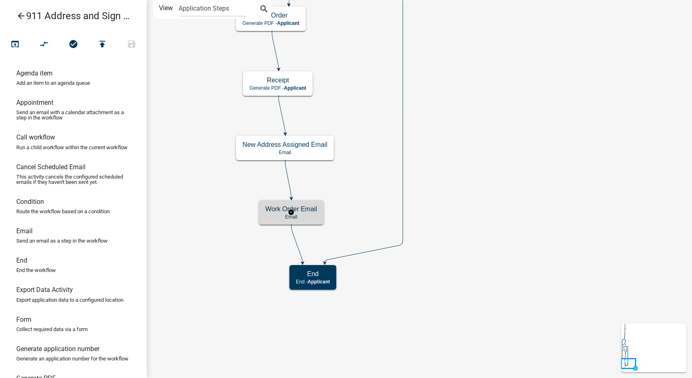
click at [315, 216] on p "Email" at bounding box center [291, 217] width 52 height 6
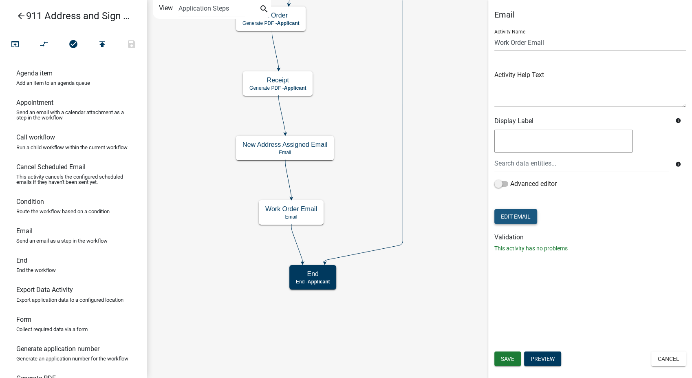
click at [510, 222] on button "Edit Email" at bounding box center [515, 216] width 43 height 15
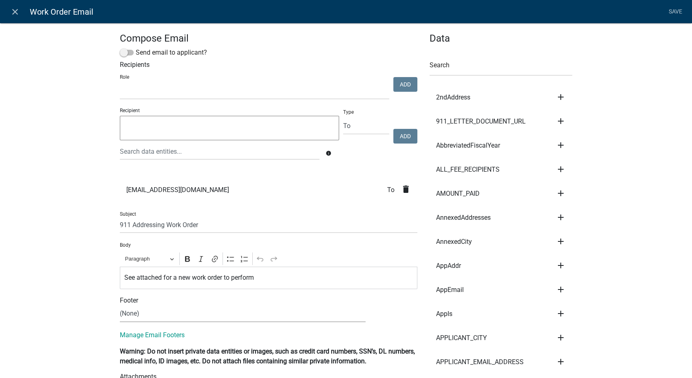
click at [169, 313] on select "(None) Environmental Health Planning & Development" at bounding box center [243, 313] width 246 height 17
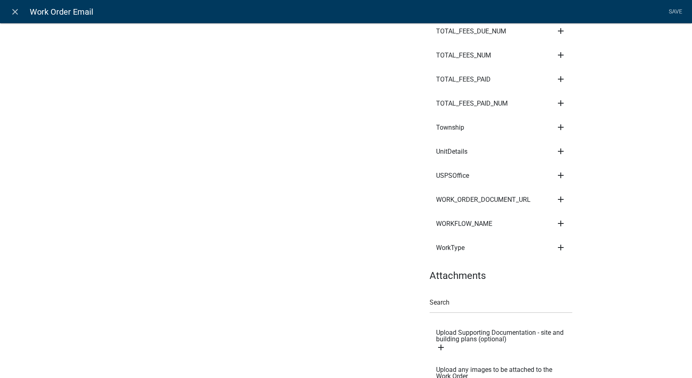
scroll to position [3631, 0]
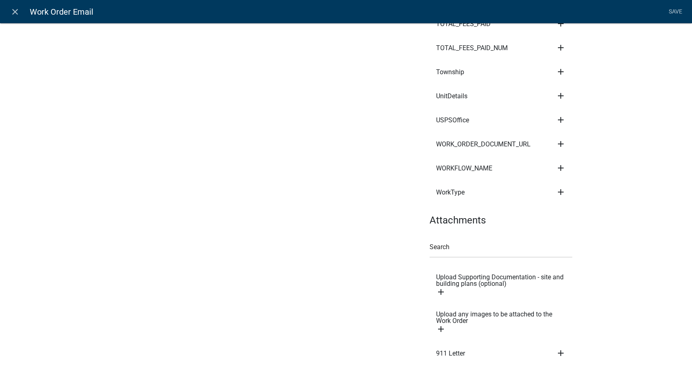
click at [436, 324] on icon "add" at bounding box center [441, 329] width 10 height 10
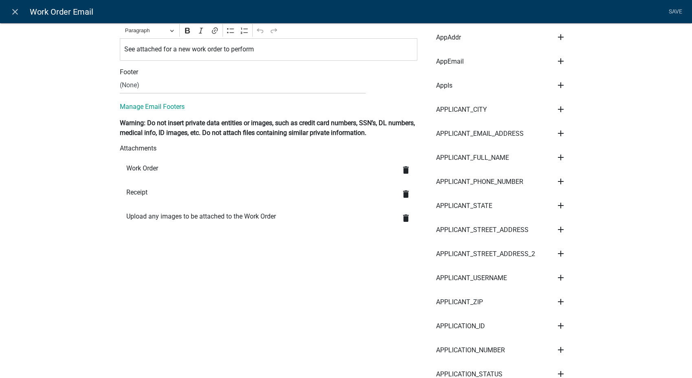
scroll to position [220, 0]
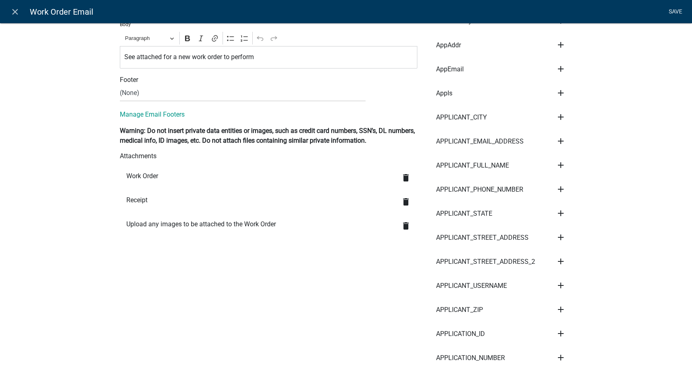
click at [666, 6] on link "Save" at bounding box center [675, 11] width 20 height 15
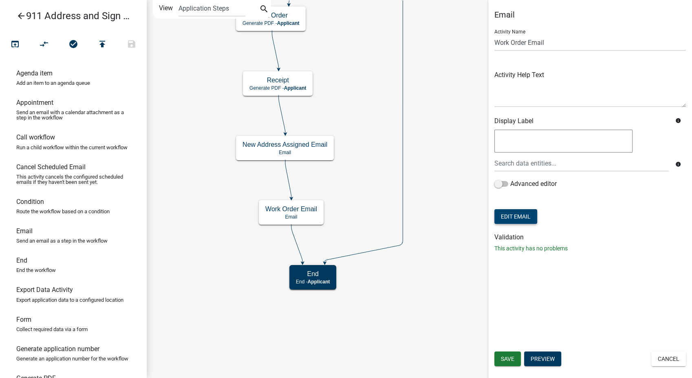
scroll to position [0, 0]
click at [512, 355] on span "Save" at bounding box center [507, 358] width 13 height 7
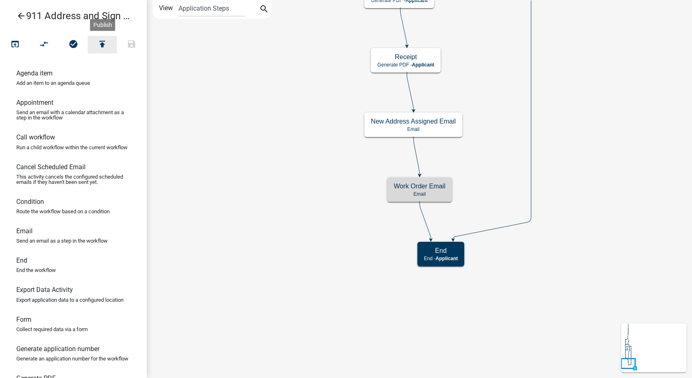
click at [103, 42] on icon "publish" at bounding box center [102, 44] width 10 height 11
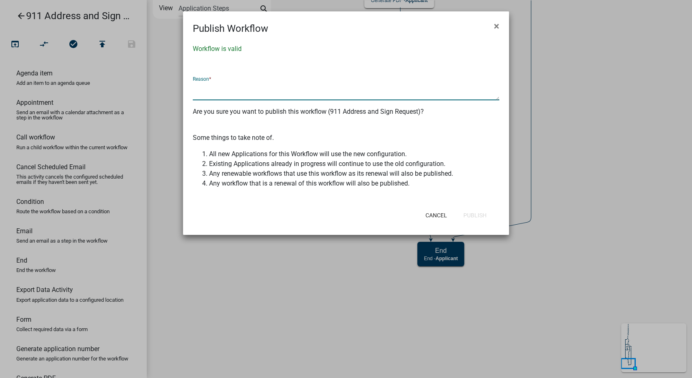
click at [227, 86] on textarea at bounding box center [346, 90] width 306 height 19
click at [354, 89] on textarea "Add upload location in Create Address activity to allow" at bounding box center [346, 90] width 306 height 19
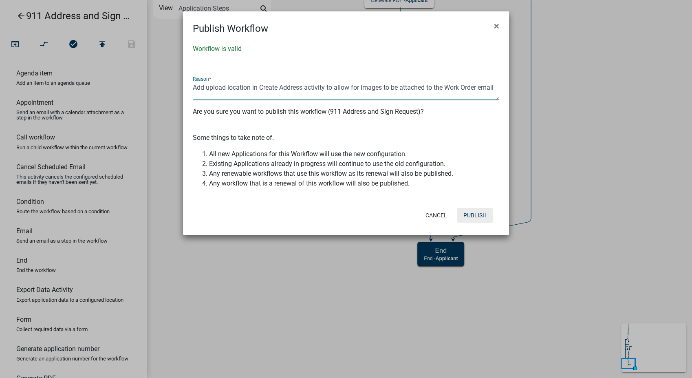
type textarea "Add upload location in Create Address activity to allow for images to be attach…"
click at [479, 217] on button "Publish" at bounding box center [475, 215] width 36 height 15
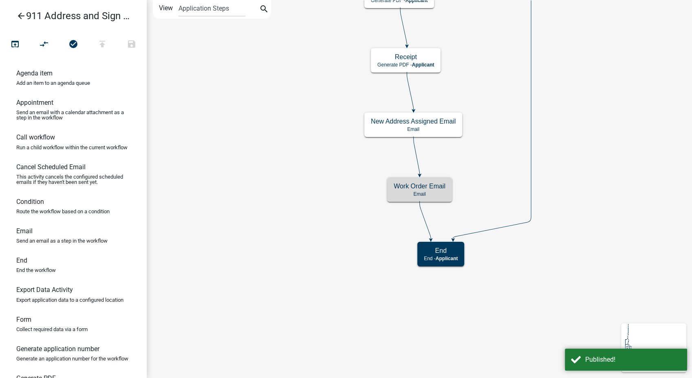
click at [20, 13] on icon "arrow_back" at bounding box center [21, 16] width 10 height 11
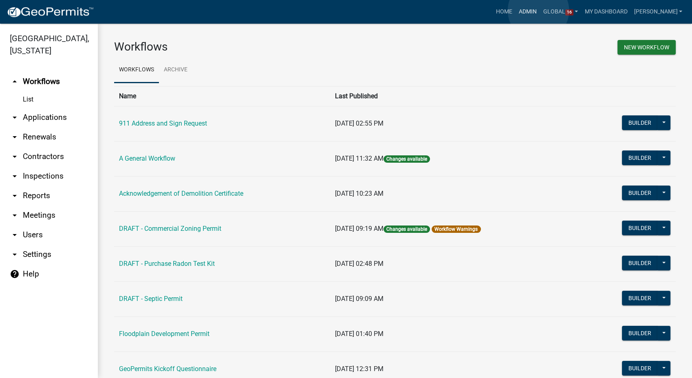
click at [538, 11] on link "Admin" at bounding box center [527, 11] width 24 height 15
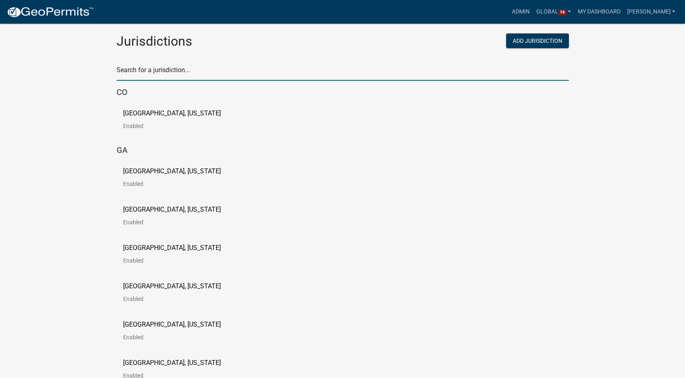
click at [137, 75] on input "text" at bounding box center [343, 72] width 452 height 17
type input "newton"
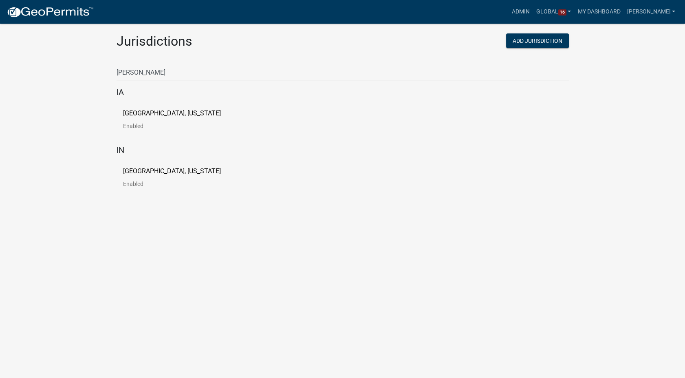
click at [141, 110] on p "City of Newton, Iowa" at bounding box center [172, 113] width 98 height 7
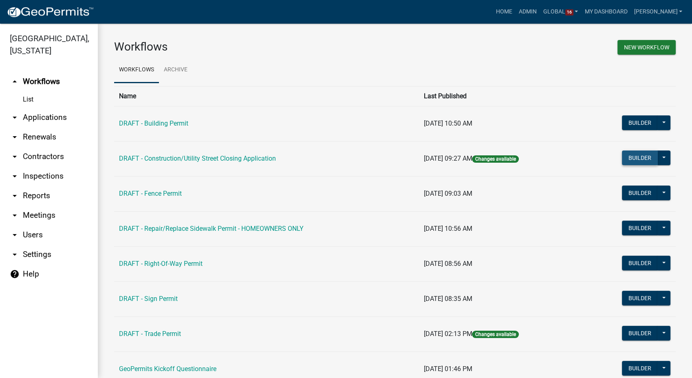
click at [634, 159] on button "Builder" at bounding box center [640, 157] width 36 height 15
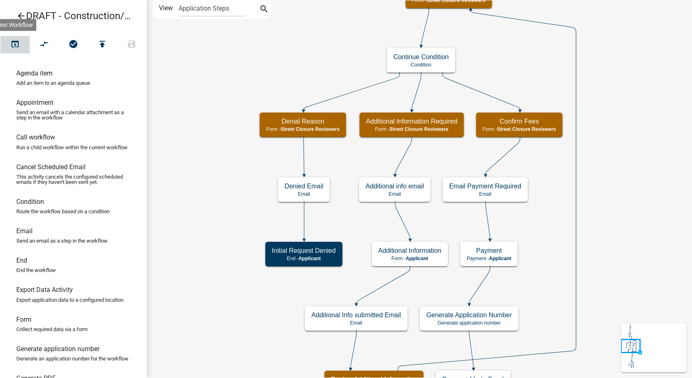
click at [17, 43] on icon "open_in_browser" at bounding box center [15, 44] width 10 height 11
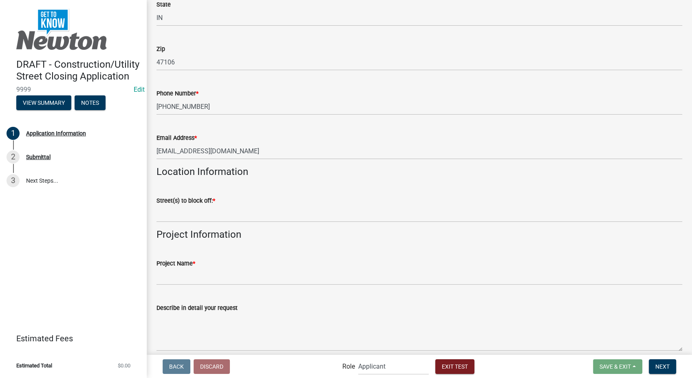
scroll to position [996, 0]
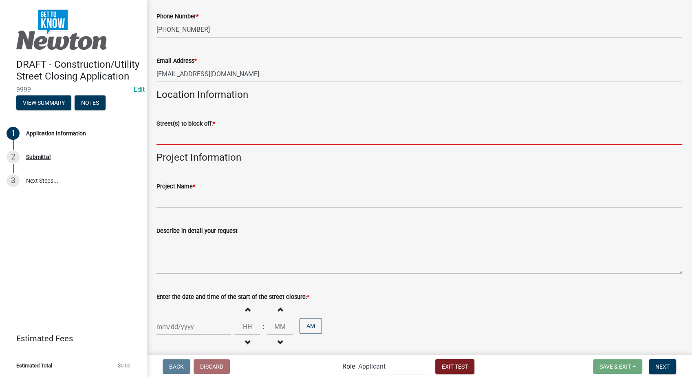
click at [217, 128] on input "Street(s) to block off: *" at bounding box center [419, 136] width 526 height 17
type input "1580 Constitution Row"
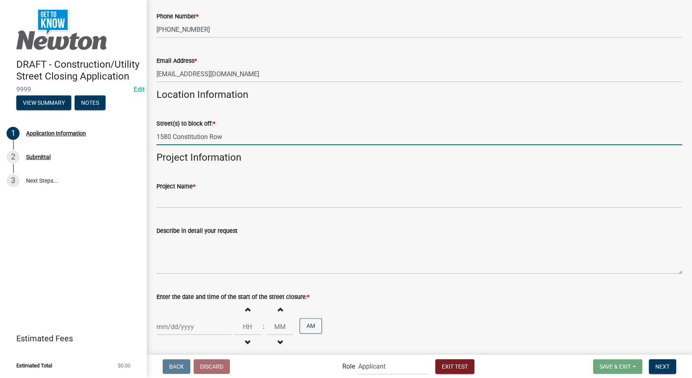
type input "Schneider Geospatial"
type input "4-H Parade"
type input "09/27/2025"
type input "08"
type input "09/28/2025"
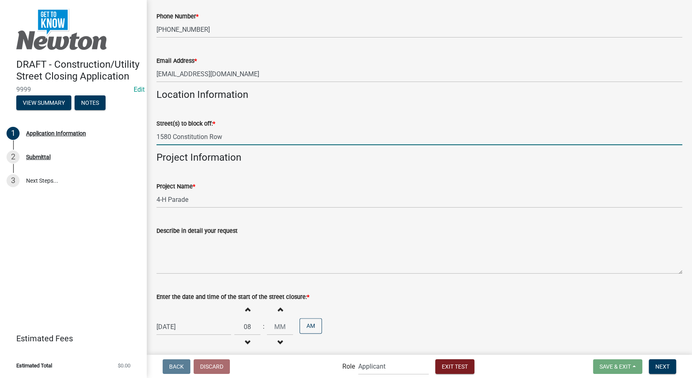
type input "07"
type input "00"
select select "9"
select select "2025"
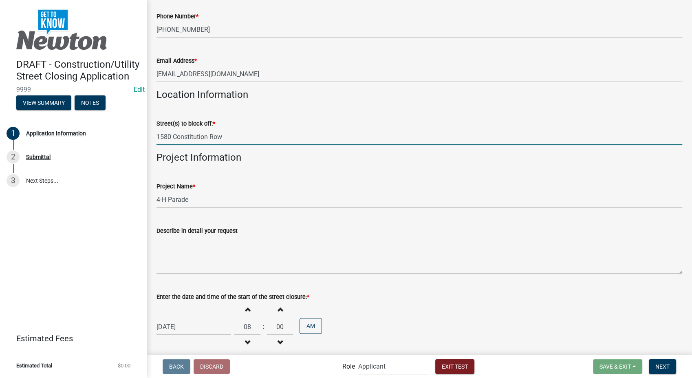
select select "9"
select select "2025"
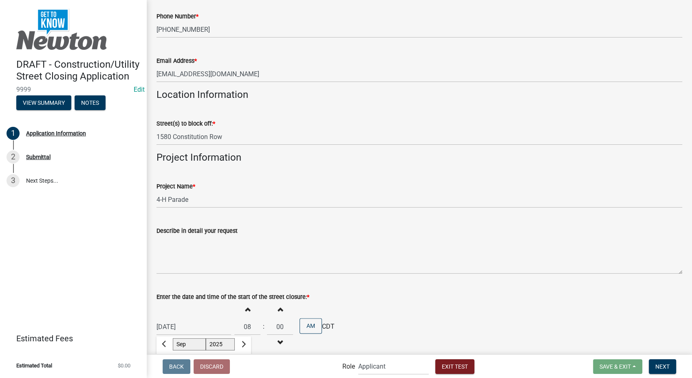
scroll to position [1183, 0]
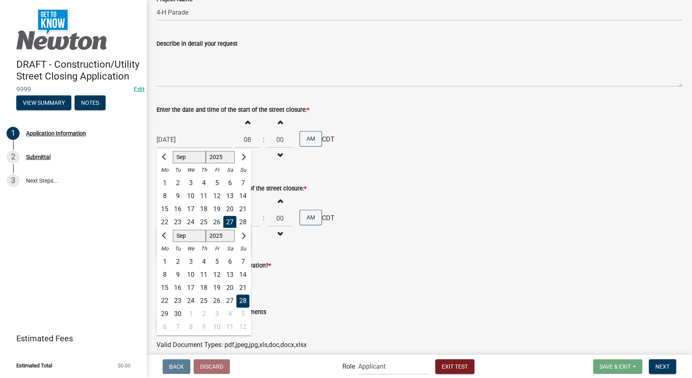
click at [381, 161] on wm-data-entity-input "Enter the date and time of the start of the street closure: * 09/27/2025 Jan Fe…" at bounding box center [419, 132] width 526 height 79
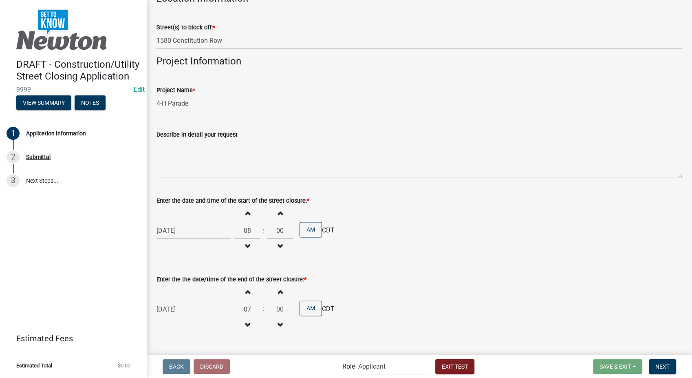
scroll to position [1318, 0]
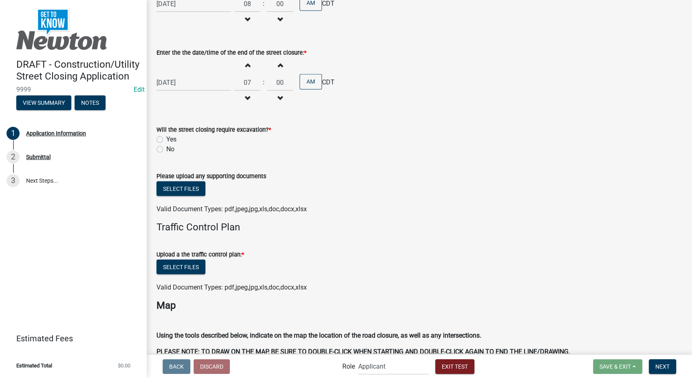
click at [166, 144] on label "No" at bounding box center [170, 149] width 8 height 10
click at [166, 144] on input "No" at bounding box center [168, 146] width 5 height 5
radio input "true"
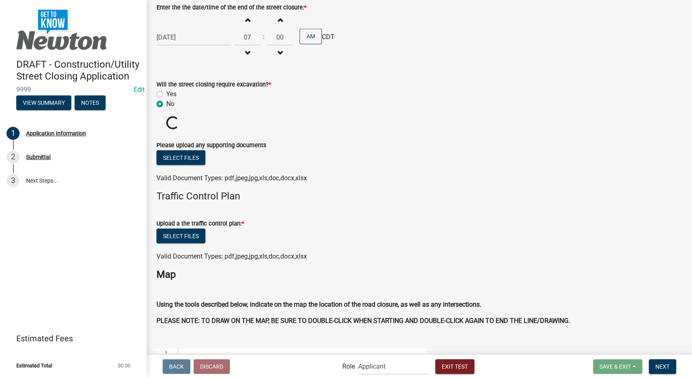
scroll to position [1409, 0]
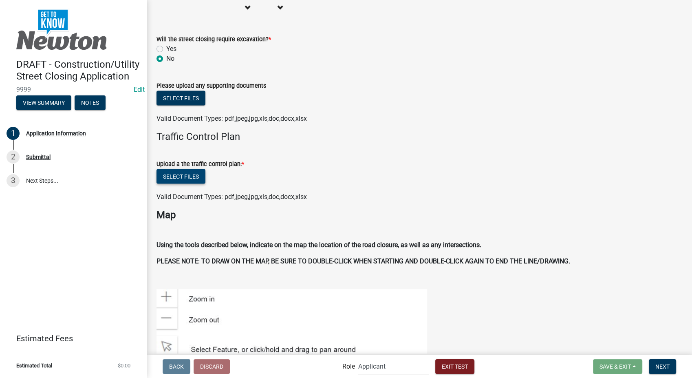
click at [181, 193] on span "Valid Document Types: pdf,jpeg,jpg,xls,doc,docx,xlsx" at bounding box center [231, 197] width 150 height 8
click at [181, 169] on button "Select files" at bounding box center [180, 176] width 49 height 15
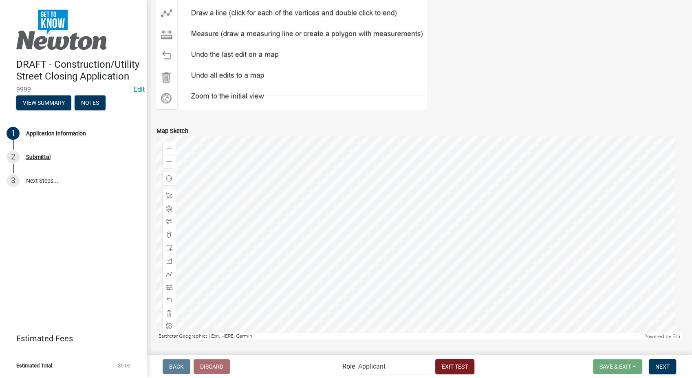
scroll to position [1918, 0]
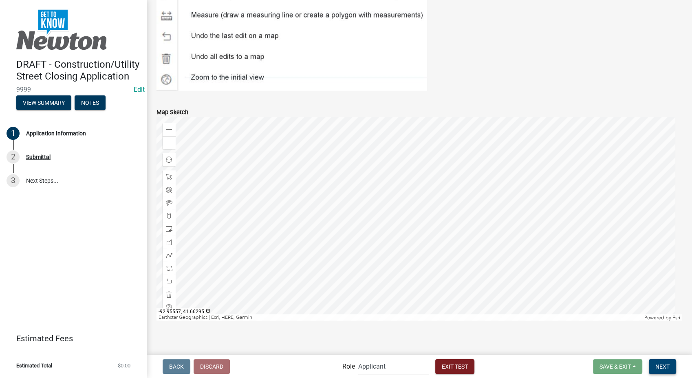
click at [654, 367] on button "Next" at bounding box center [662, 366] width 27 height 15
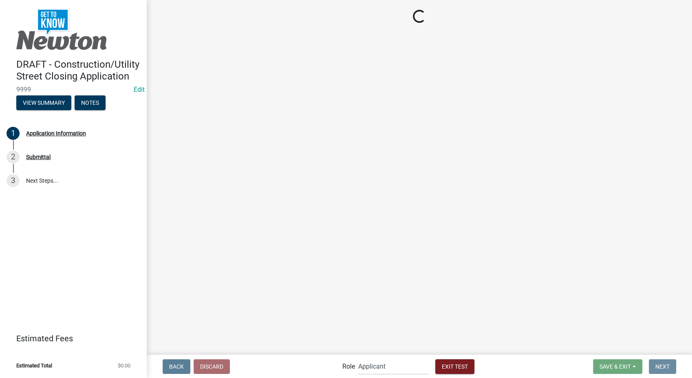
scroll to position [0, 0]
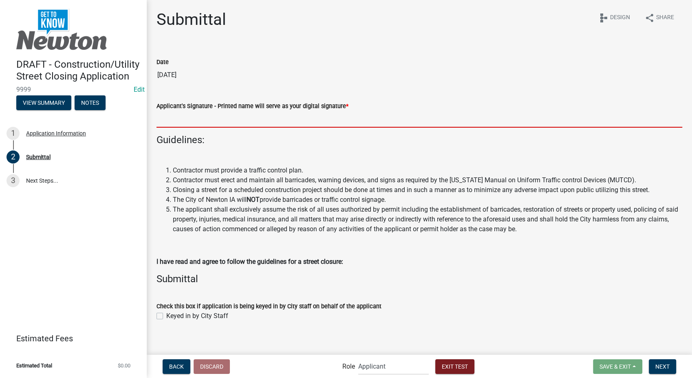
click at [224, 118] on input "Applicant's Signature - Printed name will serve as your digital signature *" at bounding box center [419, 119] width 526 height 17
type input "Stacia Franklin"
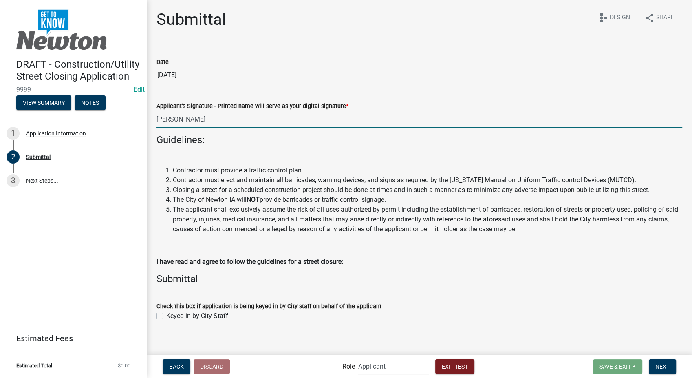
scroll to position [6, 0]
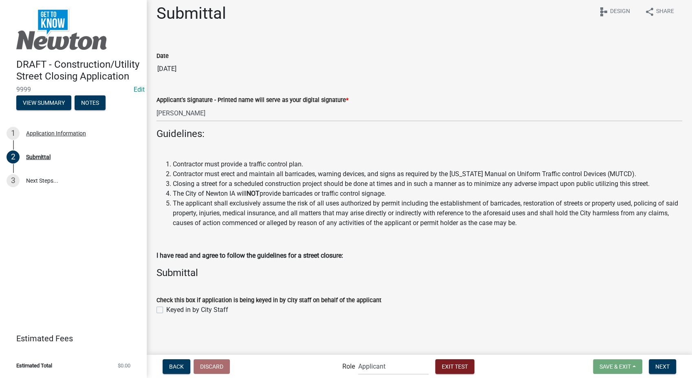
click at [166, 309] on label "Keyed in by City Staff" at bounding box center [197, 310] width 62 height 10
click at [166, 309] on input "Keyed in by City Staff" at bounding box center [168, 307] width 5 height 5
checkbox input "true"
click at [665, 369] on span "Next" at bounding box center [662, 366] width 14 height 7
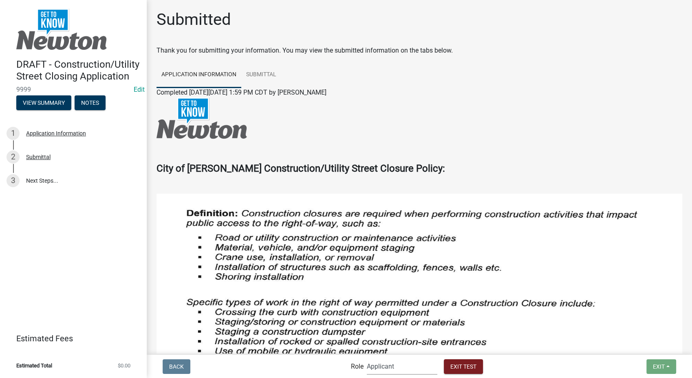
click at [405, 368] on select "Applicant Admin Street Closure Reviewers" at bounding box center [402, 366] width 70 height 17
select select "855090eb-c4a8-4c8c-a5dc-9f2083b40e6b"
click at [367, 358] on select "Applicant Admin Street Closure Reviewers" at bounding box center [402, 366] width 70 height 17
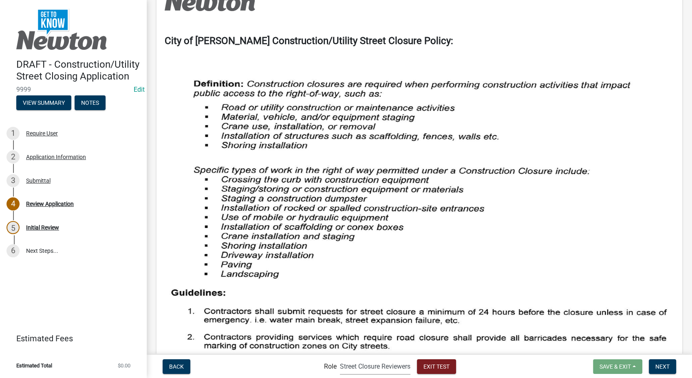
scroll to position [271, 0]
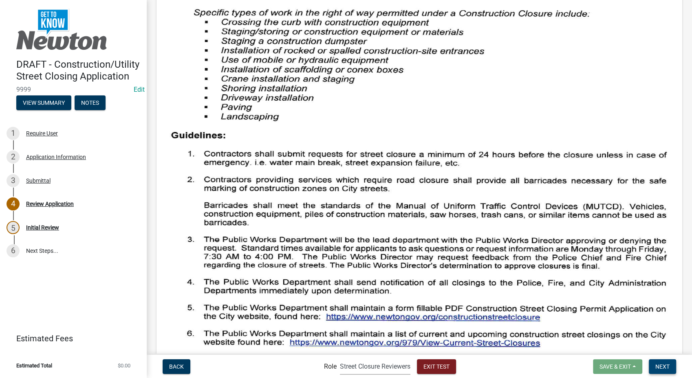
click at [654, 367] on button "Next" at bounding box center [662, 366] width 27 height 15
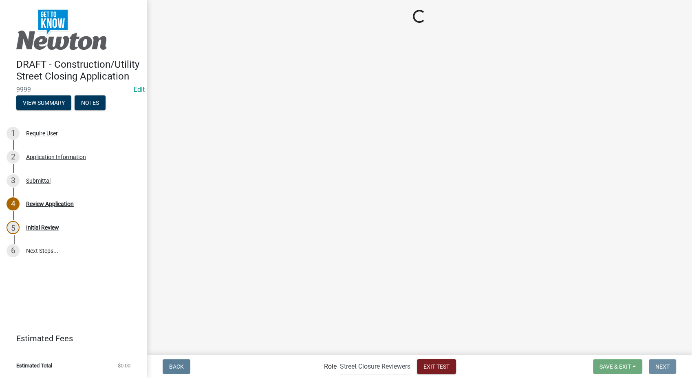
scroll to position [0, 0]
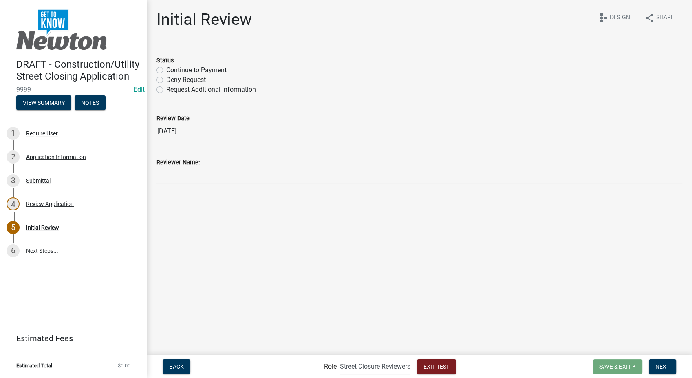
click at [166, 80] on label "Deny Request" at bounding box center [186, 80] width 40 height 10
click at [166, 80] on input "Deny Request" at bounding box center [168, 77] width 5 height 5
radio input "true"
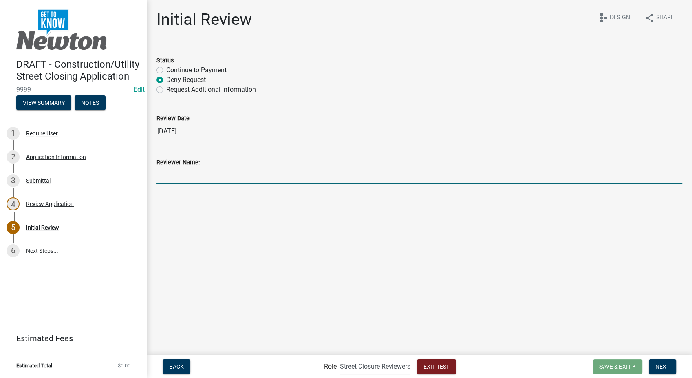
click at [179, 174] on input "Reviewer Name:" at bounding box center [419, 175] width 526 height 17
type input "Travis Kaster"
click at [655, 364] on span "Next" at bounding box center [662, 366] width 14 height 7
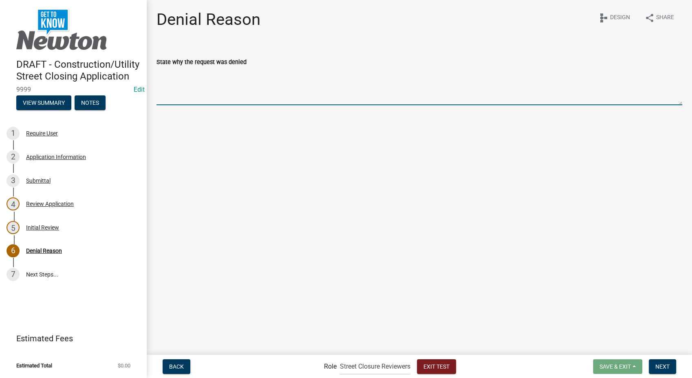
click at [199, 83] on textarea "State why the request was denied" at bounding box center [419, 86] width 526 height 38
type textarea "Not within city jurisdiction"
click at [655, 363] on span "Next" at bounding box center [662, 366] width 14 height 7
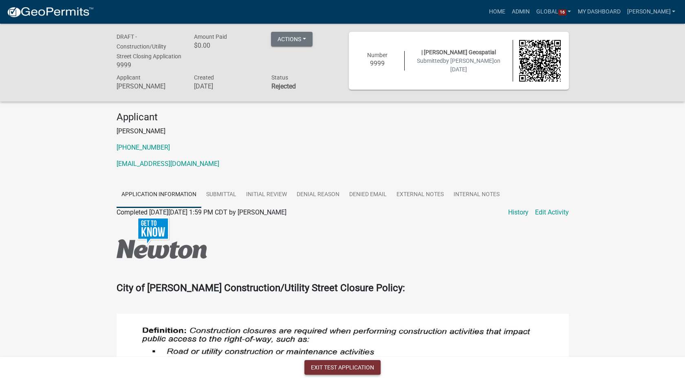
click at [335, 365] on button "Exit Test Application" at bounding box center [342, 367] width 76 height 15
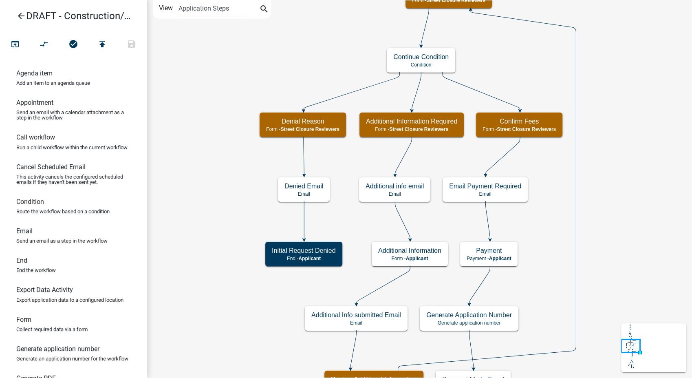
drag, startPoint x: 14, startPoint y: 15, endPoint x: 21, endPoint y: 15, distance: 7.0
click at [21, 15] on link "arrow_back DRAFT - Construction/Utility Street Closing Application" at bounding box center [70, 16] width 127 height 19
click at [21, 15] on icon "arrow_back" at bounding box center [21, 16] width 10 height 11
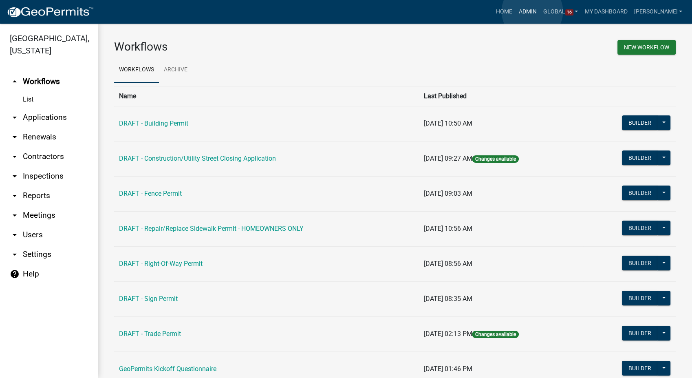
click at [532, 11] on link "Admin" at bounding box center [527, 11] width 24 height 15
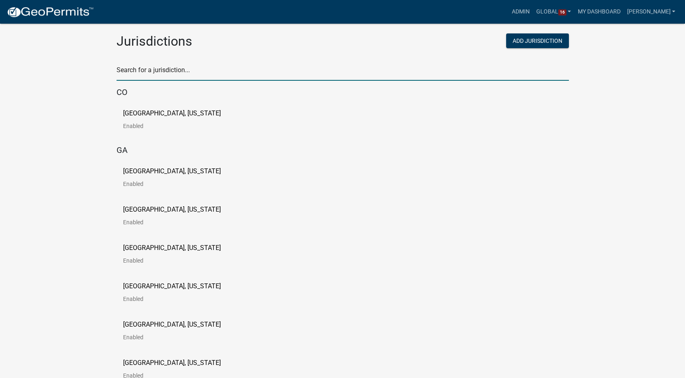
click at [147, 72] on input "text" at bounding box center [343, 72] width 452 height 17
type input "story"
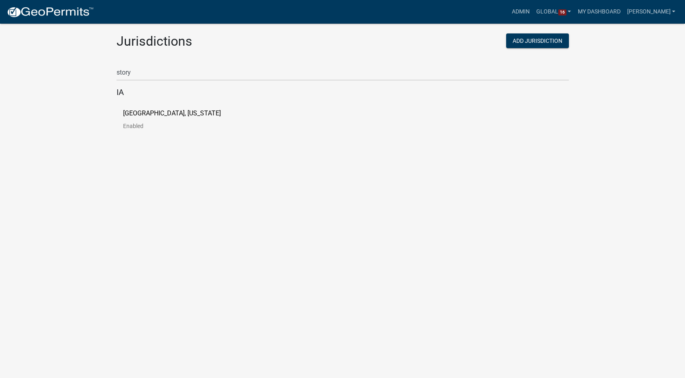
click at [145, 115] on p "Story County, Iowa" at bounding box center [172, 113] width 98 height 7
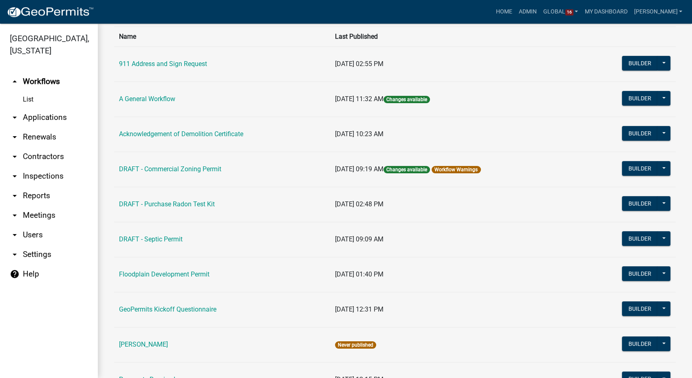
scroll to position [196, 0]
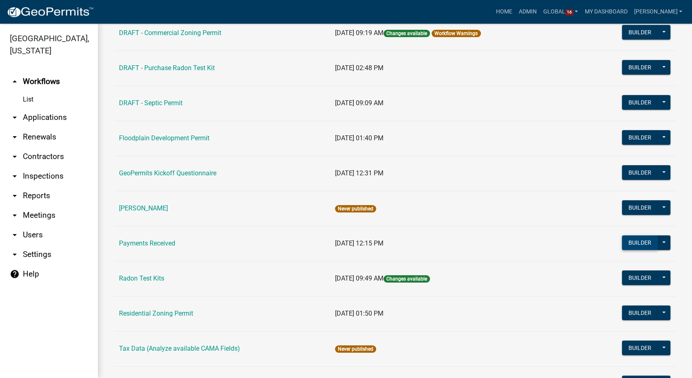
click at [624, 246] on button "Builder" at bounding box center [640, 242] width 36 height 15
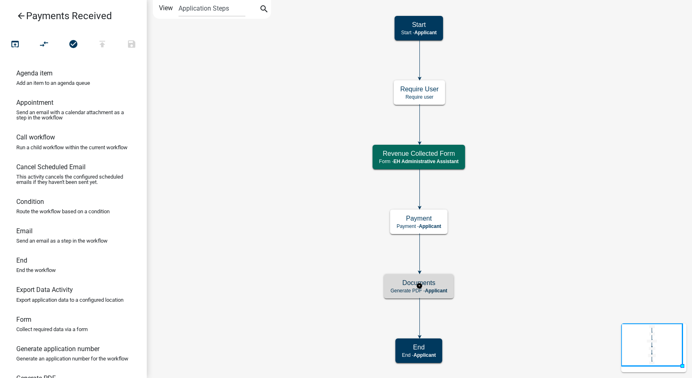
click at [393, 282] on h5 "Documents" at bounding box center [418, 283] width 57 height 8
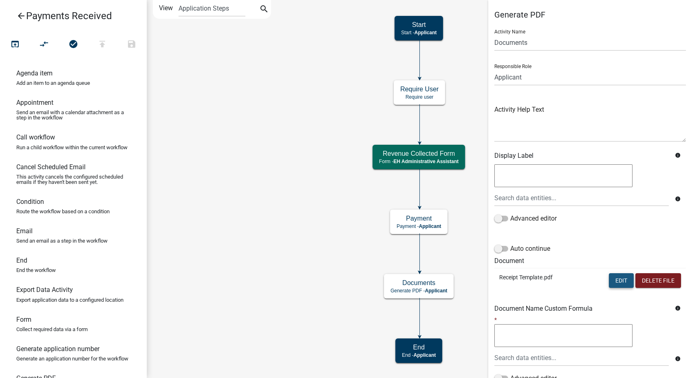
click at [620, 284] on button "Edit" at bounding box center [621, 280] width 25 height 15
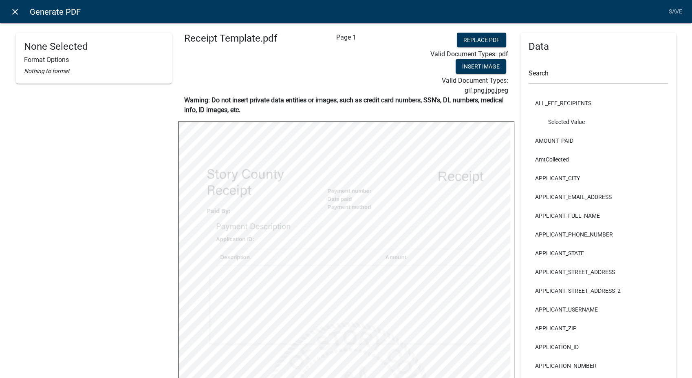
click at [18, 12] on icon "close" at bounding box center [15, 12] width 10 height 10
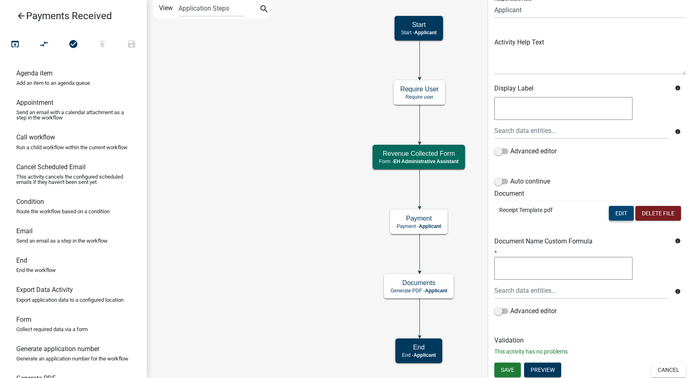
scroll to position [68, 0]
click at [653, 369] on button "Cancel" at bounding box center [668, 368] width 35 height 15
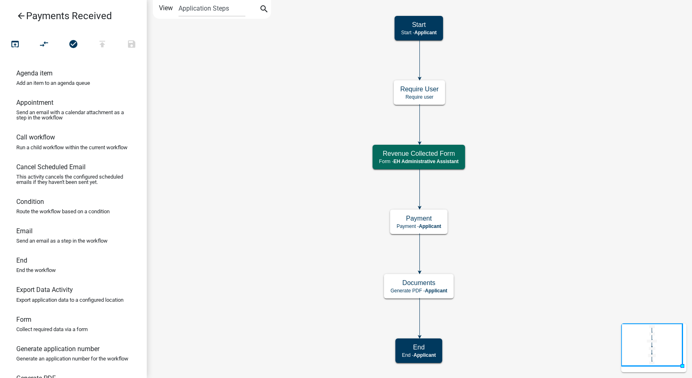
scroll to position [0, 0]
click at [24, 18] on icon "arrow_back" at bounding box center [21, 16] width 10 height 11
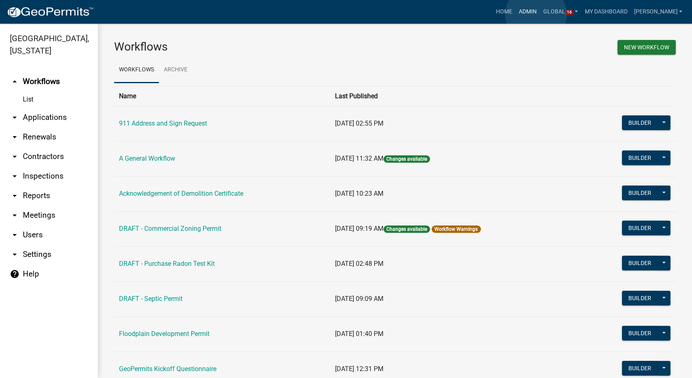
click at [536, 15] on link "Admin" at bounding box center [527, 11] width 24 height 15
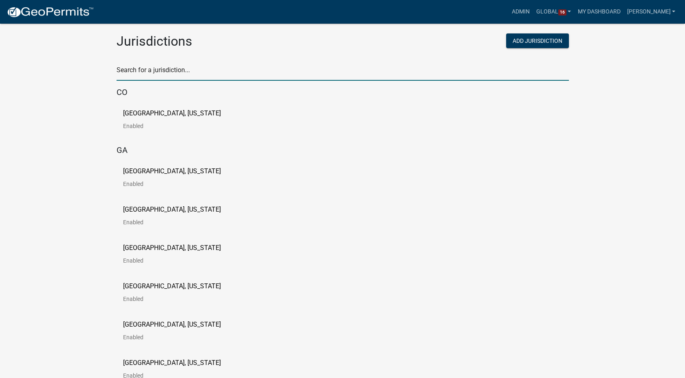
click at [150, 68] on input "text" at bounding box center [343, 72] width 452 height 17
type input "buchanan"
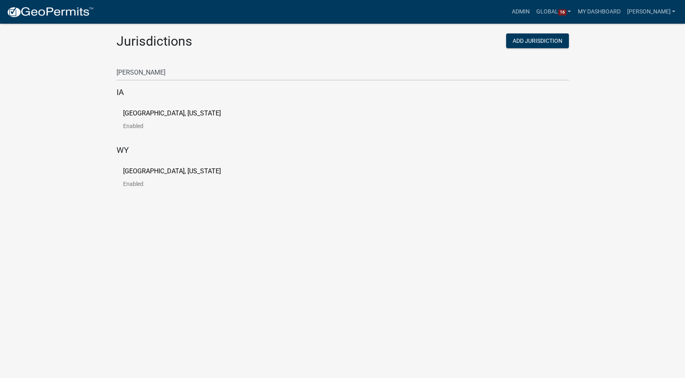
click at [150, 112] on p "Buchanan County, Iowa" at bounding box center [172, 113] width 98 height 7
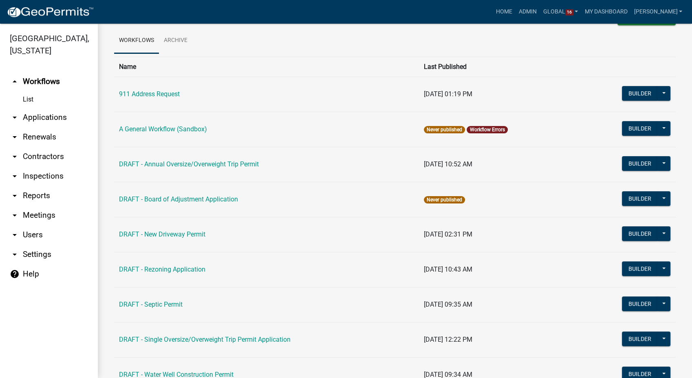
scroll to position [45, 0]
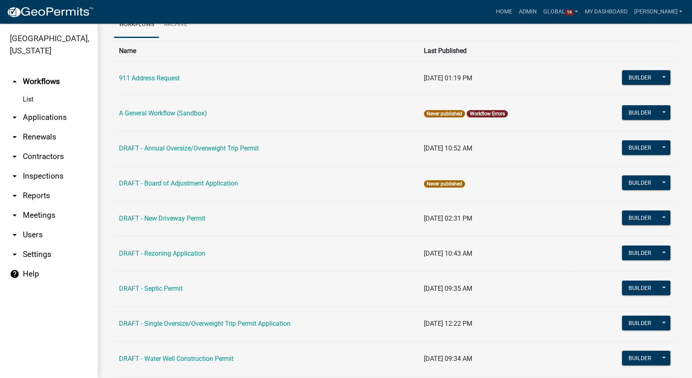
click at [275, 54] on th "Name" at bounding box center [266, 51] width 305 height 20
